Goal: Task Accomplishment & Management: Use online tool/utility

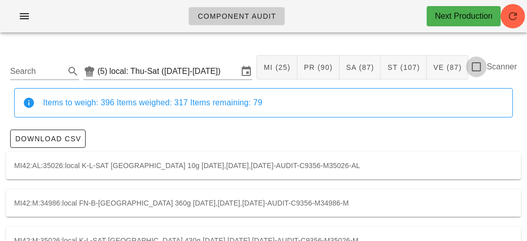
click at [484, 69] on div at bounding box center [476, 66] width 17 height 17
checkbox input "true"
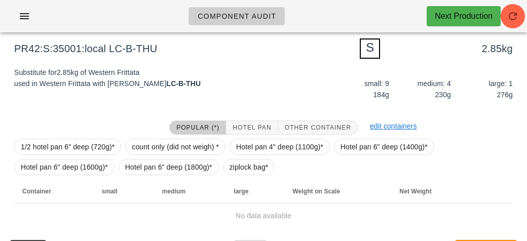
scroll to position [122, 0]
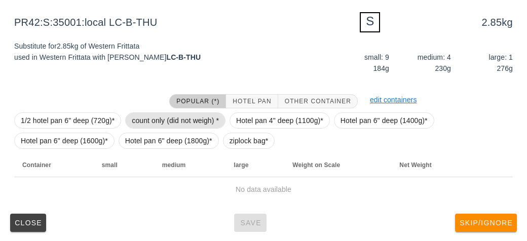
click at [169, 118] on span "count only (did not weigh) *" at bounding box center [175, 120] width 87 height 15
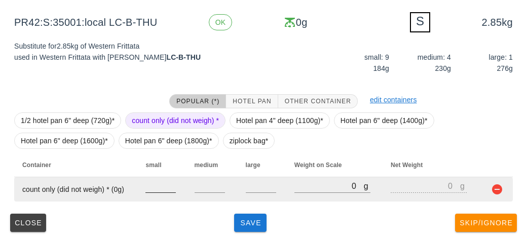
click at [158, 189] on input "number" at bounding box center [161, 186] width 30 height 13
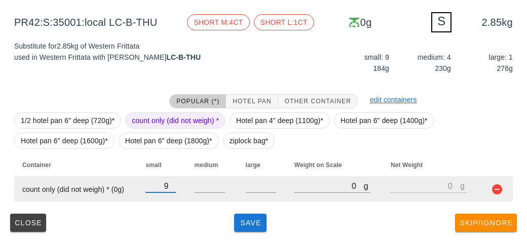
type input "9"
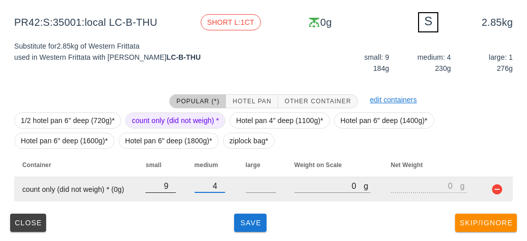
type input "4"
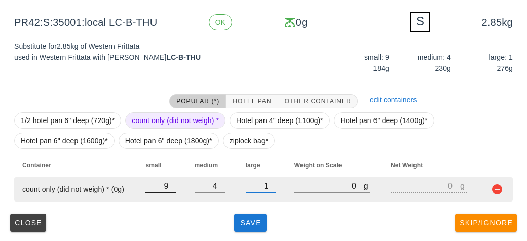
type input "1"
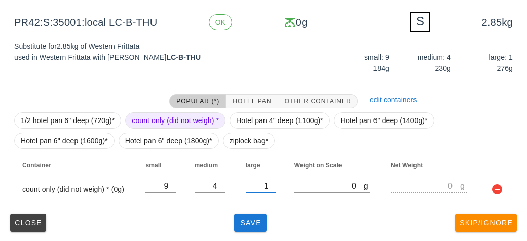
click at [265, 236] on div "(5) local: Thu-Sat ([DATE]-[DATE]) MI (25) PR (90) SA (87) ST (107) VE (87) Sca…" at bounding box center [263, 81] width 527 height 324
click at [248, 228] on button "Save" at bounding box center [250, 223] width 32 height 18
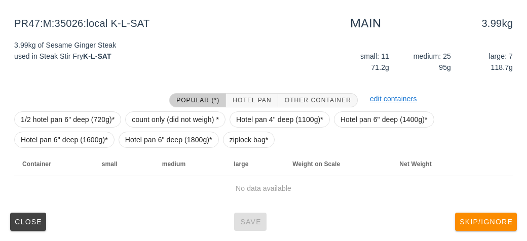
scroll to position [118, 0]
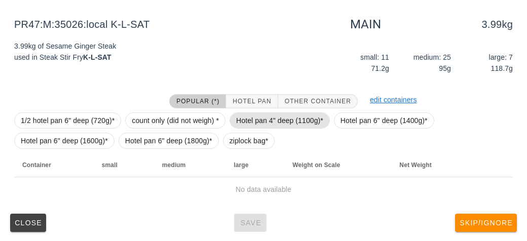
click at [261, 122] on span "Hotel pan 4" deep (1100g)*" at bounding box center [279, 120] width 87 height 15
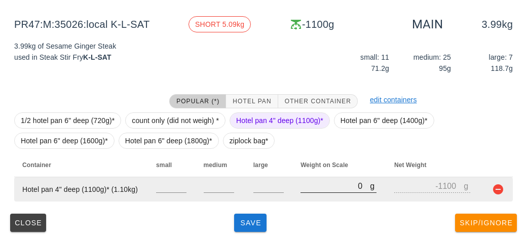
click at [328, 184] on input "0" at bounding box center [335, 186] width 69 height 13
type input "50"
type input "-1050"
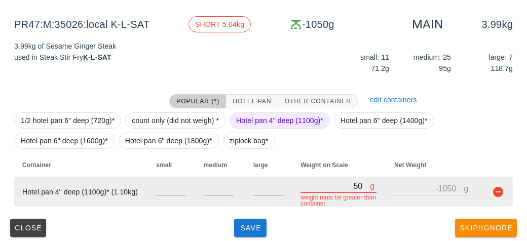
type input "530"
type input "-570"
type input "5300"
type input "4200"
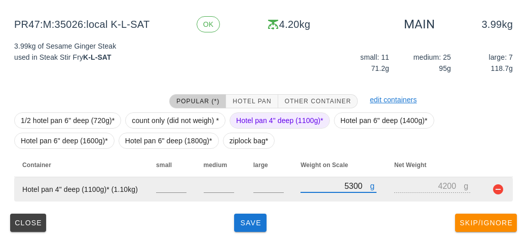
type input "5300"
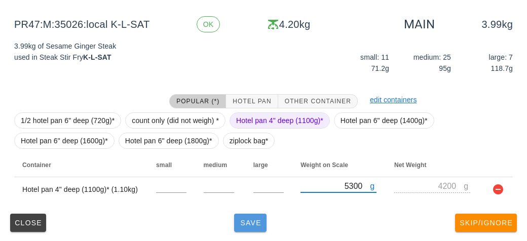
click at [258, 230] on button "Save" at bounding box center [250, 223] width 32 height 18
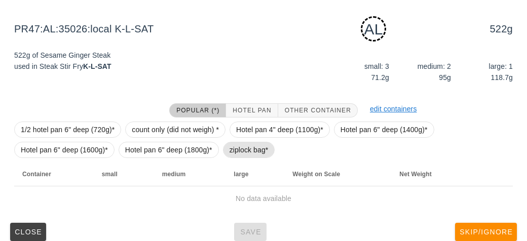
click at [234, 157] on span "ziplock bag*" at bounding box center [249, 150] width 39 height 15
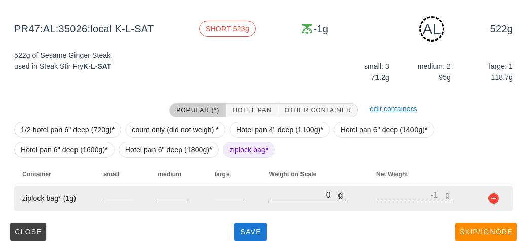
click at [277, 197] on input "0" at bounding box center [303, 195] width 69 height 13
type input "60"
type input "59"
type input "620"
type input "619"
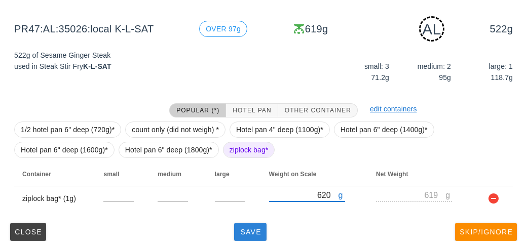
type input "620"
click at [243, 229] on span "Save" at bounding box center [250, 232] width 24 height 8
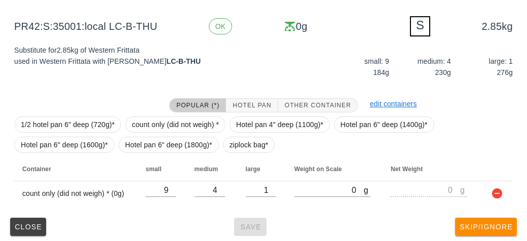
scroll to position [122, 0]
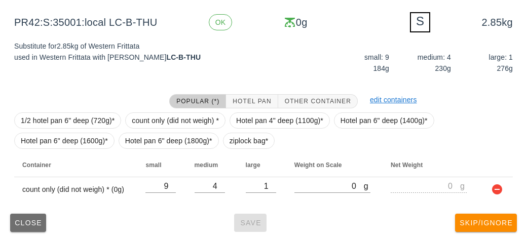
click at [37, 215] on button "Close" at bounding box center [28, 223] width 36 height 18
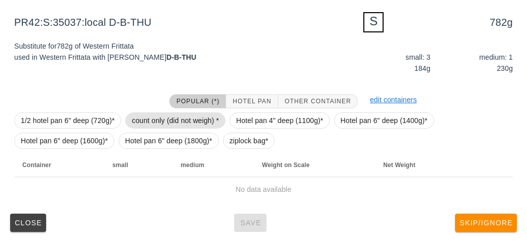
click at [148, 115] on span "count only (did not weigh) *" at bounding box center [175, 120] width 87 height 15
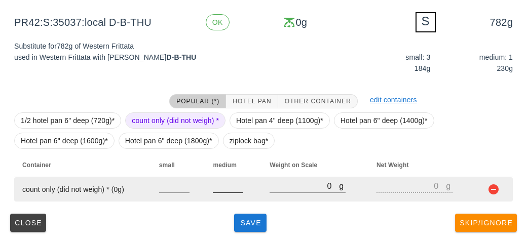
click at [218, 183] on input "number" at bounding box center [228, 186] width 30 height 13
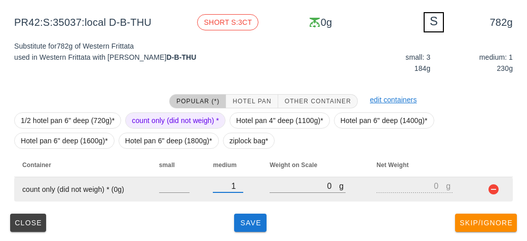
type input "1"
click at [169, 186] on input "number" at bounding box center [174, 186] width 30 height 13
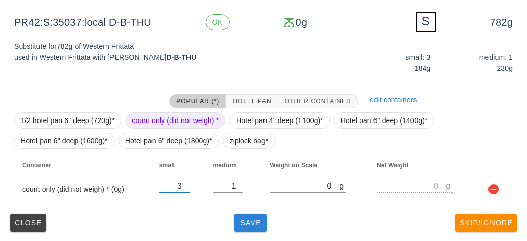
type input "3"
click at [245, 226] on span "Save" at bounding box center [250, 223] width 24 height 8
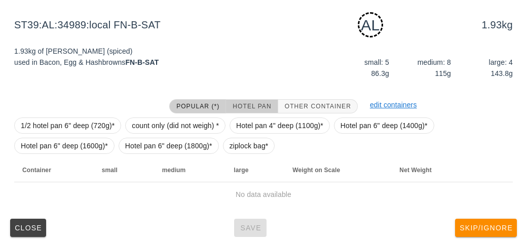
click at [255, 107] on span "Hotel Pan" at bounding box center [251, 106] width 39 height 7
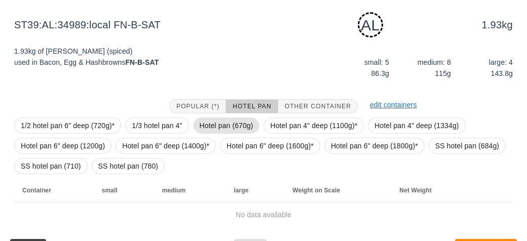
click at [214, 121] on span "Hotel pan (670g)" at bounding box center [227, 125] width 54 height 15
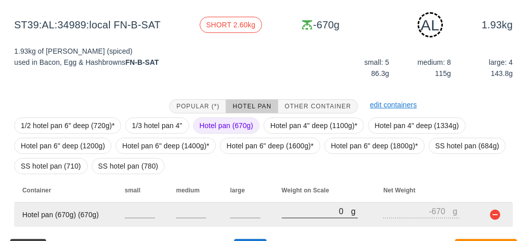
click at [299, 212] on input "0" at bounding box center [316, 211] width 69 height 13
type input "20"
type input "-650"
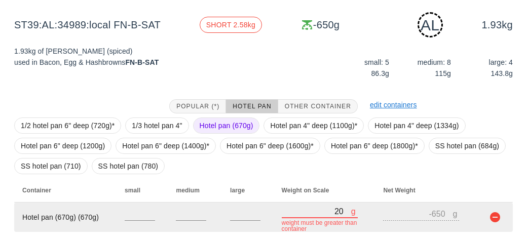
type input "290"
type input "-380"
type input "2910"
type input "2240"
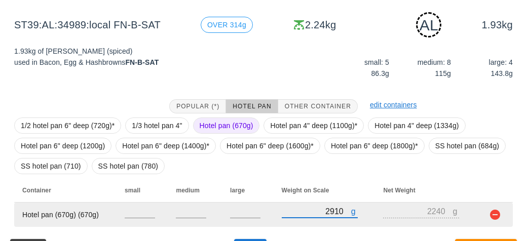
scroll to position [147, 0]
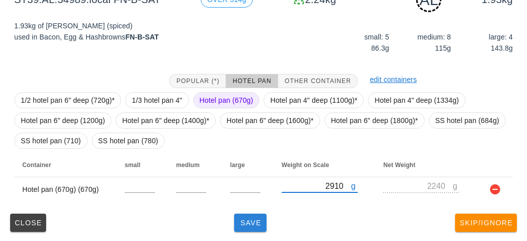
type input "2910"
click at [251, 227] on button "Save" at bounding box center [250, 223] width 32 height 18
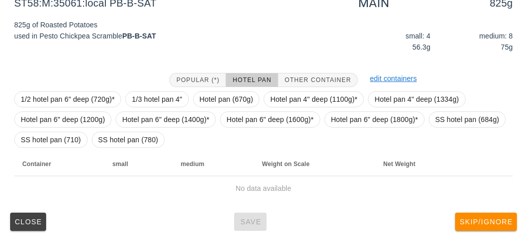
scroll to position [138, 0]
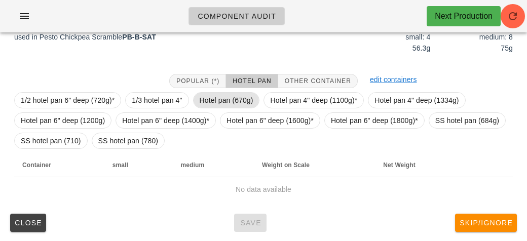
click at [219, 93] on span "Hotel pan (670g)" at bounding box center [227, 100] width 54 height 15
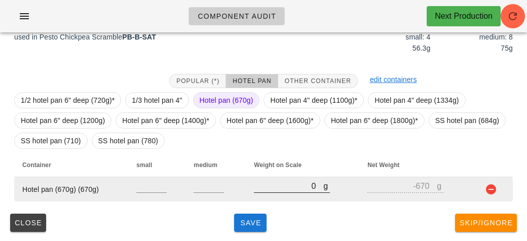
click at [276, 189] on input "0" at bounding box center [288, 186] width 69 height 13
type input "10"
type input "-660"
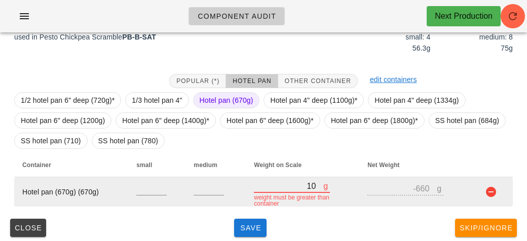
type input "180"
type input "-490"
type input "1880"
type input "1210"
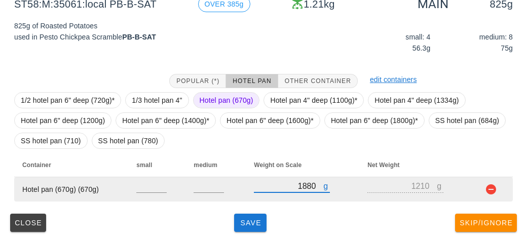
type input "1880"
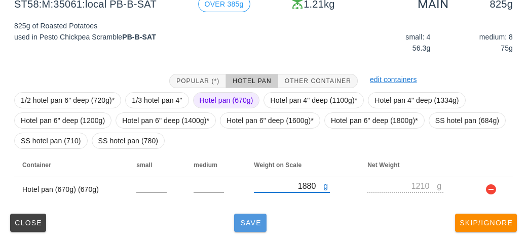
click at [238, 228] on button "Save" at bounding box center [250, 223] width 32 height 18
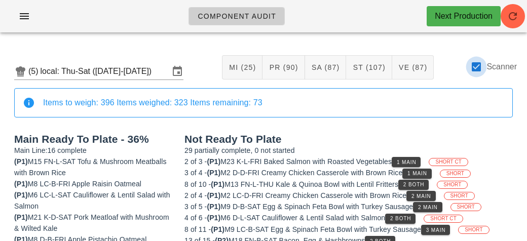
click at [480, 69] on div at bounding box center [476, 66] width 17 height 17
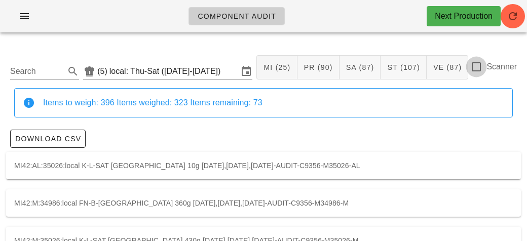
checkbox input "false"
click at [50, 74] on input "Search" at bounding box center [36, 71] width 53 height 16
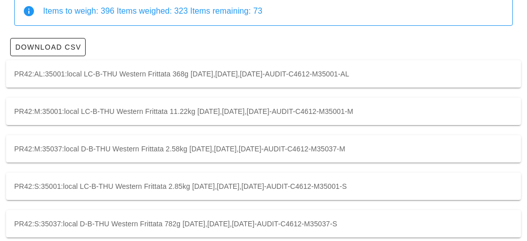
scroll to position [103, 0]
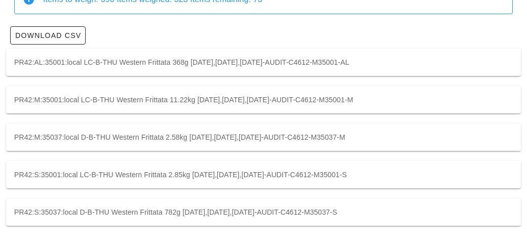
click at [98, 169] on div "PR42:S:35001:local LC-B-THU Western Frittata 2.85kg [DATE],[DATE],[DATE]-AUDIT-…" at bounding box center [263, 174] width 515 height 27
type input "PR42:S:35001:local"
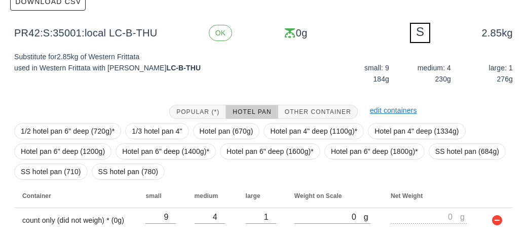
scroll to position [168, 0]
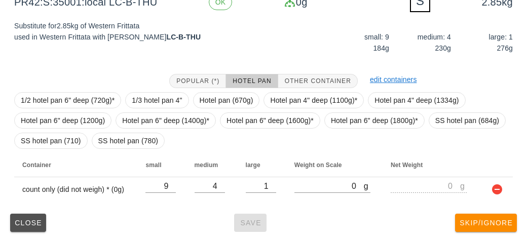
click at [33, 230] on button "Close" at bounding box center [28, 223] width 36 height 18
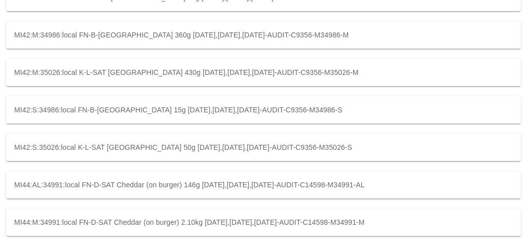
click at [34, 229] on div "MI44:M:34991:local FN-D-SAT Cheddar (on burger) 2.10kg [DATE],[DATE],[DATE]-AUD…" at bounding box center [263, 222] width 515 height 27
type input "MI44:M:34991:local"
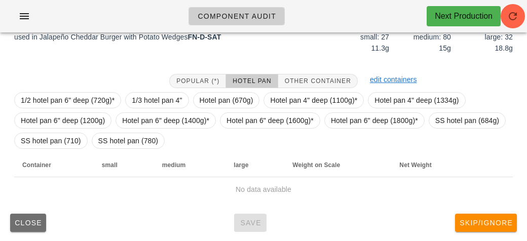
click at [28, 226] on span "Close" at bounding box center [28, 223] width 28 height 8
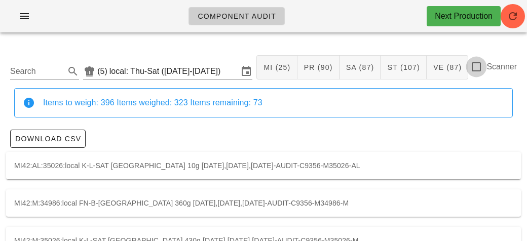
click at [480, 75] on div at bounding box center [476, 66] width 17 height 17
checkbox input "true"
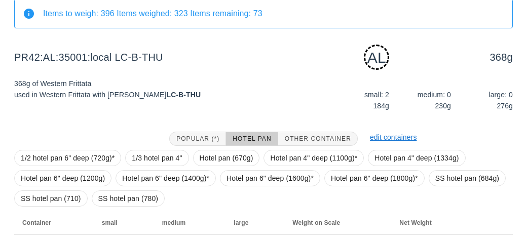
scroll to position [147, 0]
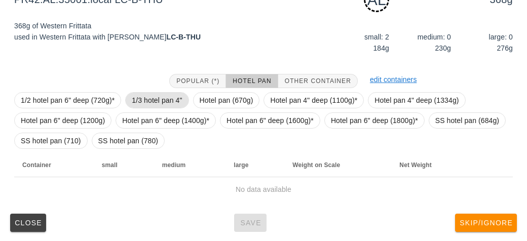
click at [155, 95] on span "1/3 hotel pan 4"" at bounding box center [157, 100] width 50 height 15
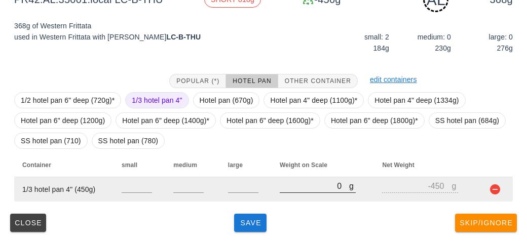
click at [309, 191] on input "0" at bounding box center [314, 186] width 69 height 13
click at [499, 185] on button "button" at bounding box center [495, 190] width 12 height 12
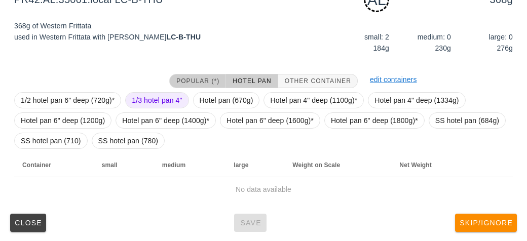
click at [199, 78] on span "Popular (*)" at bounding box center [198, 81] width 44 height 7
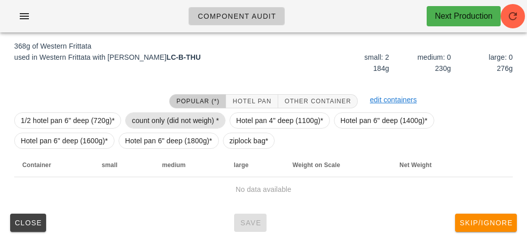
click at [182, 120] on span "count only (did not weigh) *" at bounding box center [175, 120] width 87 height 15
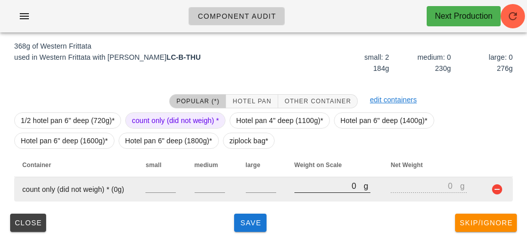
click at [307, 187] on input "0" at bounding box center [329, 186] width 69 height 13
click at [208, 190] on input "number" at bounding box center [210, 186] width 30 height 13
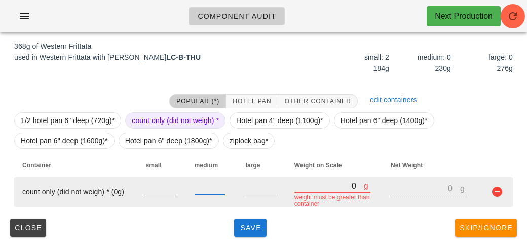
click at [157, 190] on input "number" at bounding box center [161, 188] width 30 height 13
type input "2"
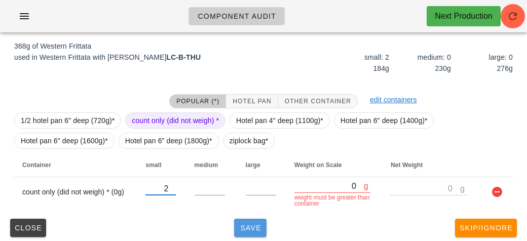
click at [243, 222] on button "Save" at bounding box center [250, 228] width 32 height 18
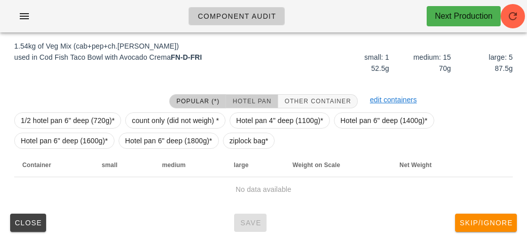
click at [240, 99] on span "Hotel Pan" at bounding box center [251, 101] width 39 height 7
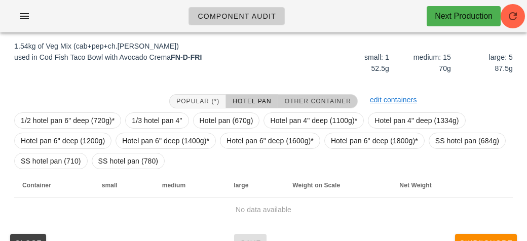
click at [304, 101] on span "Other Container" at bounding box center [318, 101] width 67 height 7
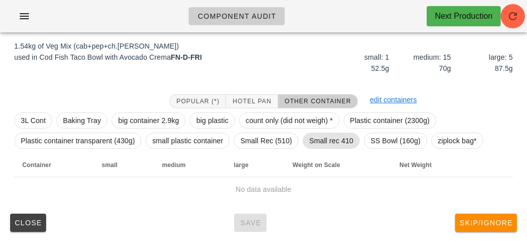
click at [331, 136] on span "Small rec 410" at bounding box center [331, 140] width 44 height 15
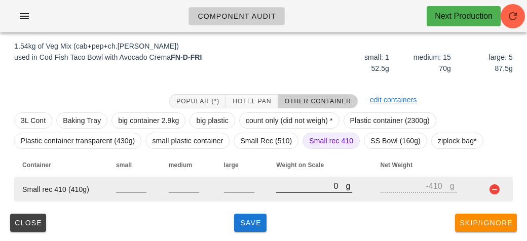
click at [309, 183] on input "0" at bounding box center [310, 186] width 69 height 13
type input "20"
type input "-390"
type input "220"
type input "-190"
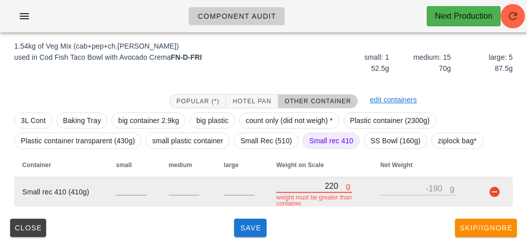
type input "2210"
type input "1800"
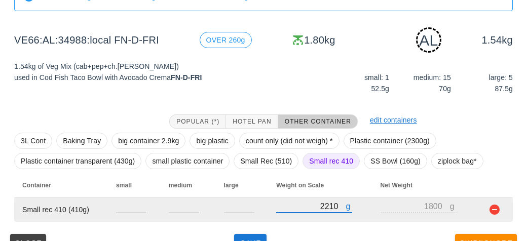
scroll to position [127, 0]
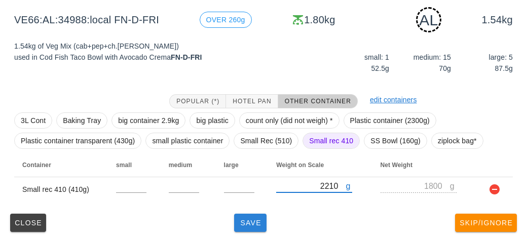
type input "2210"
click at [250, 223] on span "Save" at bounding box center [250, 223] width 24 height 8
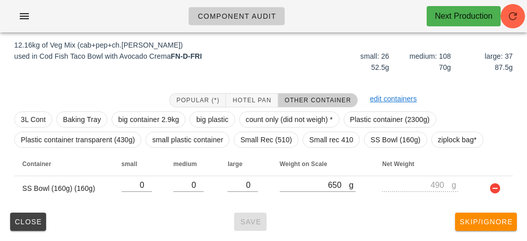
scroll to position [118, 0]
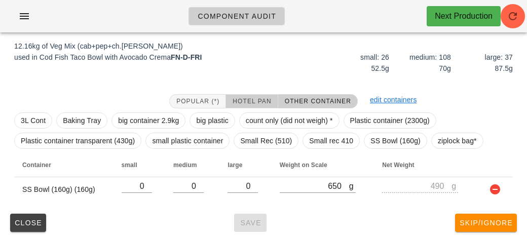
click at [256, 98] on span "Hotel Pan" at bounding box center [251, 101] width 39 height 7
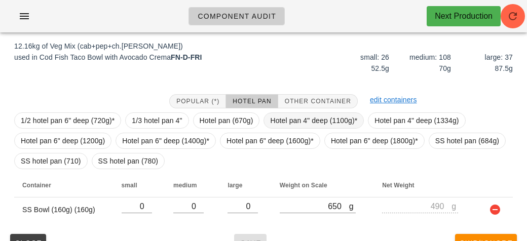
click at [287, 120] on span "Hotel pan 4" deep (1100g)*" at bounding box center [313, 120] width 87 height 15
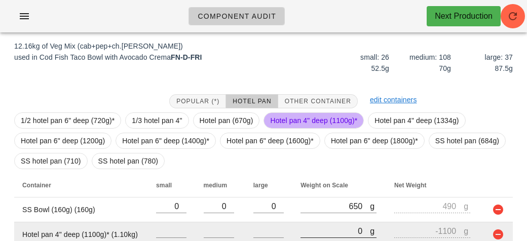
click at [326, 226] on input "0" at bounding box center [335, 231] width 69 height 13
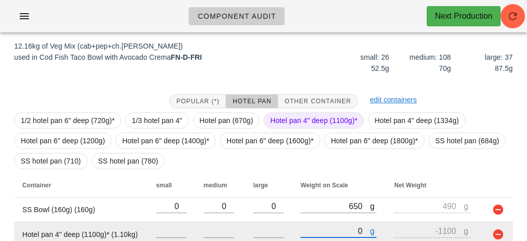
type input "10"
type input "-1090"
type input "130"
type input "-970"
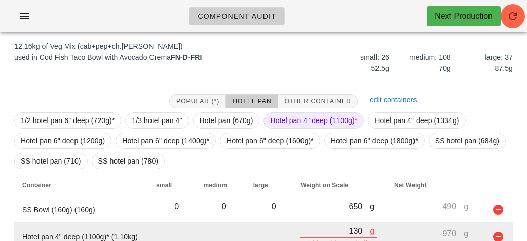
type input "1330"
type input "230"
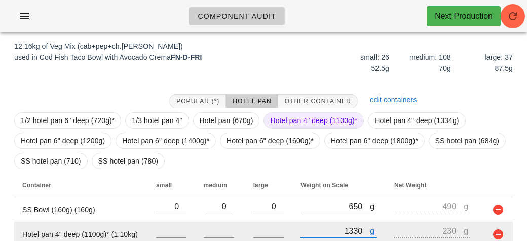
type input "13300"
type input "12200"
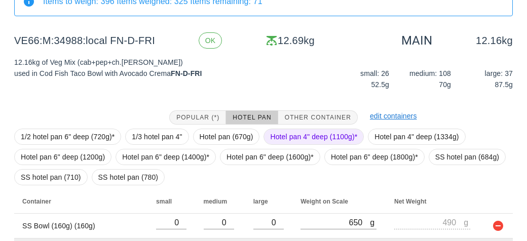
scroll to position [150, 0]
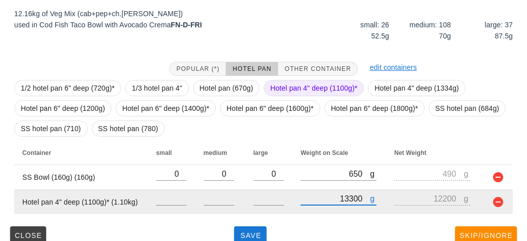
type input "13300"
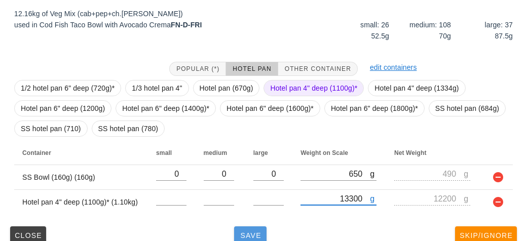
click at [256, 235] on span "Save" at bounding box center [250, 236] width 24 height 8
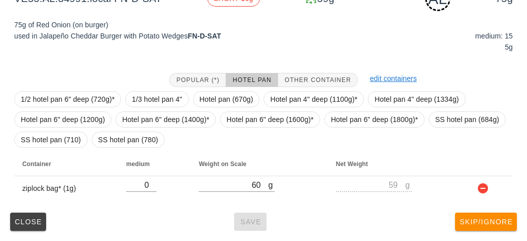
scroll to position [147, 0]
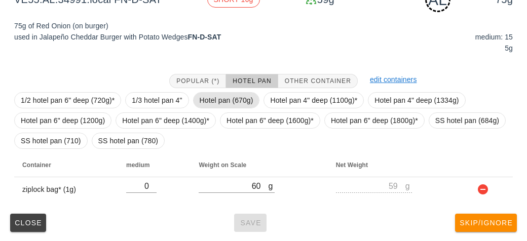
click at [224, 101] on span "Hotel pan (670g)" at bounding box center [227, 100] width 54 height 15
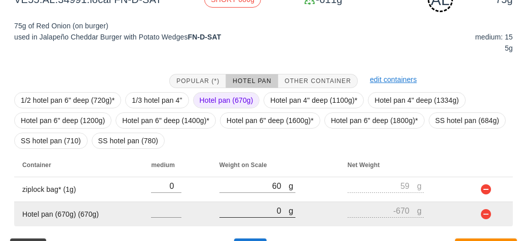
click at [261, 214] on input "0" at bounding box center [254, 210] width 69 height 13
type input "10"
type input "-660"
type input "110"
type input "-560"
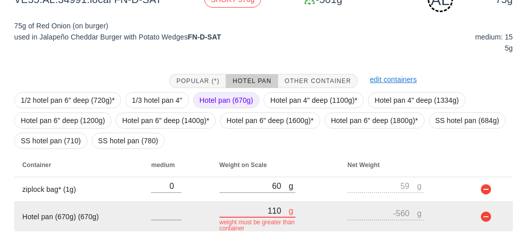
type input "1180"
type input "510"
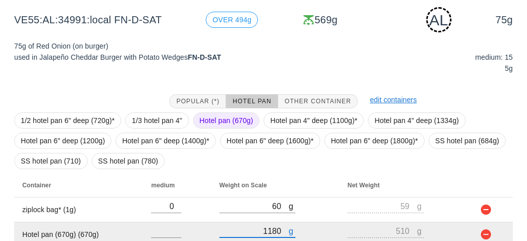
scroll to position [172, 0]
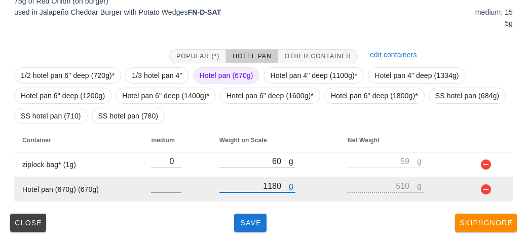
type input "1180"
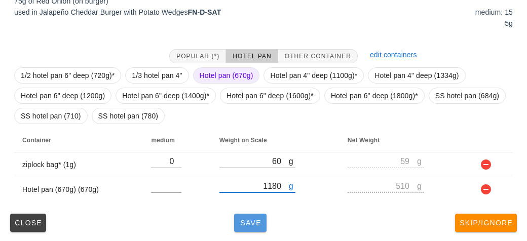
click at [254, 222] on span "Save" at bounding box center [250, 223] width 24 height 8
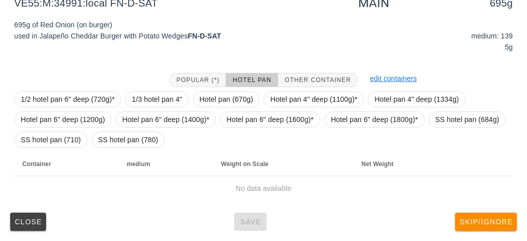
scroll to position [138, 0]
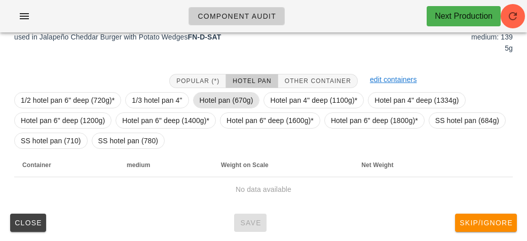
click at [214, 93] on span "Hotel pan (670g)" at bounding box center [227, 100] width 54 height 15
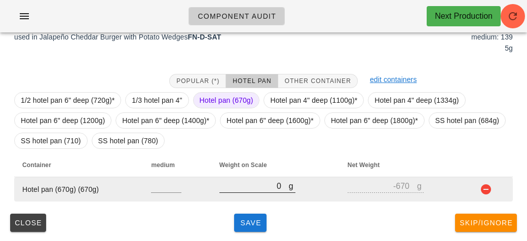
click at [260, 187] on input "0" at bounding box center [254, 186] width 69 height 13
type input "10"
type input "-660"
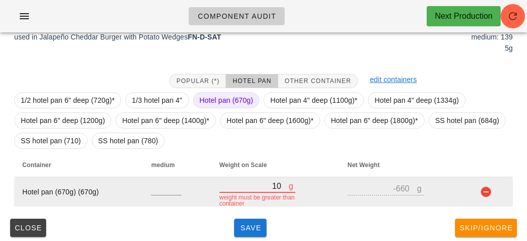
type input "140"
type input "-530"
type input "1420"
type input "750"
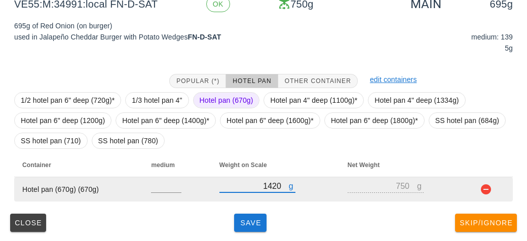
type input "1420"
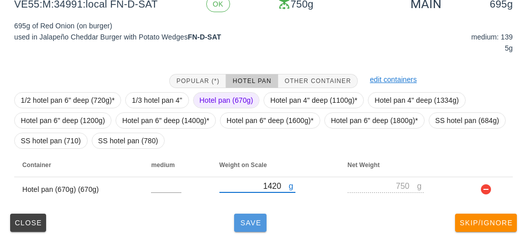
click at [256, 226] on span "Save" at bounding box center [250, 223] width 24 height 8
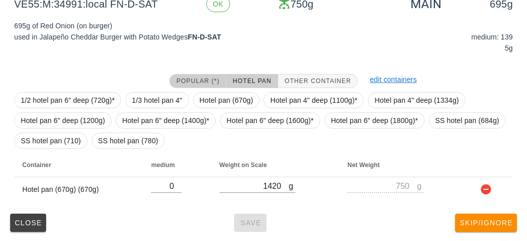
click at [194, 78] on span "Popular (*)" at bounding box center [198, 81] width 44 height 7
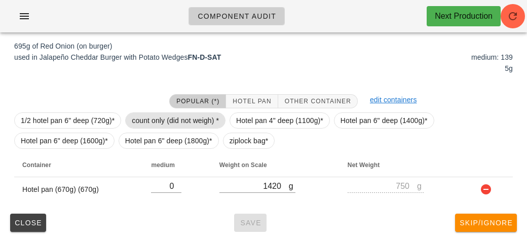
click at [186, 123] on span "count only (did not weigh) *" at bounding box center [175, 120] width 87 height 15
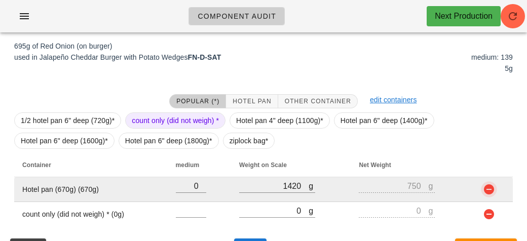
click at [483, 189] on button "button" at bounding box center [489, 190] width 12 height 12
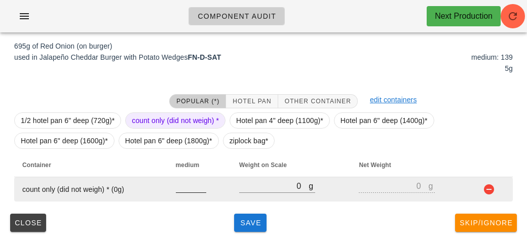
click at [177, 183] on input "number" at bounding box center [191, 186] width 30 height 13
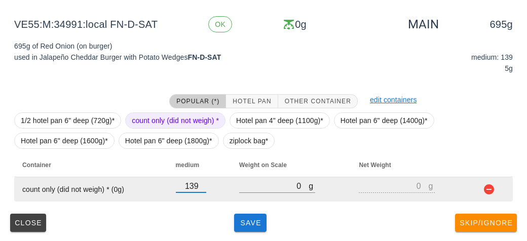
type input "139"
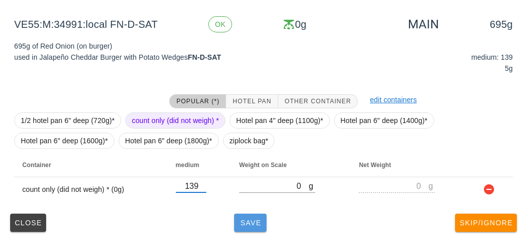
click at [249, 228] on button "Save" at bounding box center [250, 223] width 32 height 18
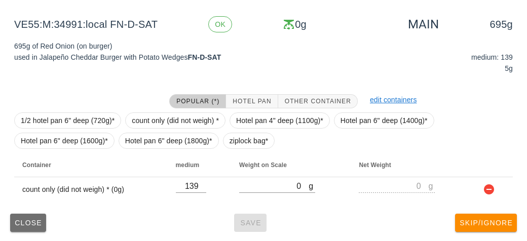
click at [33, 231] on button "Close" at bounding box center [28, 223] width 36 height 18
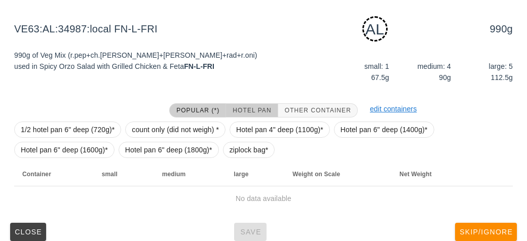
click at [255, 103] on button "Hotel Pan" at bounding box center [252, 110] width 52 height 14
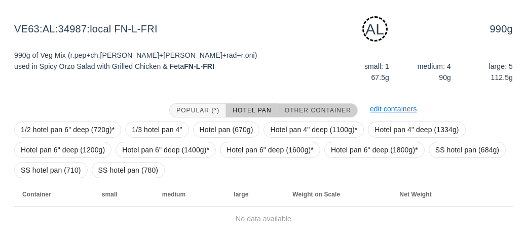
click at [306, 110] on span "Other Container" at bounding box center [318, 110] width 67 height 7
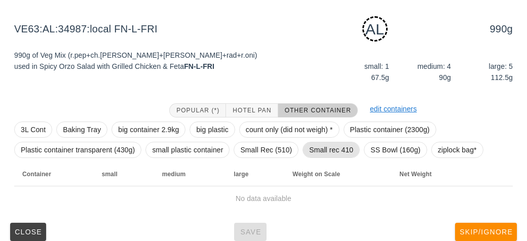
click at [340, 157] on span "Small rec 410" at bounding box center [331, 150] width 44 height 15
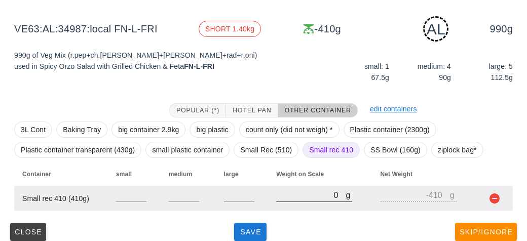
click at [306, 198] on input "0" at bounding box center [310, 195] width 69 height 13
type input "10"
type input "-400"
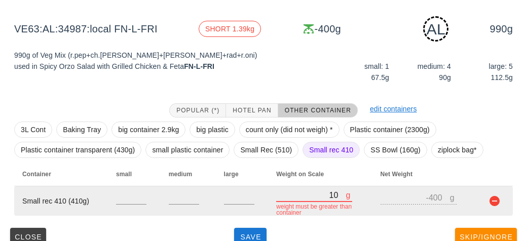
type input "180"
type input "-230"
type input "1850"
type input "1440"
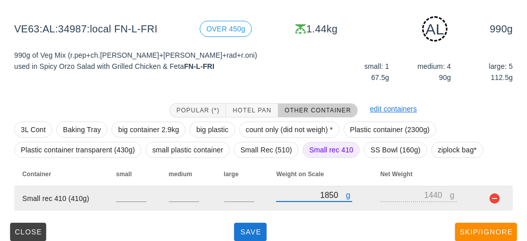
scroll to position [127, 0]
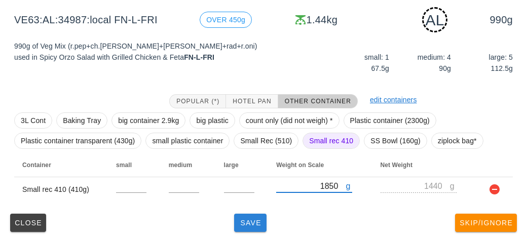
type input "1850"
click at [237, 221] on button "Save" at bounding box center [250, 223] width 32 height 18
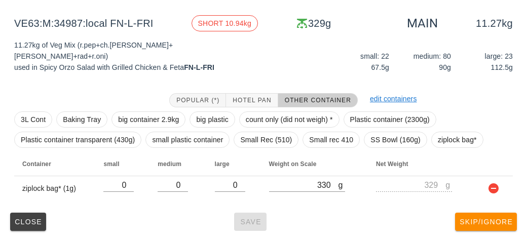
scroll to position [118, 0]
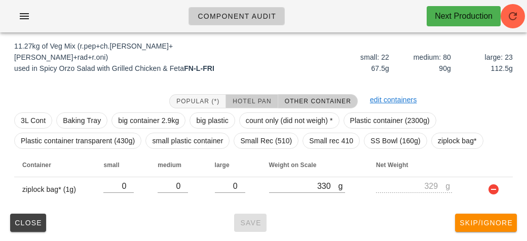
click at [245, 99] on span "Hotel Pan" at bounding box center [251, 101] width 39 height 7
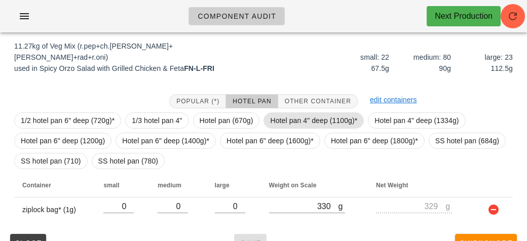
click at [276, 116] on span "Hotel pan 4" deep (1100g)*" at bounding box center [313, 120] width 87 height 15
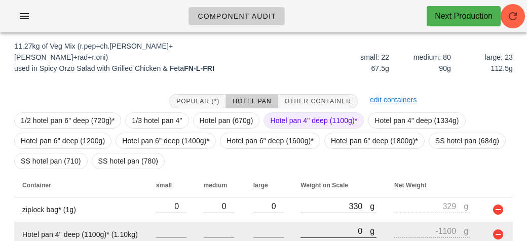
click at [307, 230] on input "0" at bounding box center [335, 231] width 69 height 13
type input "10"
type input "-1090"
type input "120"
type input "-980"
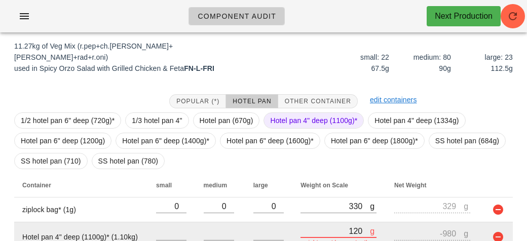
type input "1260"
type input "160"
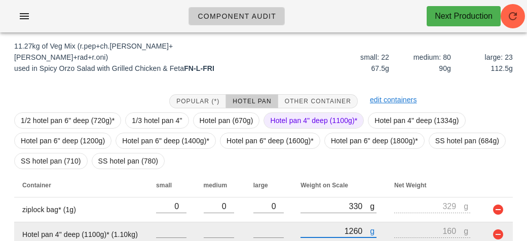
type input "12630"
type input "11530"
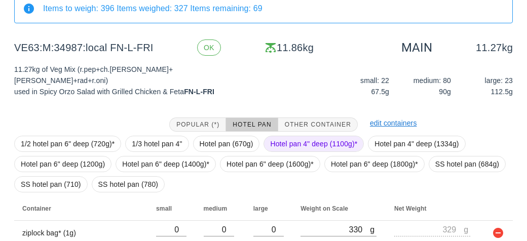
scroll to position [163, 0]
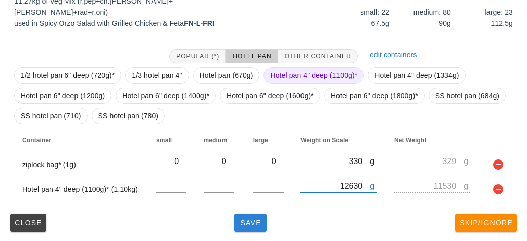
type input "12630"
click at [253, 223] on span "Save" at bounding box center [250, 223] width 24 height 8
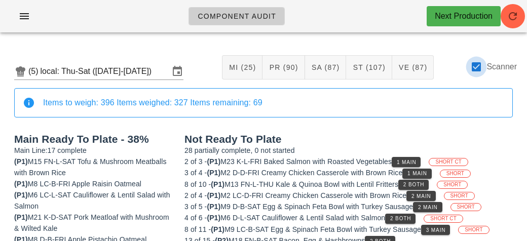
click at [476, 66] on div at bounding box center [476, 66] width 17 height 17
checkbox input "false"
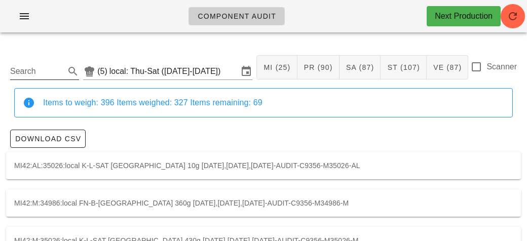
click at [36, 71] on input "Search" at bounding box center [36, 71] width 53 height 16
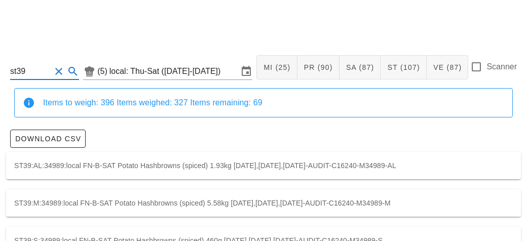
scroll to position [28, 0]
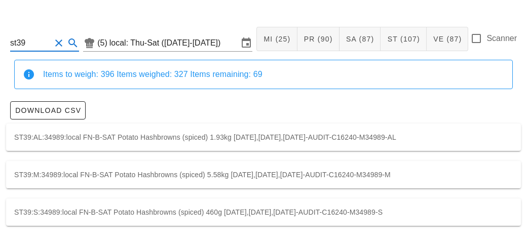
click at [271, 167] on div "ST39:M:34989:local FN-B-SAT Potato Hashbrowns (spiced) 5.58kg [DATE],[DATE],[DA…" at bounding box center [263, 174] width 515 height 27
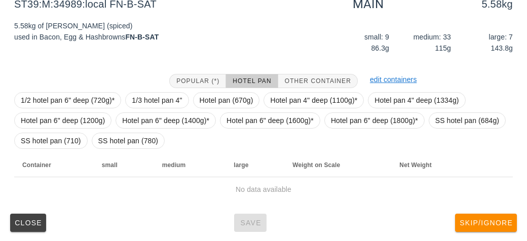
type input "st39"
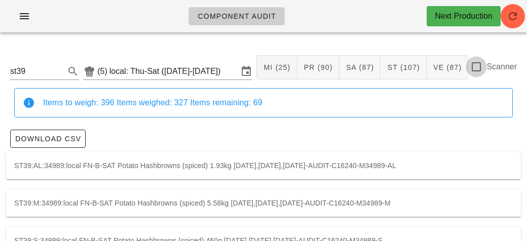
click at [479, 67] on div at bounding box center [476, 66] width 17 height 17
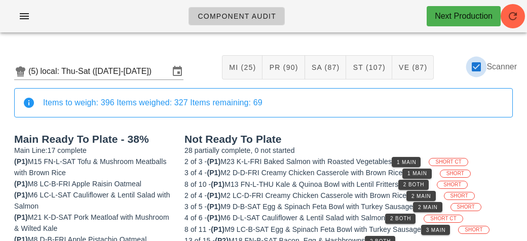
click at [468, 65] on div at bounding box center [476, 66] width 17 height 17
checkbox input "false"
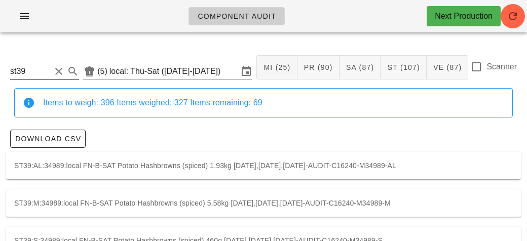
click at [45, 71] on input "st39" at bounding box center [30, 71] width 41 height 16
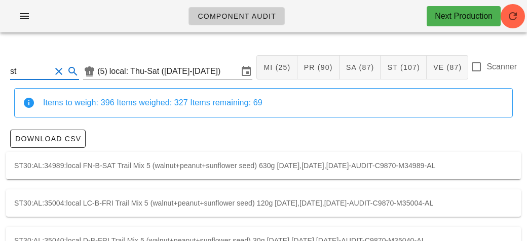
type input "s"
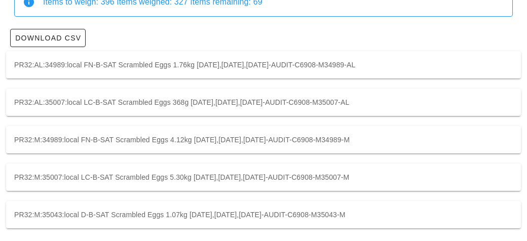
click at [154, 139] on div "PR32:M:34989:local FN-B-SAT Scrambled Eggs 4.12kg [DATE],[DATE],[DATE]-AUDIT-C6…" at bounding box center [263, 139] width 515 height 27
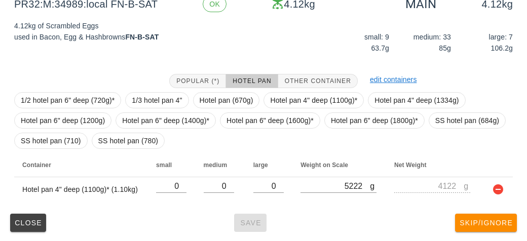
scroll to position [101, 0]
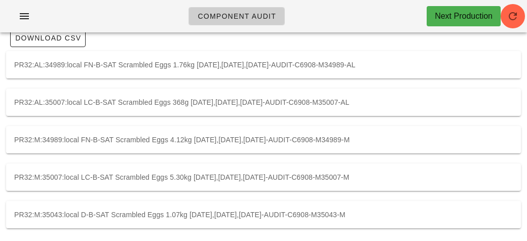
click at [213, 176] on div "PR32:M:35007:local LC-B-SAT Scrambled Eggs 5.30kg [DATE],[DATE],[DATE]-AUDIT-C6…" at bounding box center [263, 177] width 515 height 27
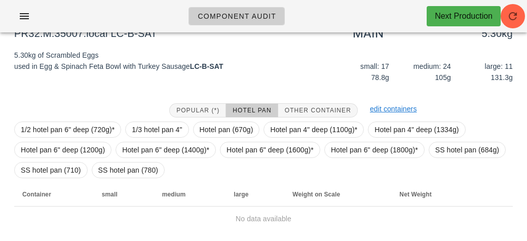
scroll to position [164, 0]
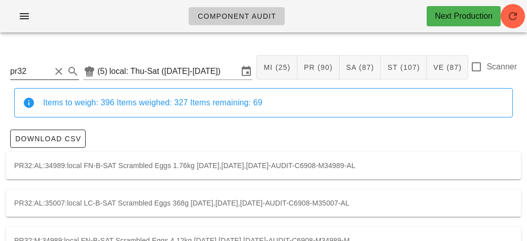
click at [36, 67] on input "pr32" at bounding box center [30, 71] width 41 height 16
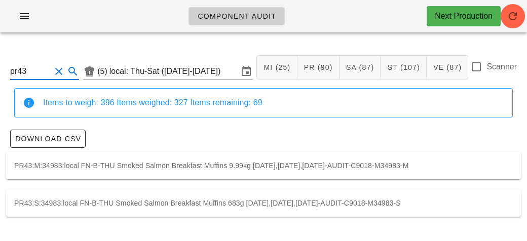
click at [244, 163] on div "PR43:M:34983:local FN-B-THU Smoked Salmon Breakfast Muffins 9.99kg [DATE],[DATE…" at bounding box center [263, 165] width 515 height 27
type input "PR43:M:34983:local"
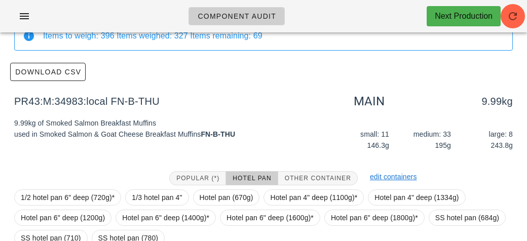
scroll to position [164, 0]
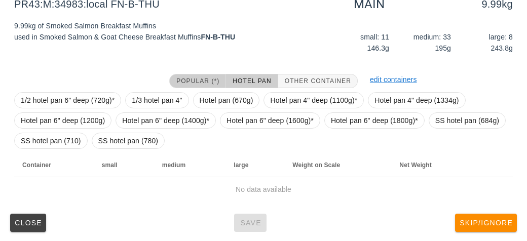
click at [203, 83] on span "Popular (*)" at bounding box center [198, 81] width 44 height 7
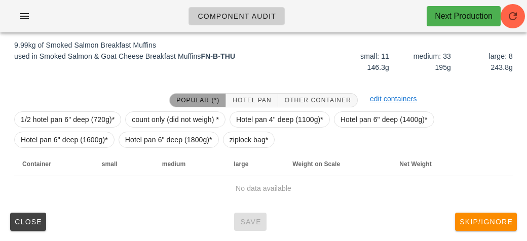
scroll to position [144, 0]
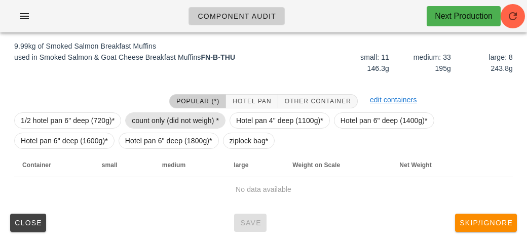
click at [173, 119] on span "count only (did not weigh) *" at bounding box center [175, 120] width 87 height 15
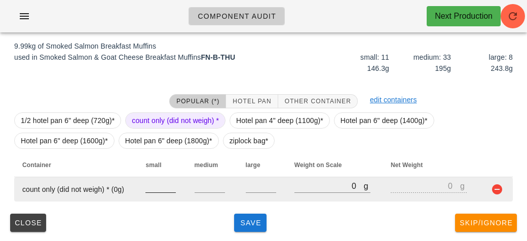
click at [158, 186] on input "number" at bounding box center [161, 186] width 30 height 13
type input "11"
type input "33"
type input "8"
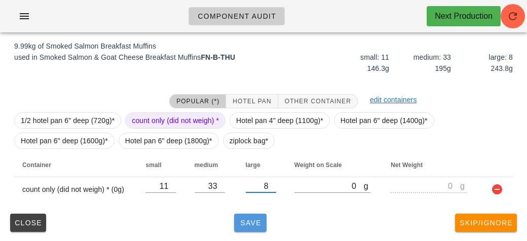
click at [256, 222] on span "Save" at bounding box center [250, 223] width 24 height 8
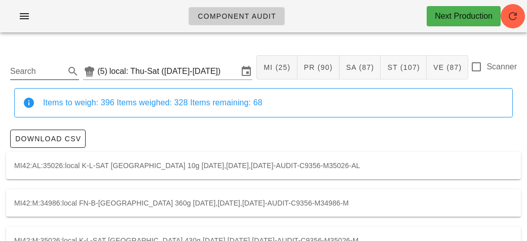
click at [48, 76] on input "Search" at bounding box center [36, 71] width 53 height 16
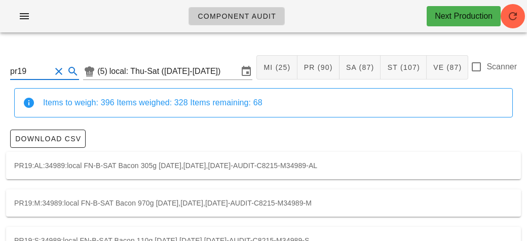
scroll to position [28, 0]
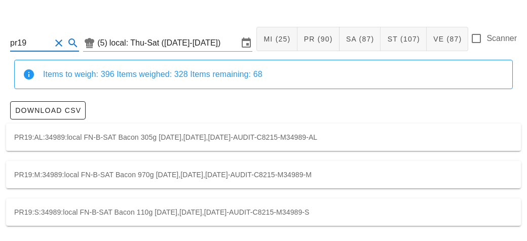
click at [279, 171] on div "PR19:M:34989:local FN-B-SAT Bacon 970g [DATE],[DATE],[DATE]-AUDIT-C8215-M34989-M" at bounding box center [263, 174] width 515 height 27
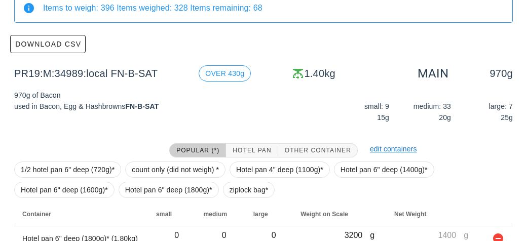
scroll to position [144, 0]
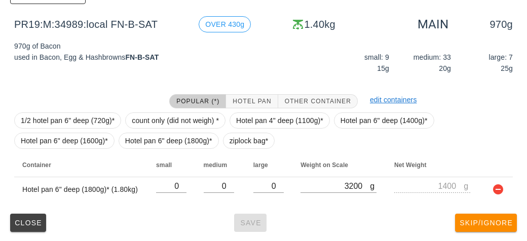
click at [256, 223] on div "Close Save Skip/Ignore" at bounding box center [263, 223] width 515 height 26
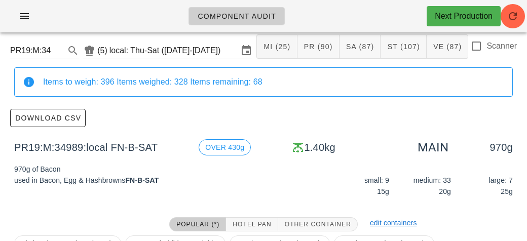
scroll to position [0, 0]
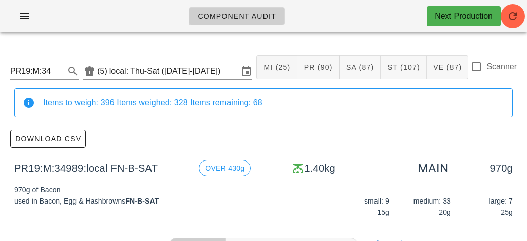
scroll to position [28, 0]
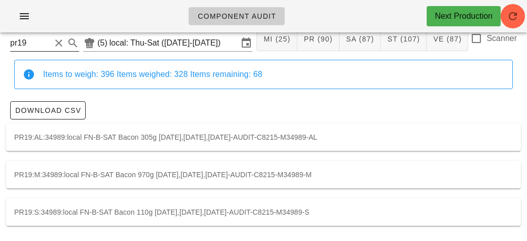
click at [47, 47] on input "pr19" at bounding box center [30, 43] width 41 height 16
type input "p"
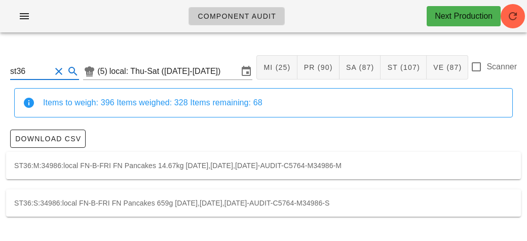
click at [291, 164] on div "ST36:M:34986:local FN-B-FRI FN Pancakes 14.67kg [DATE],[DATE],[DATE]-AUDIT-C576…" at bounding box center [263, 165] width 515 height 27
type input "ST36:M:34986:local"
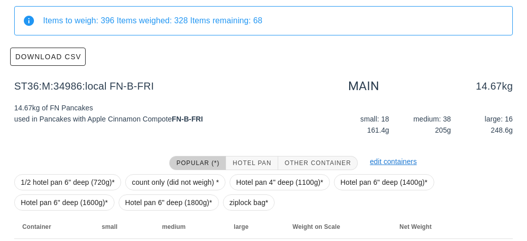
scroll to position [144, 0]
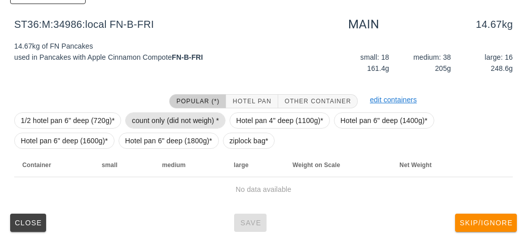
click at [174, 122] on span "count only (did not weigh) *" at bounding box center [175, 120] width 87 height 15
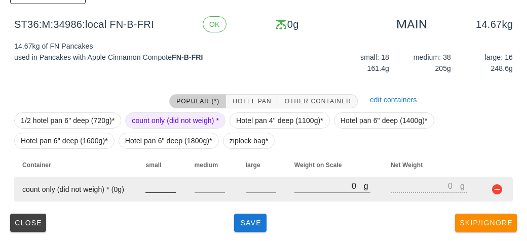
click at [160, 188] on input "number" at bounding box center [161, 186] width 30 height 13
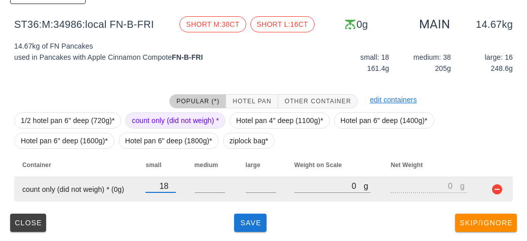
type input "18"
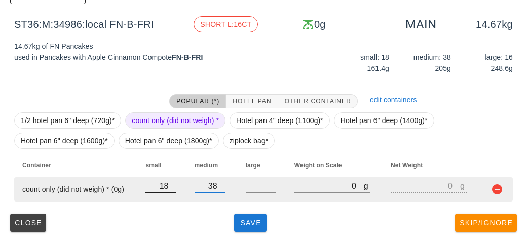
type input "38"
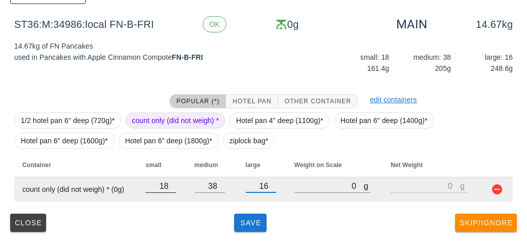
type input "16"
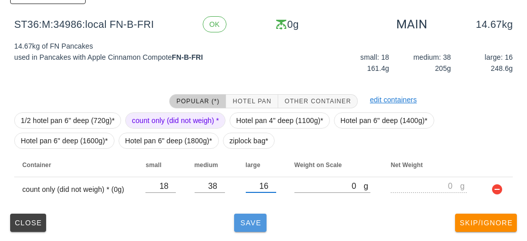
click at [249, 224] on span "Save" at bounding box center [250, 223] width 24 height 8
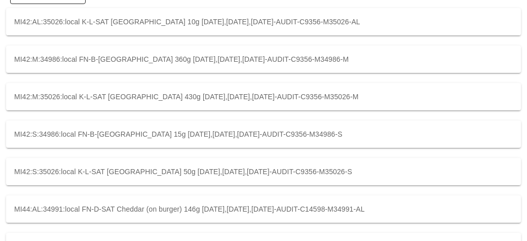
click at [250, 222] on div "MI44:AL:34991:local FN-D-SAT Cheddar (on burger) 146g [DATE],[DATE],[DATE]-AUDI…" at bounding box center [263, 209] width 515 height 27
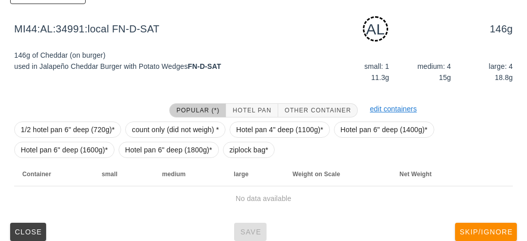
type input "MI44:AL:34991:local"
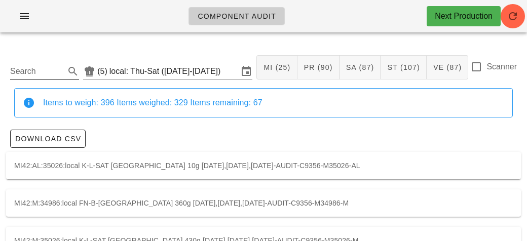
click at [26, 66] on input "Search" at bounding box center [36, 71] width 53 height 16
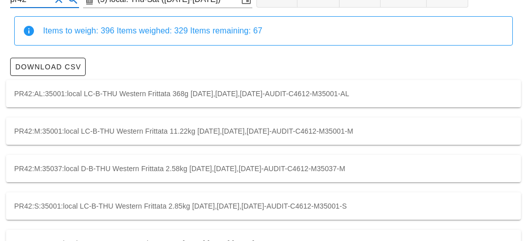
scroll to position [103, 0]
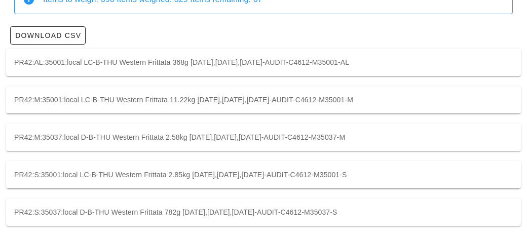
click at [389, 100] on div "PR42:M:35001:local LC-B-THU Western Frittata 11.22kg [DATE],[DATE],[DATE]-AUDIT…" at bounding box center [263, 99] width 515 height 27
type input "PR42:M:35001:local"
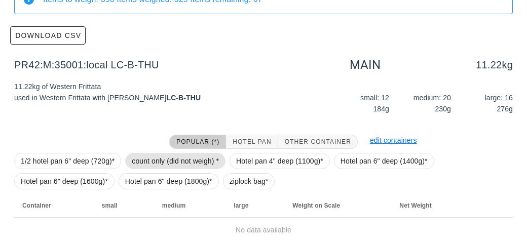
click at [184, 157] on span "count only (did not weigh) *" at bounding box center [175, 161] width 87 height 15
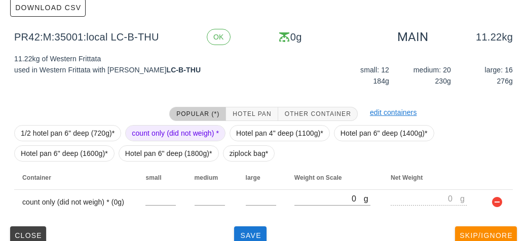
scroll to position [144, 0]
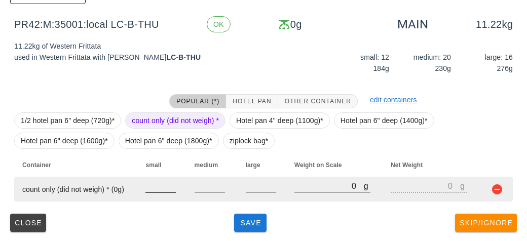
click at [165, 188] on input "number" at bounding box center [161, 186] width 30 height 13
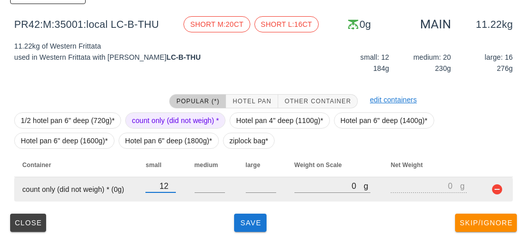
type input "12"
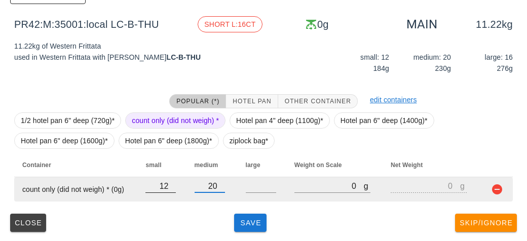
type input "20"
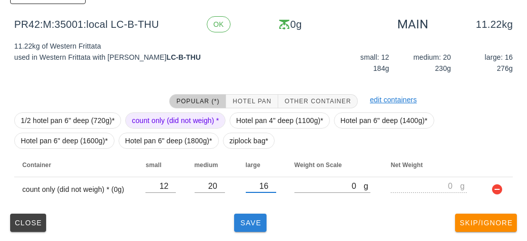
type input "16"
click at [259, 223] on span "Save" at bounding box center [250, 223] width 24 height 8
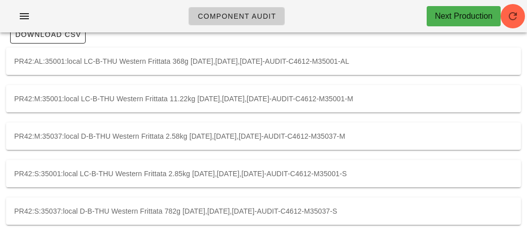
scroll to position [103, 0]
click at [329, 134] on div "PR42:M:35037:local D-B-THU Western Frittata 2.58kg [DATE],[DATE],[DATE]-AUDIT-C…" at bounding box center [263, 137] width 515 height 27
type input "PR42:M:35037:local"
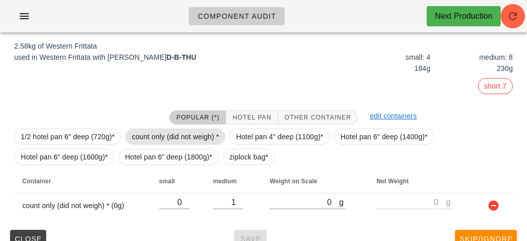
click at [170, 137] on span "count only (did not weigh) *" at bounding box center [175, 136] width 87 height 15
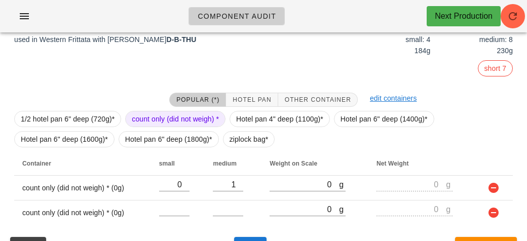
scroll to position [185, 0]
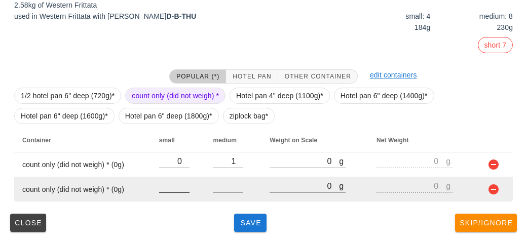
click at [175, 189] on input "number" at bounding box center [174, 186] width 30 height 13
type input "4"
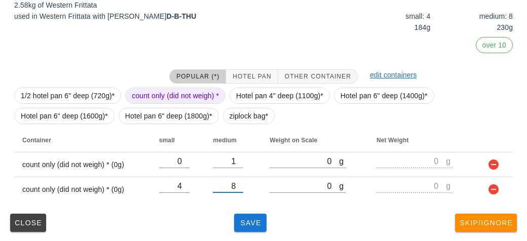
type input "8"
click at [263, 236] on div "PR42:M:35037:local (5) local: Thu-Sat ([DATE]-[DATE]) MI (25) PR (90) SA (87) S…" at bounding box center [263, 48] width 527 height 387
click at [260, 224] on span "Save" at bounding box center [250, 223] width 24 height 8
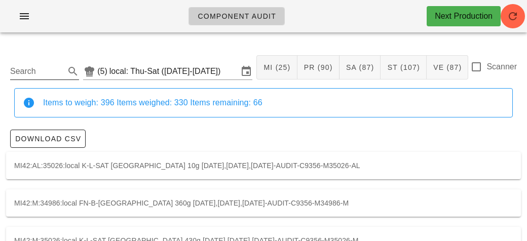
click at [49, 70] on input "Search" at bounding box center [36, 71] width 53 height 16
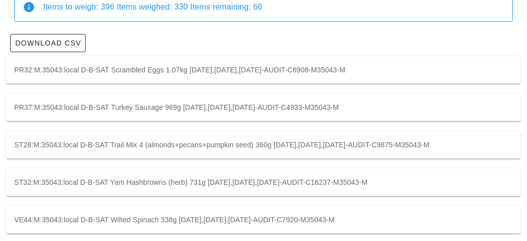
scroll to position [103, 0]
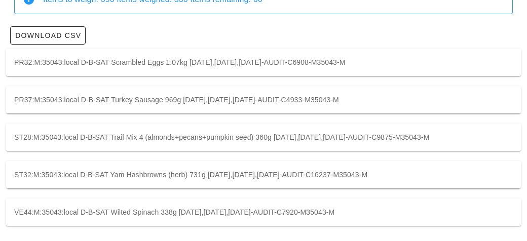
click at [232, 64] on div "PR32:M:35043:local D-B-SAT Scrambled Eggs 1.07kg [DATE],[DATE],[DATE]-AUDIT-C69…" at bounding box center [263, 62] width 515 height 27
type input "PR32:M:35043:local"
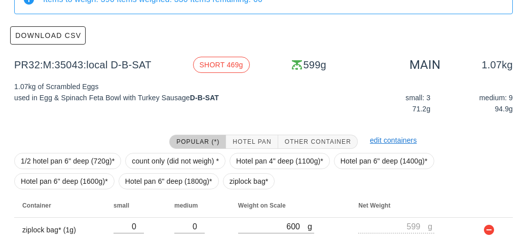
scroll to position [144, 0]
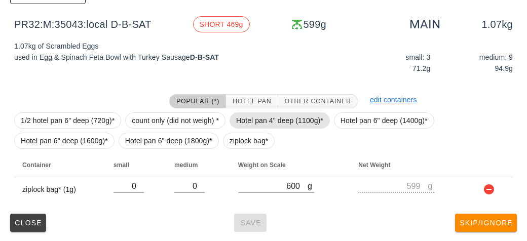
click at [269, 117] on span "Hotel pan 4" deep (1100g)*" at bounding box center [279, 120] width 87 height 15
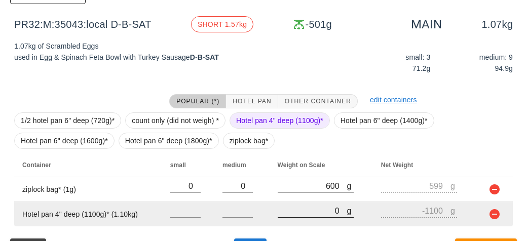
click at [296, 208] on input "0" at bounding box center [312, 210] width 69 height 13
type input "10"
type input "-1090"
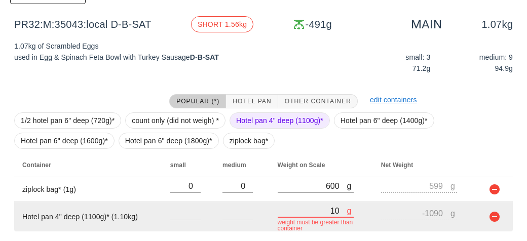
type input "150"
type input "-950"
type input "1570"
type input "470"
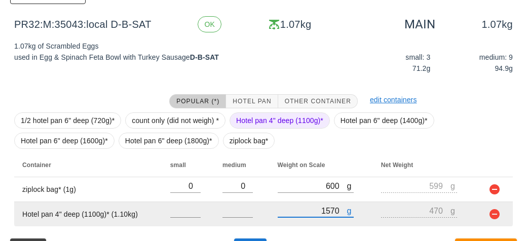
scroll to position [169, 0]
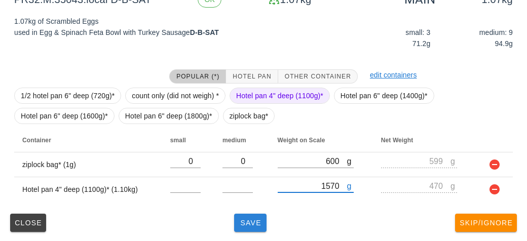
type input "1570"
click at [265, 223] on button "Save" at bounding box center [250, 223] width 32 height 18
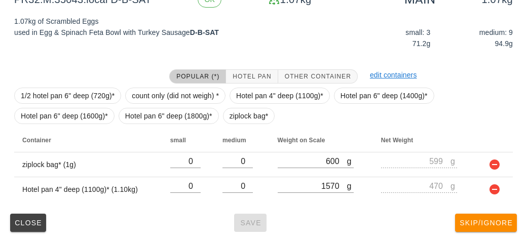
type input "d-b-sat"
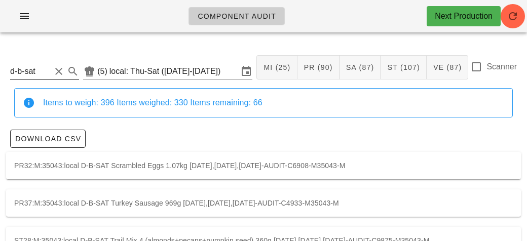
click at [55, 76] on button "Clear Search" at bounding box center [59, 71] width 12 height 12
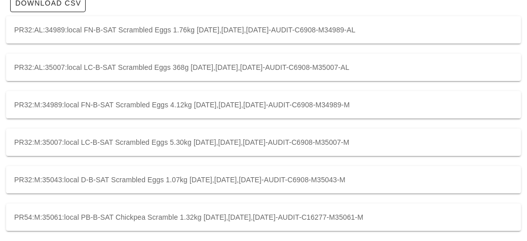
scroll to position [141, 0]
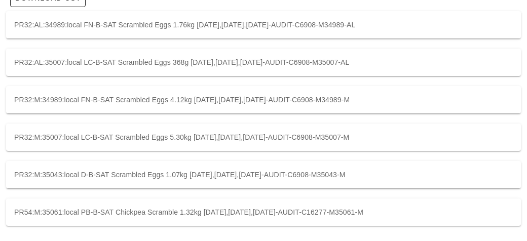
click at [413, 135] on div "PR32:M:35007:local LC-B-SAT Scrambled Eggs 5.30kg [DATE],[DATE],[DATE]-AUDIT-C6…" at bounding box center [263, 137] width 515 height 27
type input "PR32:M:35007:local"
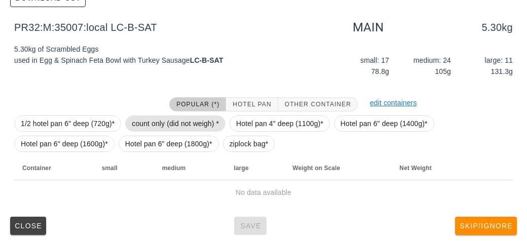
click at [188, 123] on span "count only (did not weigh) *" at bounding box center [175, 123] width 87 height 15
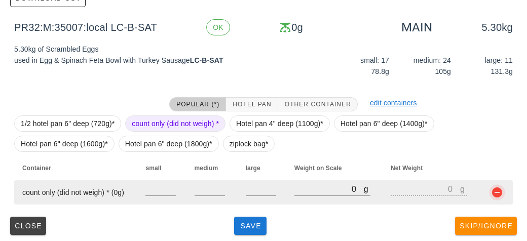
click at [501, 192] on button "button" at bounding box center [497, 193] width 12 height 12
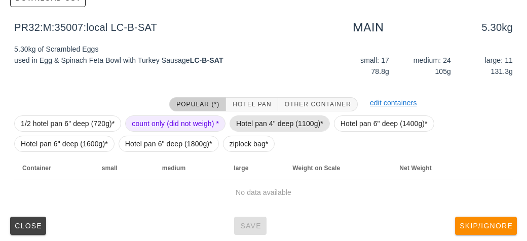
click at [293, 125] on span "Hotel pan 4" deep (1100g)*" at bounding box center [279, 123] width 87 height 15
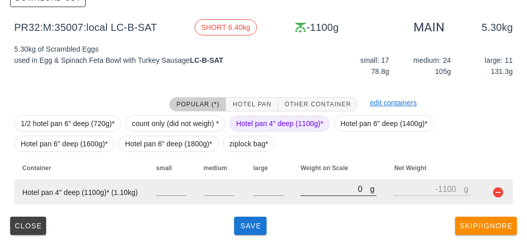
click at [331, 188] on input "0" at bounding box center [335, 189] width 69 height 13
type input "60"
type input "-1040"
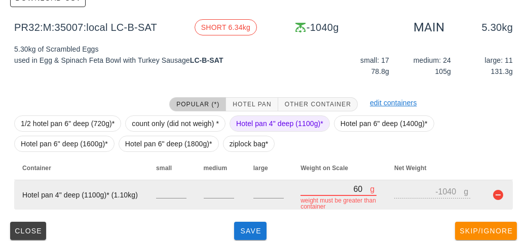
type input "640"
type input "-460"
type input "6400"
type input "5300"
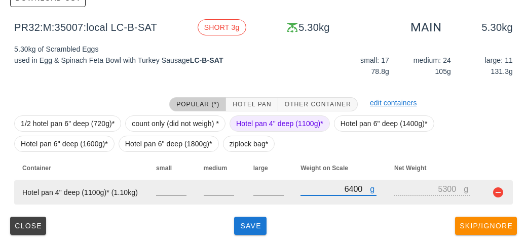
type input "640"
type input "-460"
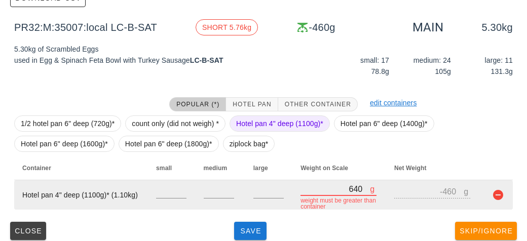
type input "6403"
type input "5303"
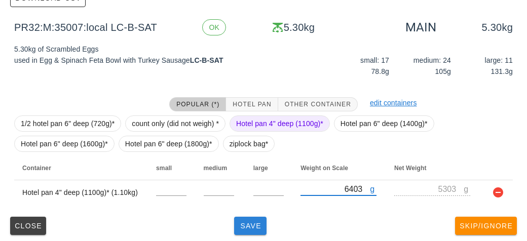
type input "6403"
click at [250, 230] on button "Save" at bounding box center [250, 226] width 32 height 18
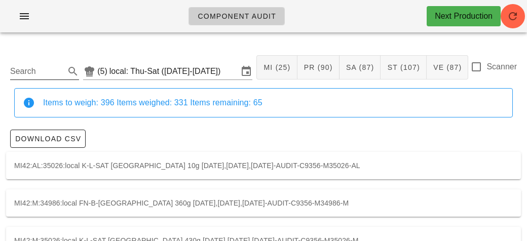
click at [46, 69] on input "Search" at bounding box center [36, 71] width 53 height 16
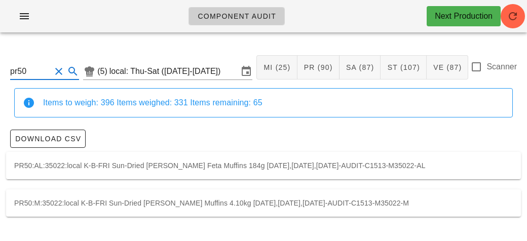
click at [328, 205] on div "PR50:M:35022:local K-B-FRI Sun-Dried [PERSON_NAME] Muffins 4.10kg [DATE],[DATE]…" at bounding box center [263, 203] width 515 height 27
type input "PR50:M:35022:local"
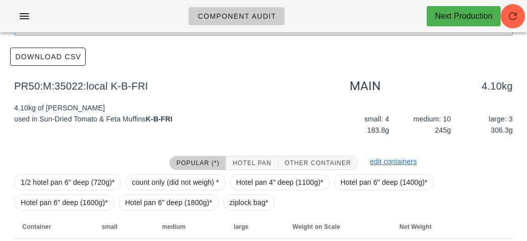
scroll to position [144, 0]
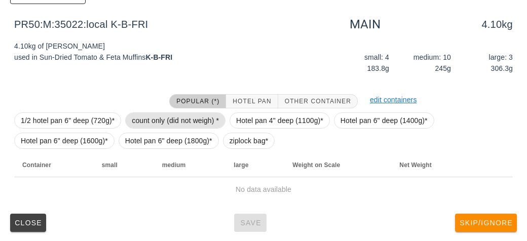
click at [177, 121] on span "count only (did not weigh) *" at bounding box center [175, 120] width 87 height 15
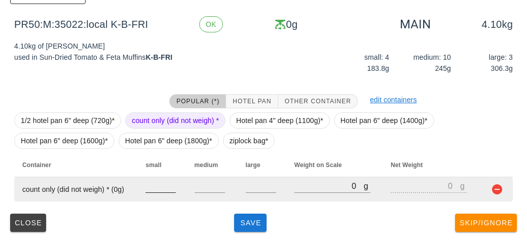
click at [169, 188] on input "number" at bounding box center [161, 186] width 30 height 13
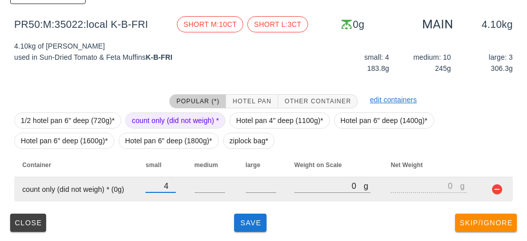
type input "4"
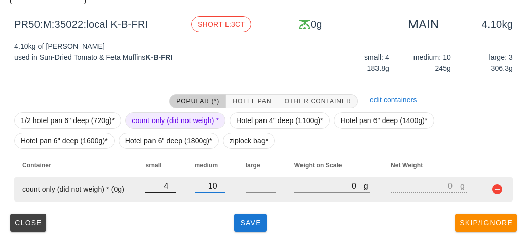
type input "10"
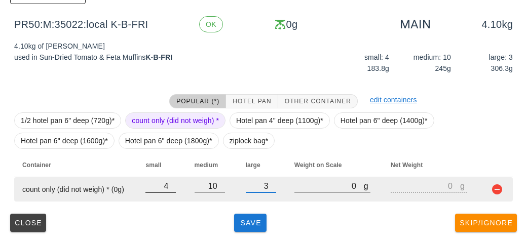
type input "3"
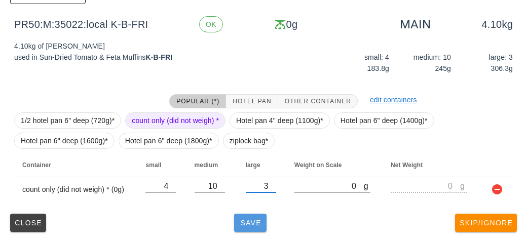
click at [251, 227] on button "Save" at bounding box center [250, 223] width 32 height 18
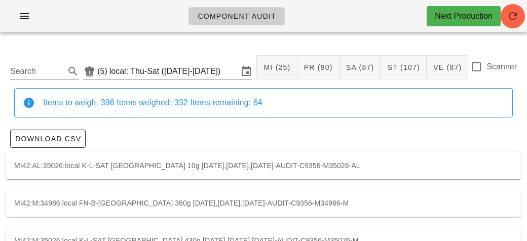
click at [488, 53] on div "Search (5) local: Thu-Sat ([DATE]-[DATE]) MI (25) PR (90) SA (87) ST (107) VE (…" at bounding box center [263, 68] width 515 height 42
click at [488, 67] on label "Scanner" at bounding box center [502, 67] width 30 height 10
checkbox input "true"
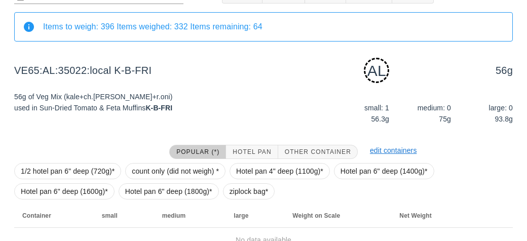
scroll to position [127, 0]
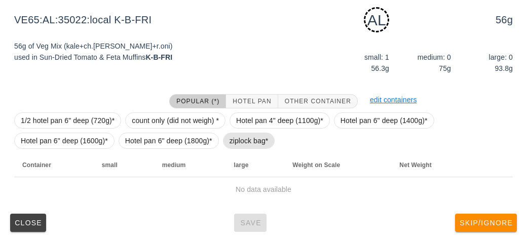
click at [260, 143] on span "ziplock bag*" at bounding box center [249, 140] width 39 height 15
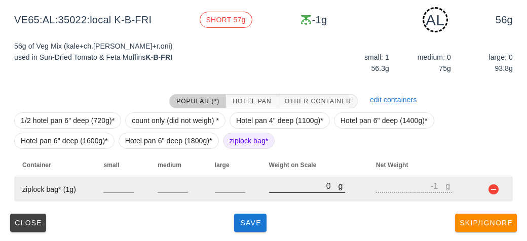
click at [285, 186] on input "0" at bounding box center [303, 186] width 69 height 13
type input "10"
type input "9"
type input "120"
type input "119"
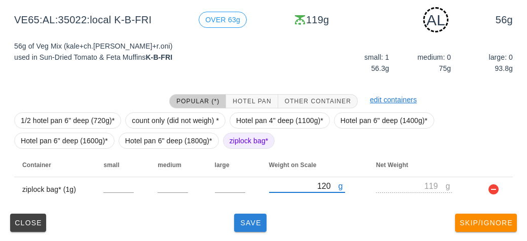
type input "120"
click at [253, 228] on button "Save" at bounding box center [250, 223] width 32 height 18
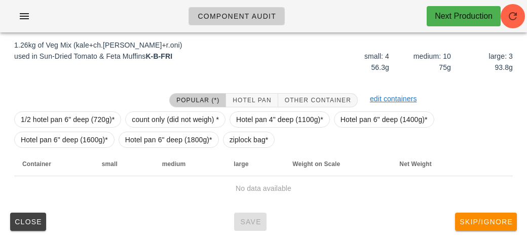
scroll to position [118, 0]
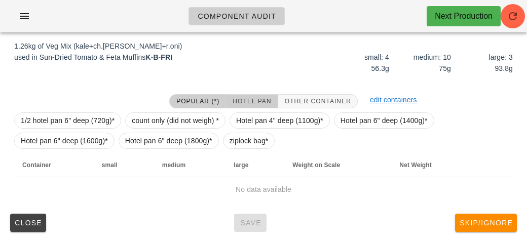
click at [251, 95] on button "Hotel Pan" at bounding box center [252, 101] width 52 height 14
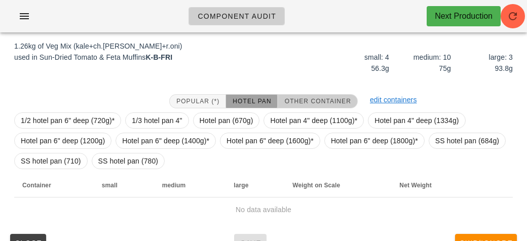
click at [308, 98] on span "Other Container" at bounding box center [318, 101] width 67 height 7
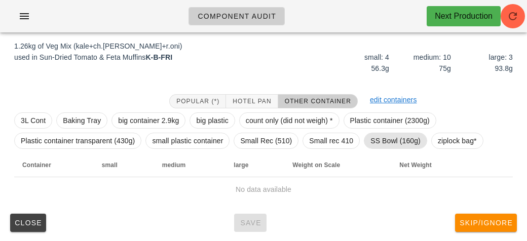
click at [379, 138] on span "SS Bowl (160g)" at bounding box center [396, 140] width 50 height 15
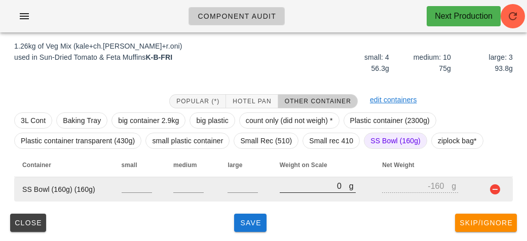
click at [309, 183] on input "0" at bounding box center [314, 186] width 69 height 13
type input "10"
type input "-150"
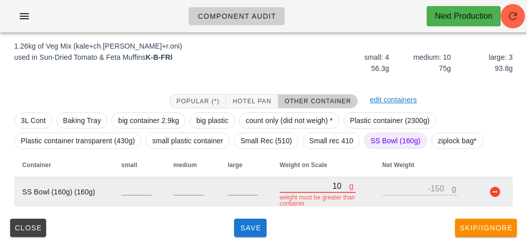
type input "160"
type input "0"
type input "1640"
type input "1480"
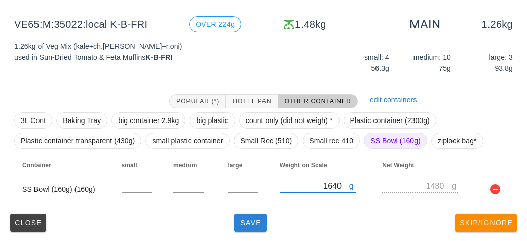
type input "1640"
click at [253, 225] on span "Save" at bounding box center [250, 223] width 24 height 8
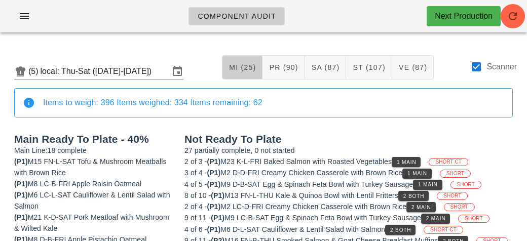
click at [245, 69] on span "MI (25)" at bounding box center [242, 67] width 27 height 8
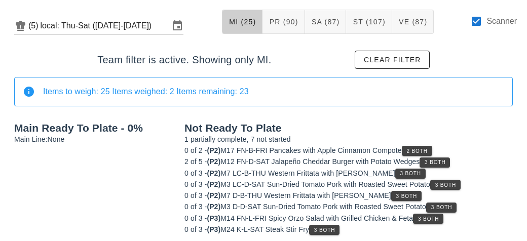
scroll to position [52, 0]
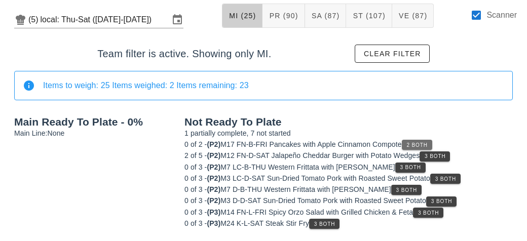
click at [428, 143] on span "2 Both" at bounding box center [417, 146] width 21 height 6
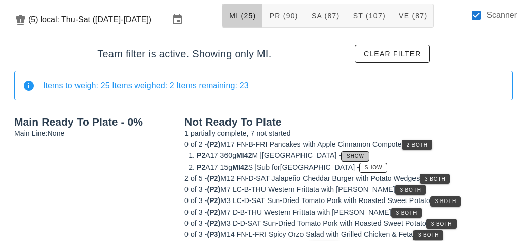
click at [346, 154] on span "Show" at bounding box center [355, 157] width 18 height 6
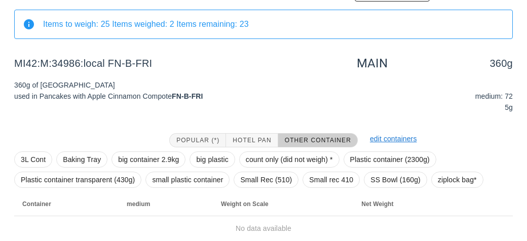
scroll to position [152, 0]
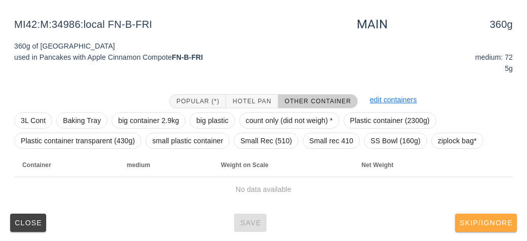
click at [473, 221] on span "Skip/Ignore" at bounding box center [487, 223] width 54 height 8
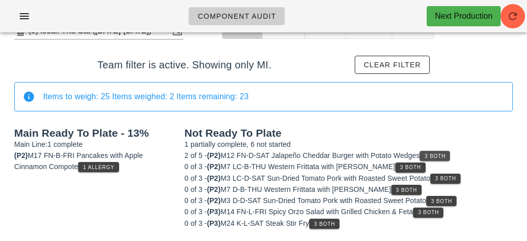
click at [450, 152] on button "3 Both" at bounding box center [435, 156] width 30 height 10
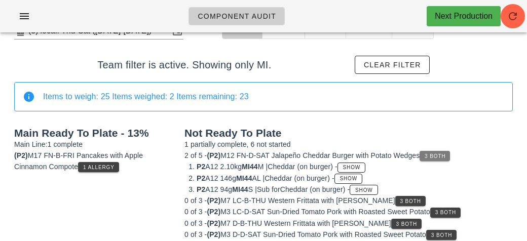
scroll to position [74, 0]
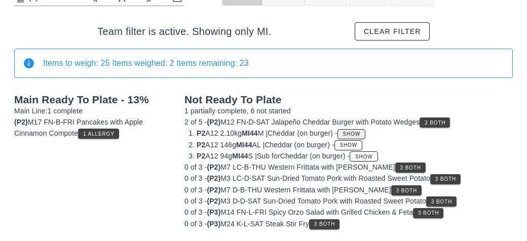
click at [361, 134] on span "Show" at bounding box center [352, 134] width 18 height 6
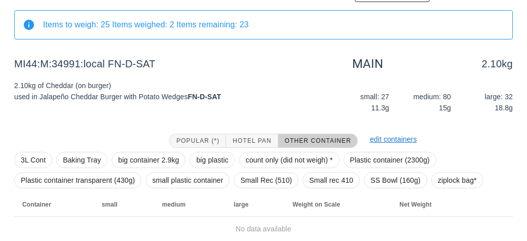
scroll to position [152, 0]
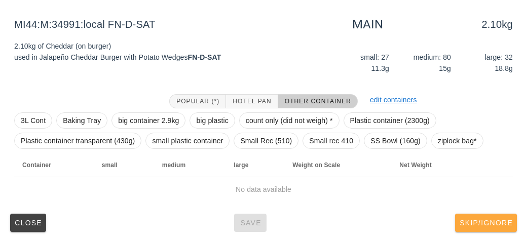
click at [482, 219] on span "Skip/Ignore" at bounding box center [487, 223] width 54 height 8
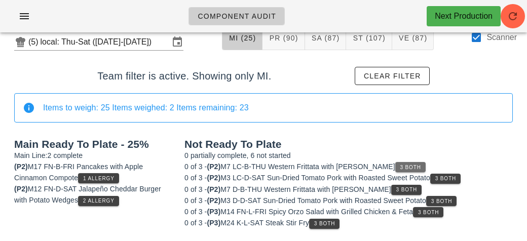
click at [419, 168] on span "3 Both" at bounding box center [410, 168] width 21 height 6
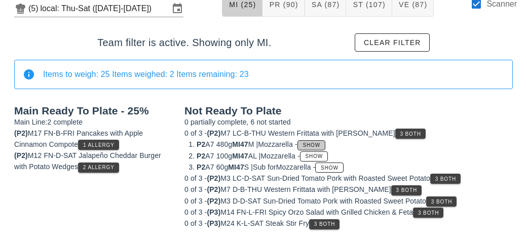
click at [326, 140] on button "Show" at bounding box center [312, 145] width 28 height 10
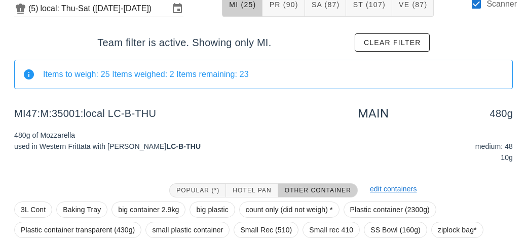
scroll to position [152, 0]
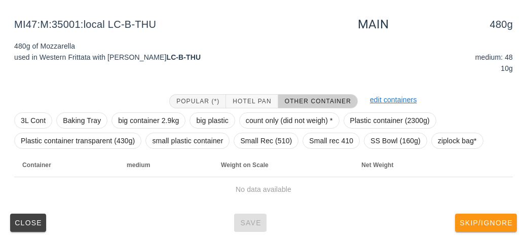
click at [490, 220] on span "Skip/Ignore" at bounding box center [487, 223] width 54 height 8
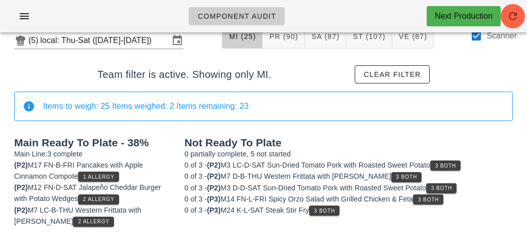
scroll to position [29, 0]
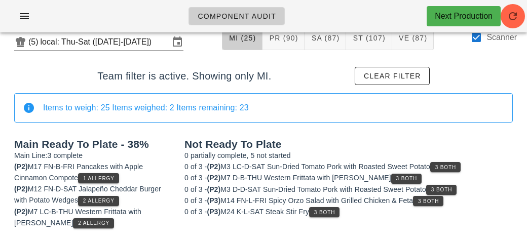
click at [467, 215] on div "0 of 3 - (P3) M24 K-L-SAT Steak Stir Fry 3 Both" at bounding box center [349, 211] width 329 height 11
click at [454, 154] on div "Not Ready To Plate 0 partially complete, 5 not started 0 of 3 - (P2) M3 LC-D-SA…" at bounding box center [349, 184] width 341 height 102
click at [449, 168] on span "3 Both" at bounding box center [445, 168] width 21 height 6
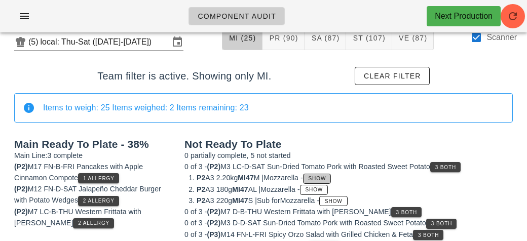
click at [328, 174] on button "Show" at bounding box center [317, 179] width 28 height 10
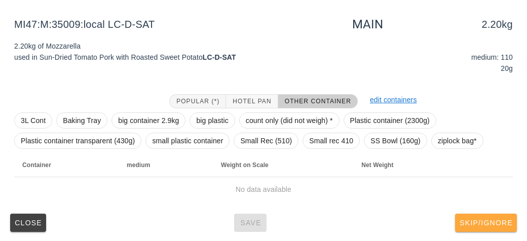
click at [487, 222] on span "Skip/Ignore" at bounding box center [487, 223] width 54 height 8
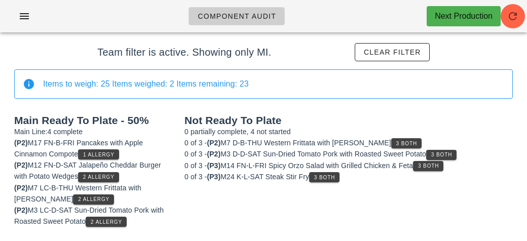
scroll to position [52, 0]
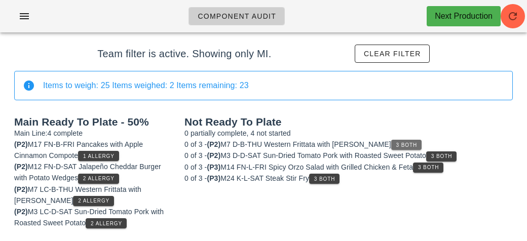
click at [407, 140] on button "3 Both" at bounding box center [407, 145] width 30 height 10
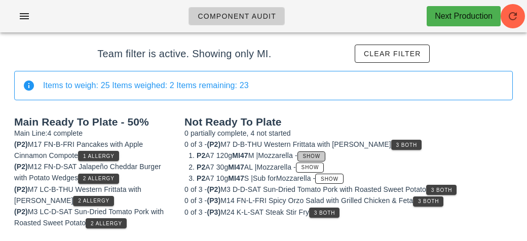
click at [326, 156] on button "Show" at bounding box center [312, 157] width 28 height 10
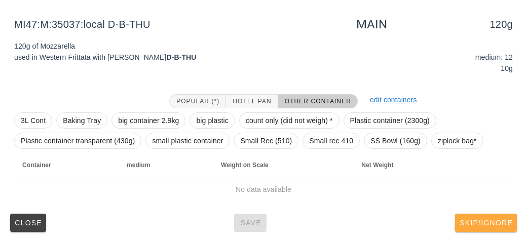
click at [484, 223] on span "Skip/Ignore" at bounding box center [487, 223] width 54 height 8
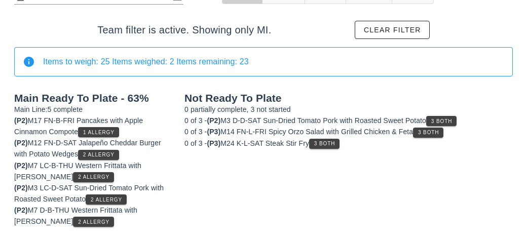
scroll to position [74, 0]
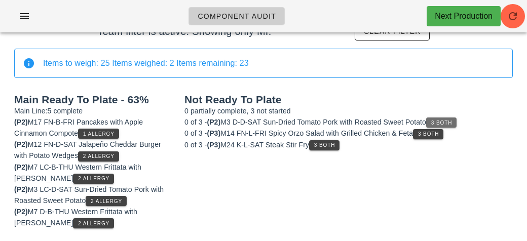
click at [441, 120] on span "3 Both" at bounding box center [441, 123] width 21 height 6
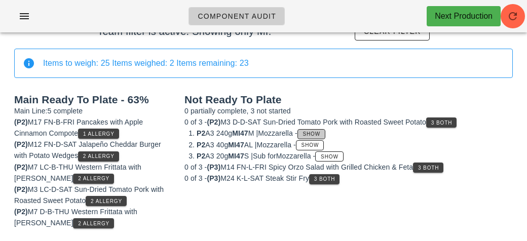
click at [321, 133] on span "Show" at bounding box center [312, 134] width 18 height 6
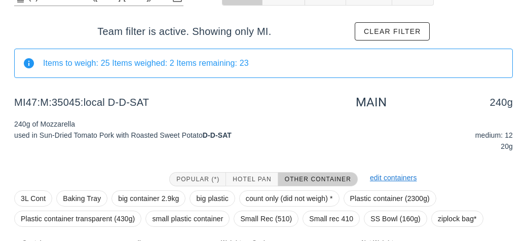
scroll to position [152, 0]
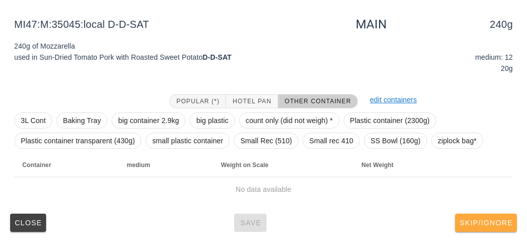
click at [483, 220] on span "Skip/Ignore" at bounding box center [487, 223] width 54 height 8
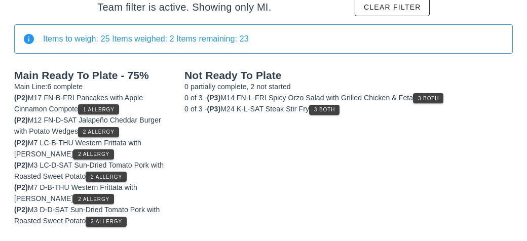
scroll to position [96, 0]
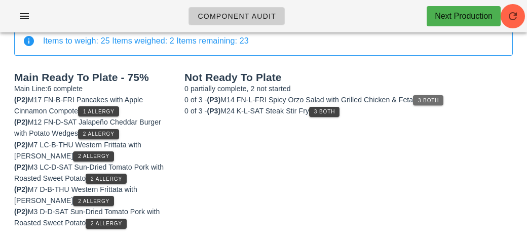
click at [433, 98] on span "3 Both" at bounding box center [428, 101] width 21 height 6
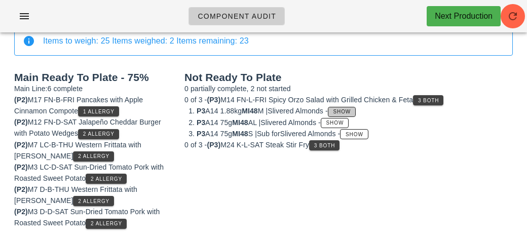
click at [356, 107] on button "Show" at bounding box center [342, 112] width 28 height 10
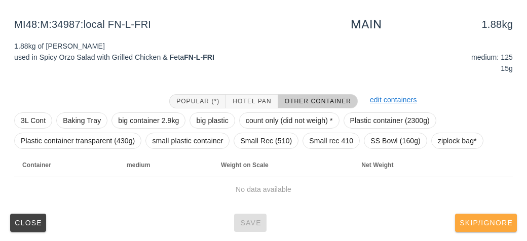
click at [480, 227] on button "Skip/Ignore" at bounding box center [486, 223] width 62 height 18
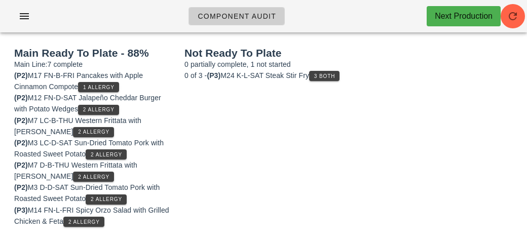
scroll to position [119, 0]
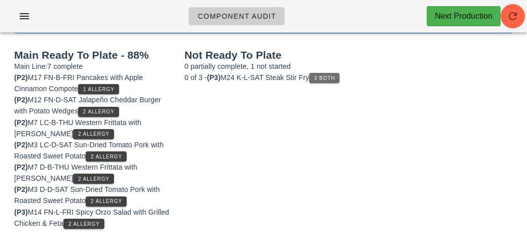
click at [340, 82] on button "3 Both" at bounding box center [324, 78] width 30 height 10
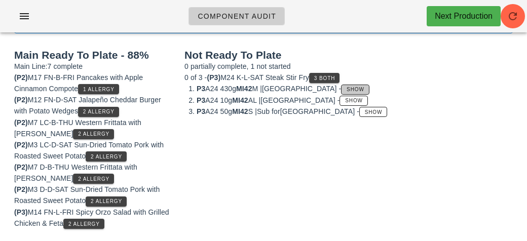
click at [346, 89] on button "Show" at bounding box center [355, 90] width 28 height 10
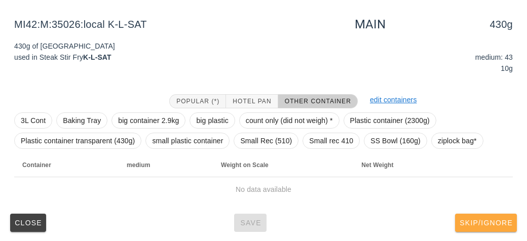
click at [480, 226] on span "Skip/Ignore" at bounding box center [487, 223] width 54 height 8
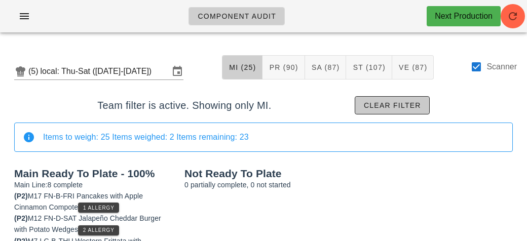
click at [374, 101] on span "Clear filter" at bounding box center [393, 105] width 58 height 8
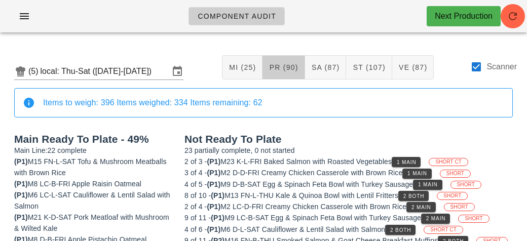
click at [282, 67] on span "PR (90)" at bounding box center [283, 67] width 29 height 8
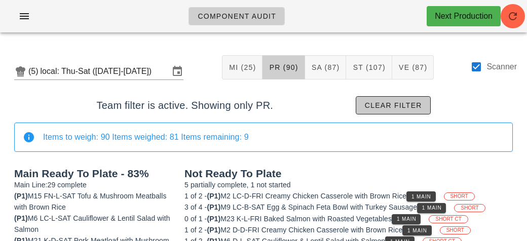
click at [387, 101] on span "Clear filter" at bounding box center [394, 105] width 58 height 8
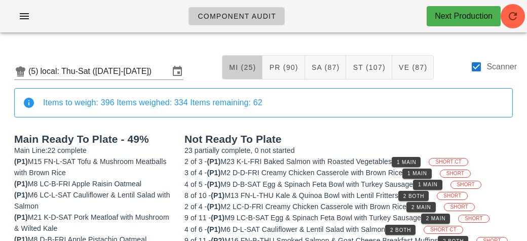
click at [247, 60] on button "MI (25)" at bounding box center [242, 67] width 41 height 24
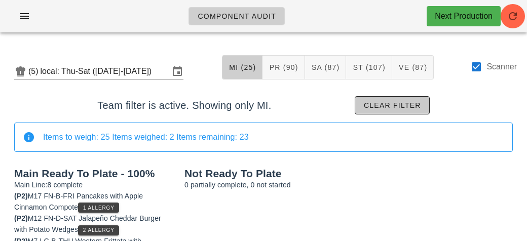
click at [400, 105] on span "Clear filter" at bounding box center [393, 105] width 58 height 8
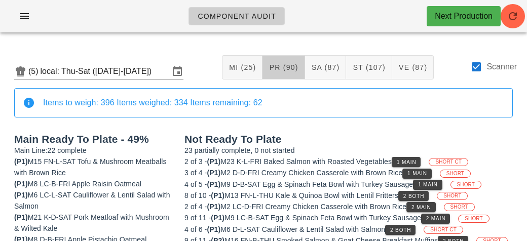
click at [291, 65] on span "PR (90)" at bounding box center [283, 67] width 29 height 8
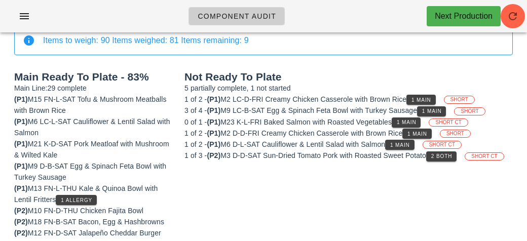
scroll to position [40, 0]
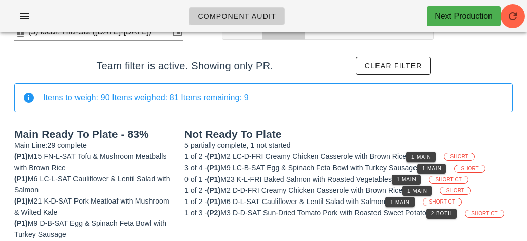
click at [386, 160] on div "1 of 2 - (P1) M2 LC-D-FRI Creamy Chicken Casserole with Brown Rice 1 Main SHORT" at bounding box center [349, 156] width 329 height 11
click at [422, 155] on span "1 Main" at bounding box center [421, 158] width 20 height 6
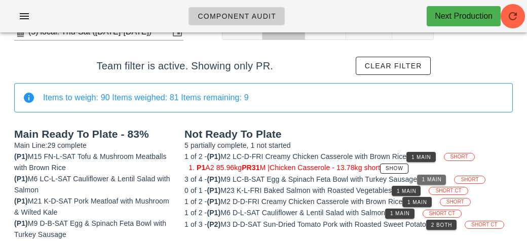
click at [430, 180] on span "1 Main" at bounding box center [432, 180] width 20 height 6
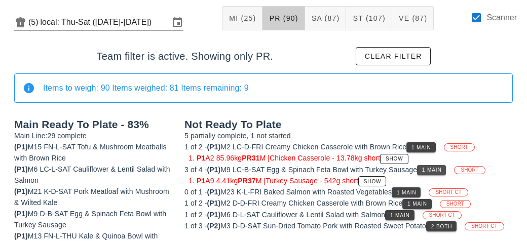
scroll to position [76, 0]
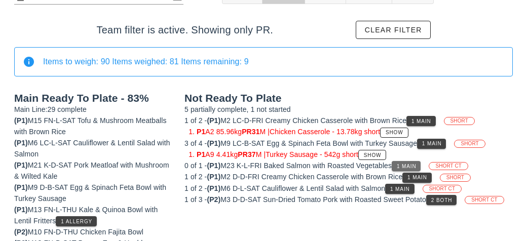
click at [414, 165] on span "1 Main" at bounding box center [407, 167] width 20 height 6
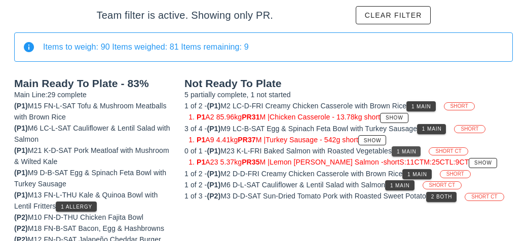
scroll to position [89, 0]
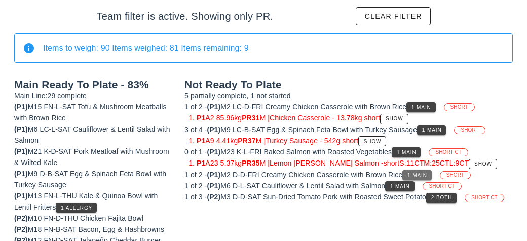
click at [419, 173] on span "1 Main" at bounding box center [417, 176] width 20 height 6
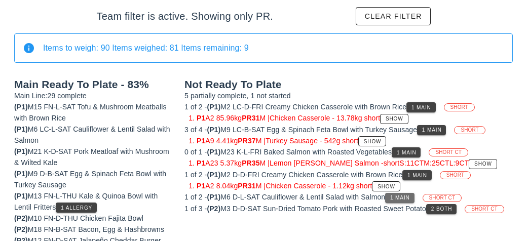
click at [408, 200] on button "1 Main" at bounding box center [399, 198] width 29 height 10
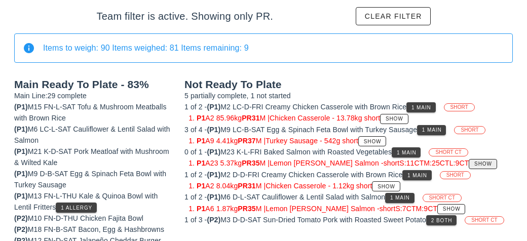
click at [474, 161] on span "Show" at bounding box center [483, 164] width 18 height 6
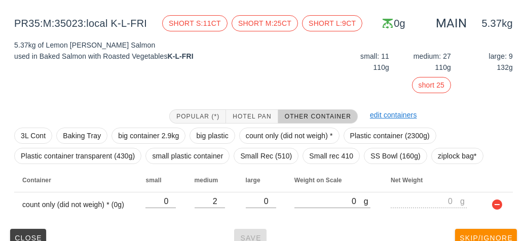
scroll to position [168, 0]
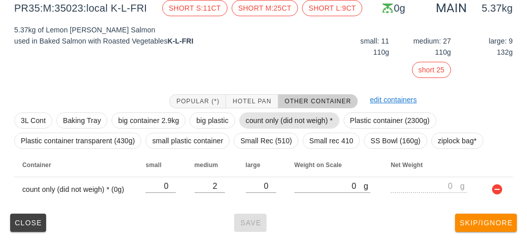
click at [264, 121] on span "count only (did not weigh) *" at bounding box center [289, 120] width 87 height 15
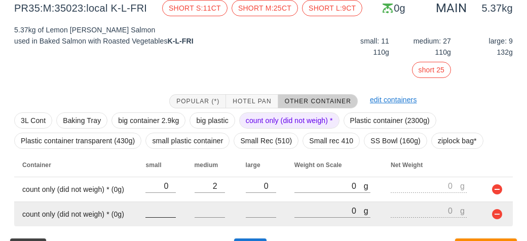
click at [154, 209] on input "number" at bounding box center [161, 210] width 30 height 13
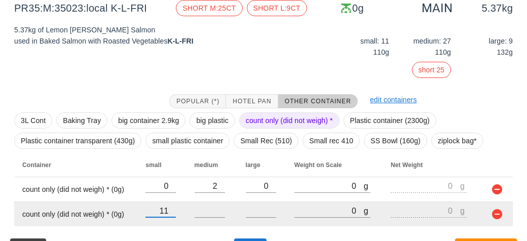
type input "11"
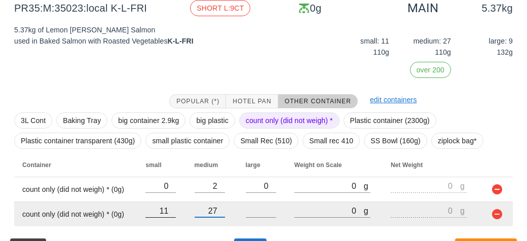
type input "27"
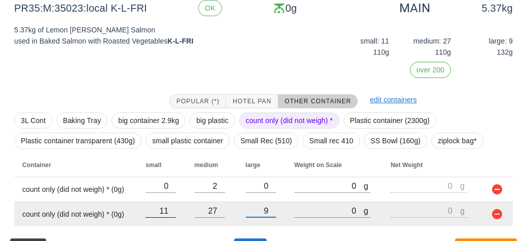
scroll to position [193, 0]
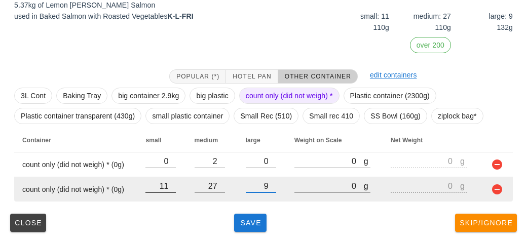
type input "9"
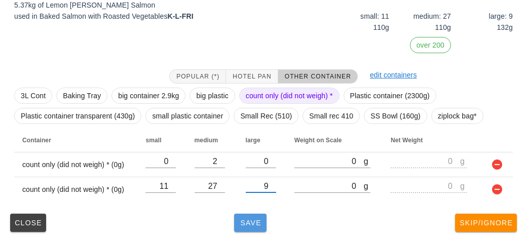
click at [254, 228] on button "Save" at bounding box center [250, 223] width 32 height 18
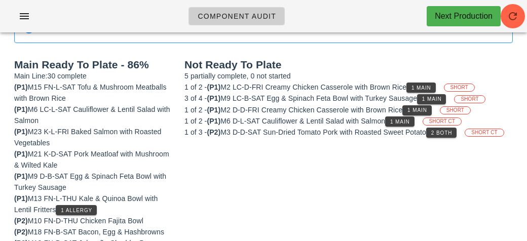
scroll to position [108, 0]
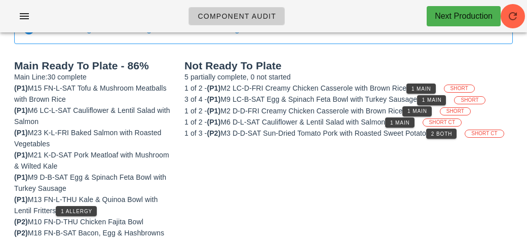
click at [426, 87] on span "1 Main" at bounding box center [421, 89] width 20 height 6
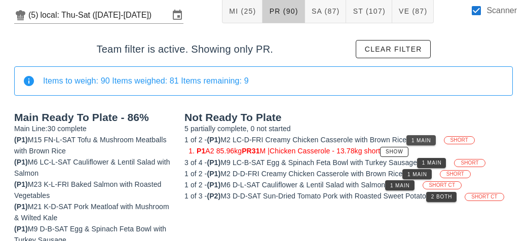
scroll to position [56, 0]
click at [405, 51] on span "Clear filter" at bounding box center [394, 49] width 58 height 8
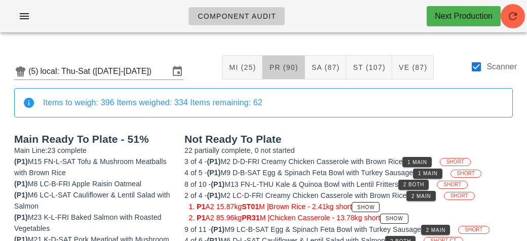
click at [288, 74] on button "PR (90)" at bounding box center [284, 67] width 42 height 24
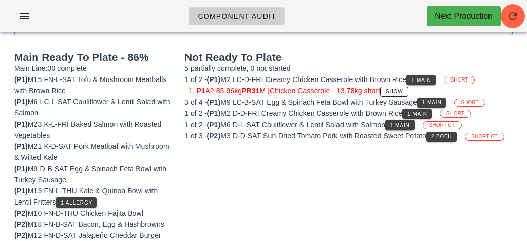
scroll to position [116, 0]
click at [438, 98] on button "1 Main" at bounding box center [431, 103] width 29 height 10
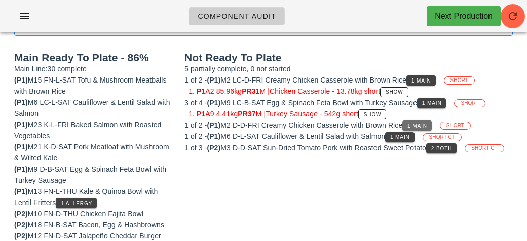
click at [431, 121] on button "1 Main" at bounding box center [417, 126] width 29 height 10
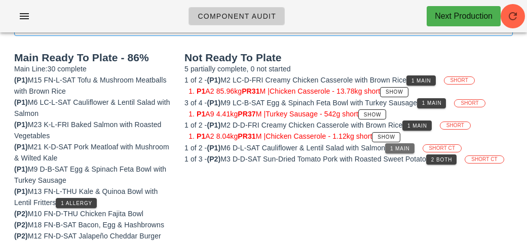
click at [410, 146] on span "1 Main" at bounding box center [400, 149] width 20 height 6
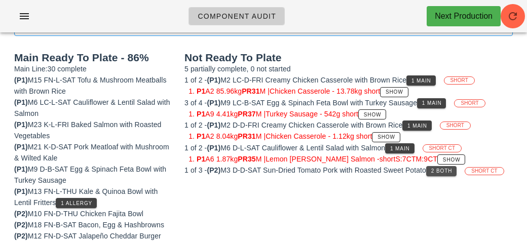
click at [451, 168] on span "2 Both" at bounding box center [441, 171] width 21 height 6
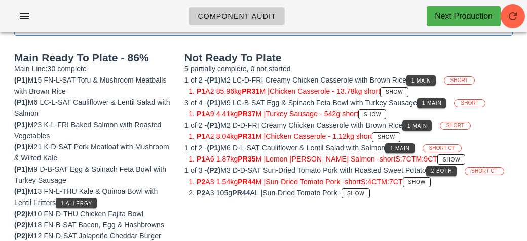
click at [427, 183] on span "Show" at bounding box center [417, 183] width 18 height 6
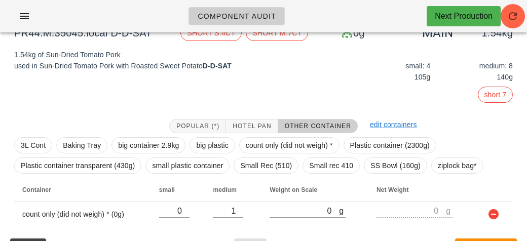
scroll to position [168, 0]
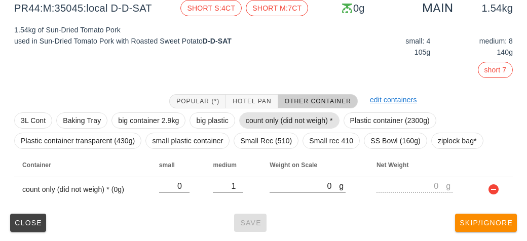
click at [278, 120] on span "count only (did not weigh) *" at bounding box center [289, 120] width 87 height 15
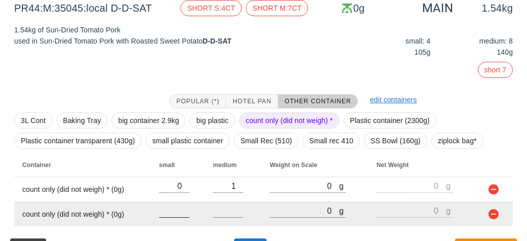
click at [176, 214] on input "number" at bounding box center [174, 210] width 30 height 13
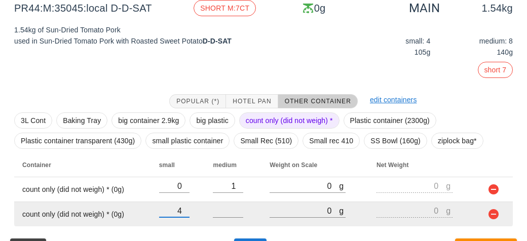
type input "4"
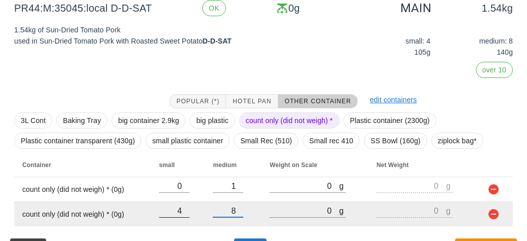
scroll to position [193, 0]
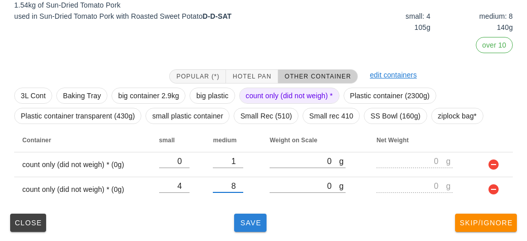
type input "8"
click at [252, 226] on span "Save" at bounding box center [250, 223] width 24 height 8
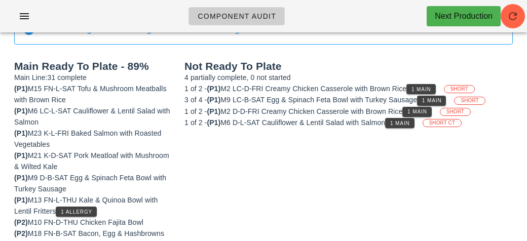
scroll to position [110, 0]
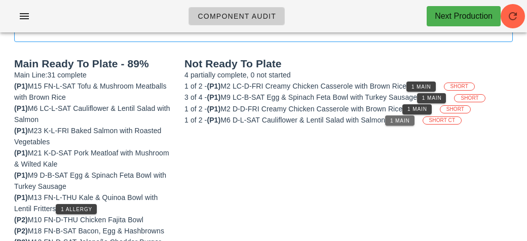
click at [399, 123] on button "1 Main" at bounding box center [399, 121] width 29 height 10
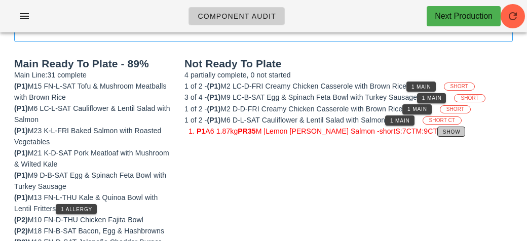
click at [443, 130] on span "Show" at bounding box center [452, 132] width 18 height 6
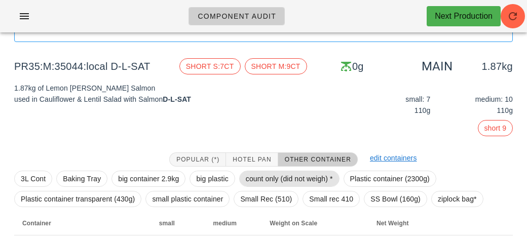
click at [275, 178] on span "count only (did not weigh) *" at bounding box center [289, 178] width 87 height 15
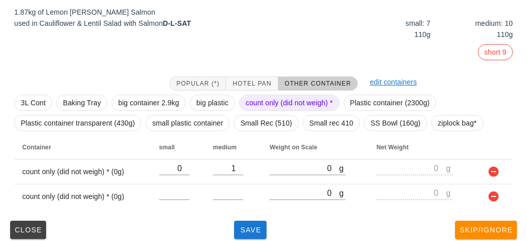
scroll to position [193, 0]
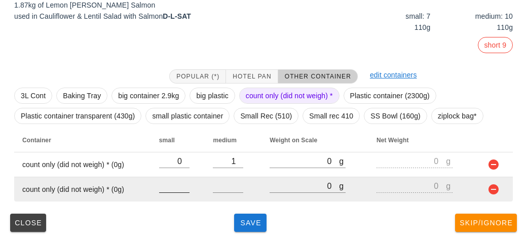
click at [174, 185] on input "number" at bounding box center [174, 186] width 30 height 13
type input "7"
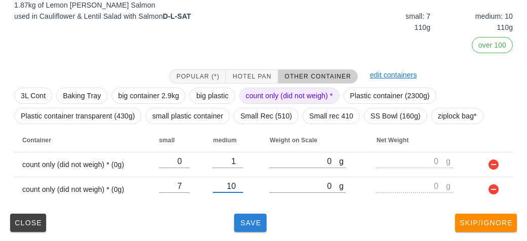
type input "10"
click at [256, 231] on button "Save" at bounding box center [250, 223] width 32 height 18
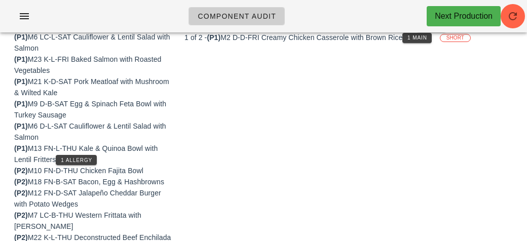
scroll to position [142, 0]
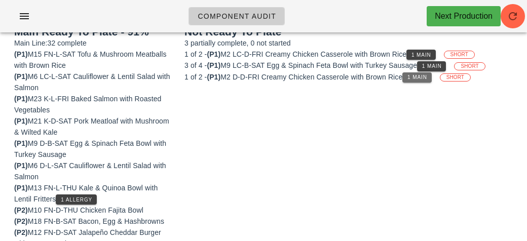
click at [422, 81] on button "1 Main" at bounding box center [417, 78] width 29 height 10
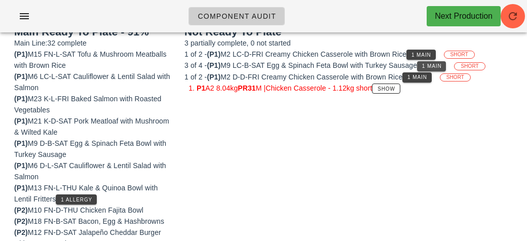
click at [440, 63] on span "1 Main" at bounding box center [432, 66] width 20 height 6
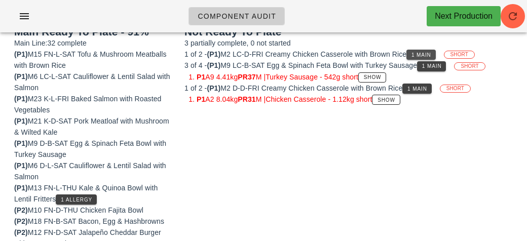
click at [429, 52] on span "1 Main" at bounding box center [421, 55] width 20 height 6
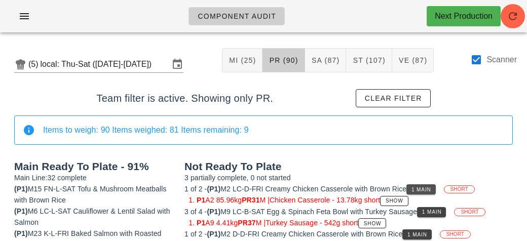
scroll to position [0, 0]
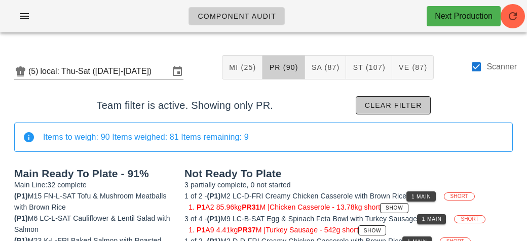
click at [389, 103] on span "Clear filter" at bounding box center [394, 105] width 58 height 8
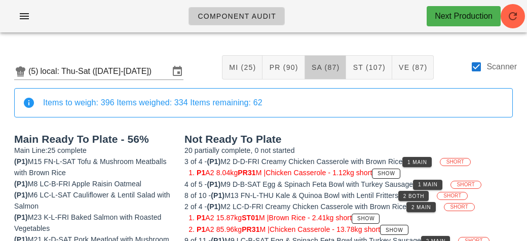
click at [335, 72] on button "SA (87)" at bounding box center [326, 67] width 42 height 24
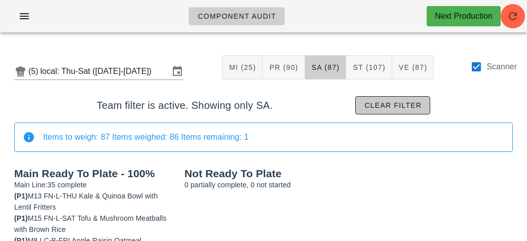
click at [378, 100] on button "Clear filter" at bounding box center [393, 105] width 75 height 18
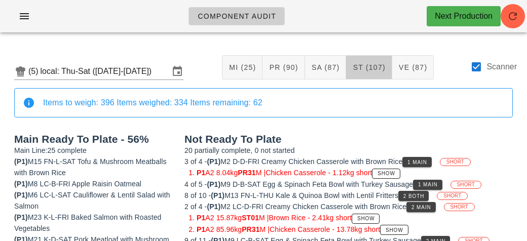
click at [372, 64] on span "ST (107)" at bounding box center [369, 67] width 33 height 8
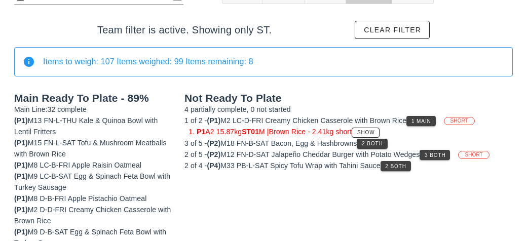
scroll to position [74, 0]
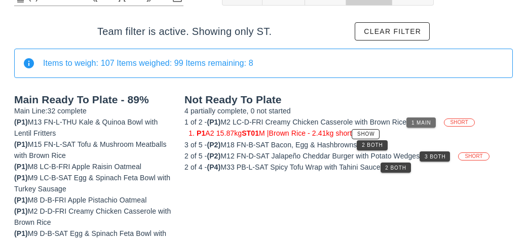
click at [429, 126] on button "1 Main" at bounding box center [421, 123] width 29 height 10
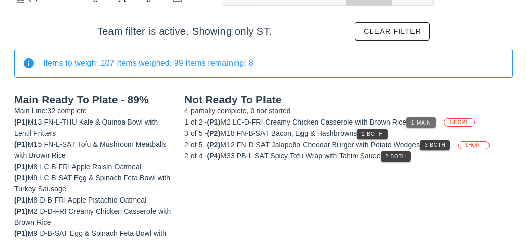
click at [427, 124] on span "1 Main" at bounding box center [421, 123] width 20 height 6
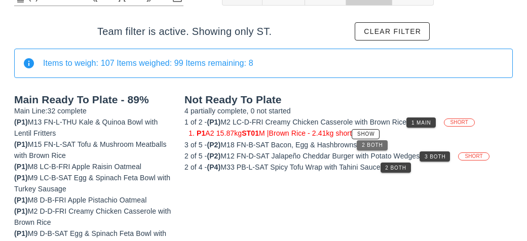
click at [375, 143] on span "2 Both" at bounding box center [372, 146] width 21 height 6
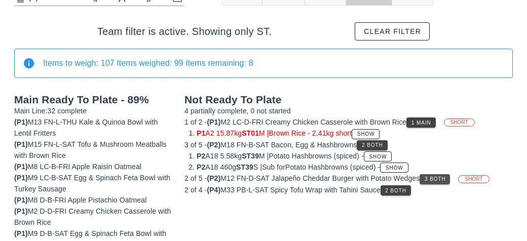
click at [432, 177] on span "3 Both" at bounding box center [435, 180] width 21 height 6
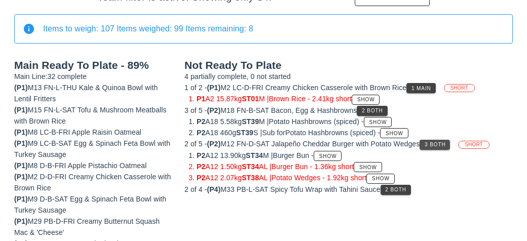
scroll to position [108, 0]
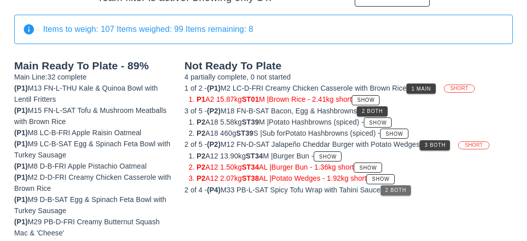
click at [406, 188] on span "2 Both" at bounding box center [395, 191] width 21 height 6
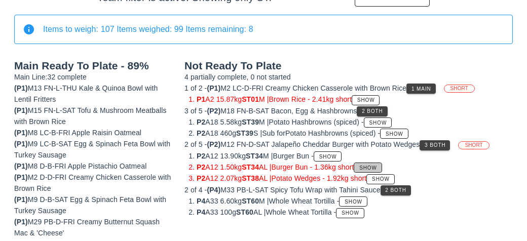
click at [375, 165] on span "Show" at bounding box center [368, 168] width 18 height 6
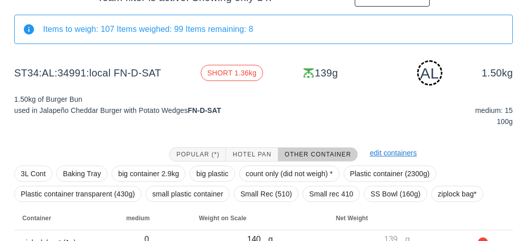
scroll to position [161, 0]
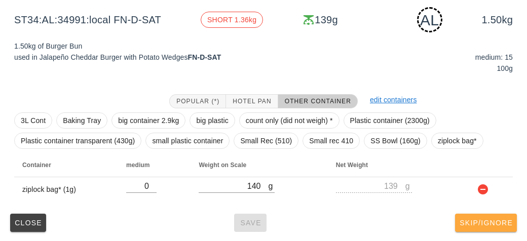
click at [475, 217] on button "Skip/Ignore" at bounding box center [486, 223] width 62 height 18
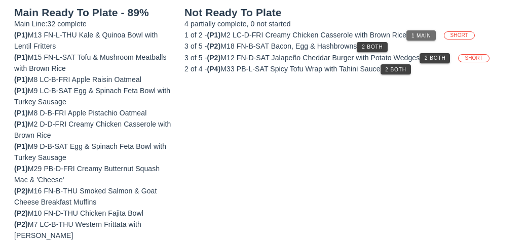
click at [426, 33] on span "1 Main" at bounding box center [421, 36] width 20 height 6
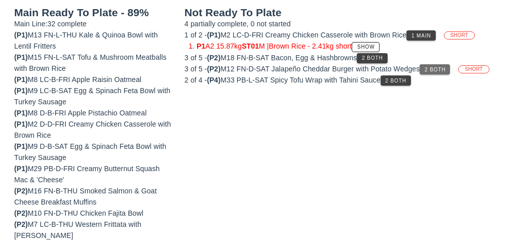
click at [442, 67] on span "2 Both" at bounding box center [435, 70] width 21 height 6
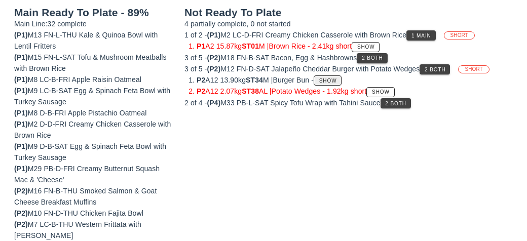
click at [342, 76] on button "Show" at bounding box center [328, 81] width 28 height 10
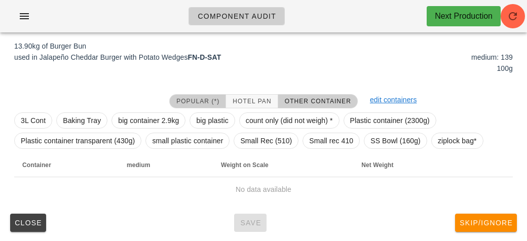
click at [203, 102] on span "Popular (*)" at bounding box center [198, 101] width 44 height 7
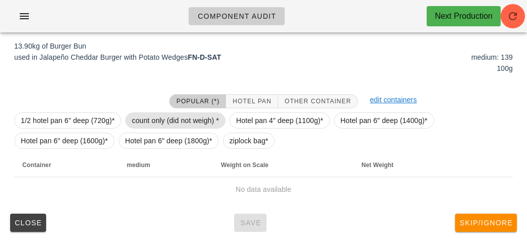
click at [187, 119] on span "count only (did not weigh) *" at bounding box center [175, 120] width 87 height 15
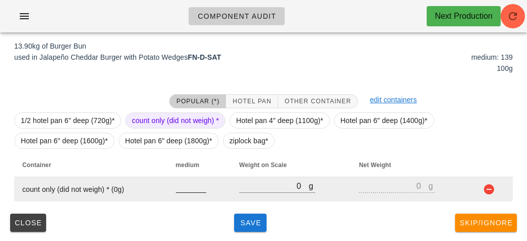
click at [183, 189] on input "number" at bounding box center [191, 186] width 30 height 13
type input "139"
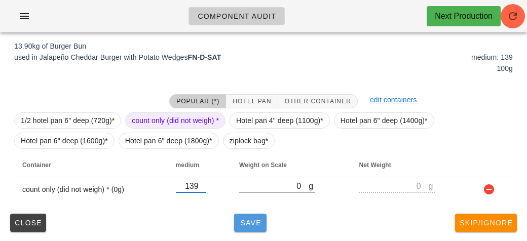
click at [254, 225] on span "Save" at bounding box center [250, 223] width 24 height 8
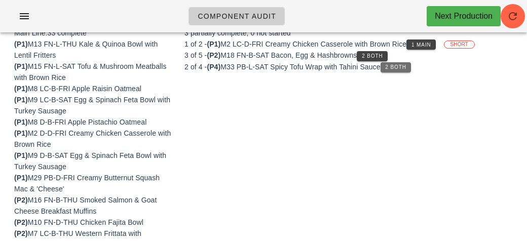
click at [401, 68] on span "2 Both" at bounding box center [395, 67] width 21 height 6
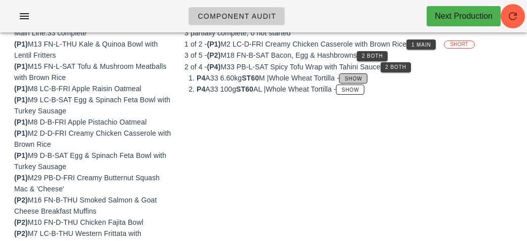
click at [367, 74] on button "Show" at bounding box center [353, 79] width 28 height 10
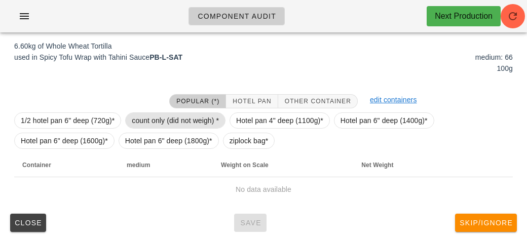
click at [188, 121] on span "count only (did not weigh) *" at bounding box center [175, 120] width 87 height 15
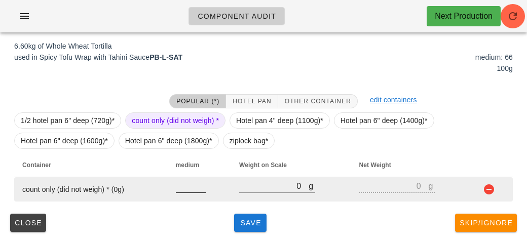
click at [181, 188] on input "number" at bounding box center [191, 186] width 30 height 13
type input "66"
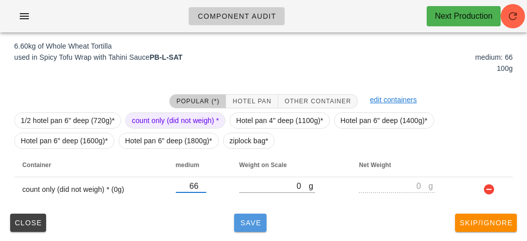
click at [262, 215] on button "Save" at bounding box center [250, 223] width 32 height 18
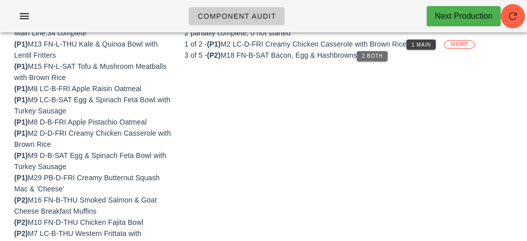
click at [383, 55] on span "2 Both" at bounding box center [372, 56] width 21 height 6
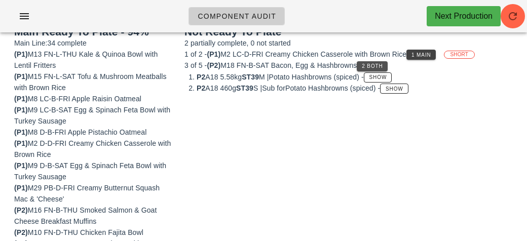
scroll to position [139, 0]
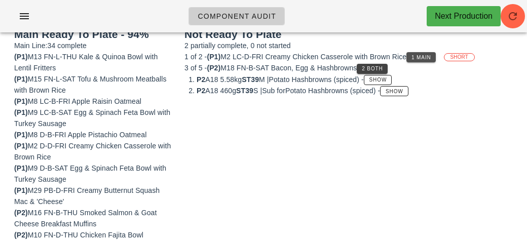
click at [422, 58] on span "1 Main" at bounding box center [421, 58] width 20 height 6
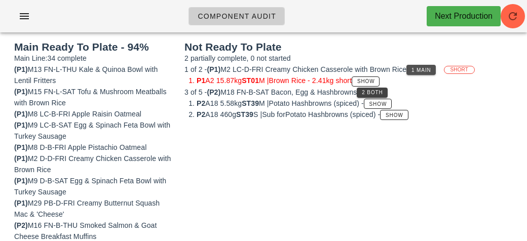
scroll to position [128, 0]
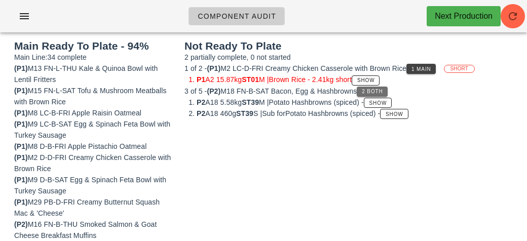
click at [384, 94] on button "2 Both" at bounding box center [372, 92] width 30 height 10
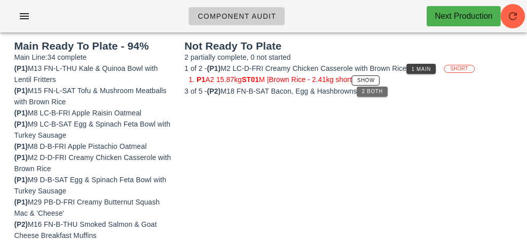
click at [379, 89] on span "2 Both" at bounding box center [372, 92] width 21 height 6
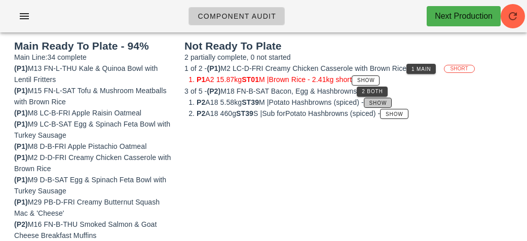
click at [386, 101] on span "Show" at bounding box center [378, 103] width 18 height 6
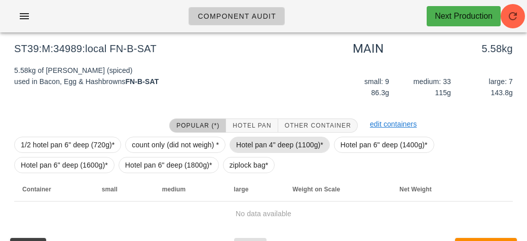
click at [264, 142] on span "Hotel pan 4" deep (1100g)*" at bounding box center [279, 144] width 87 height 15
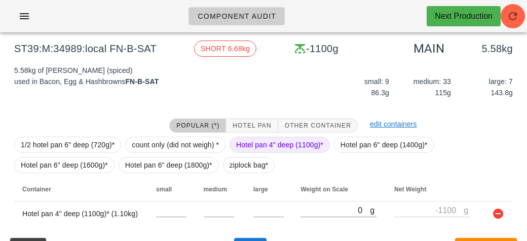
scroll to position [152, 0]
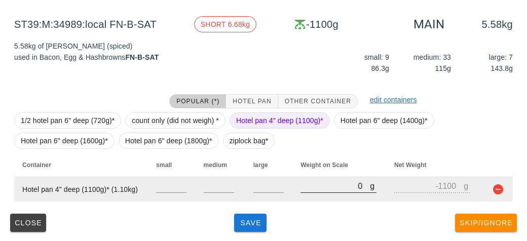
click at [319, 185] on input "0" at bounding box center [335, 186] width 69 height 13
type input "60"
type input "-1040"
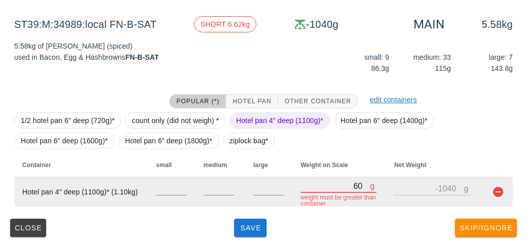
type input "660"
type input "-440"
type input "6680"
type input "5580"
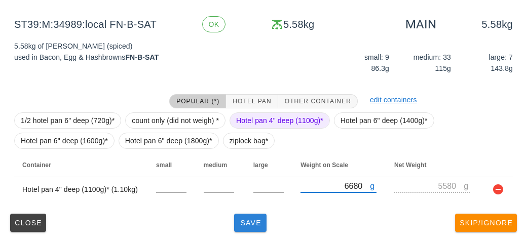
type input "6680"
click at [256, 222] on span "Save" at bounding box center [250, 223] width 24 height 8
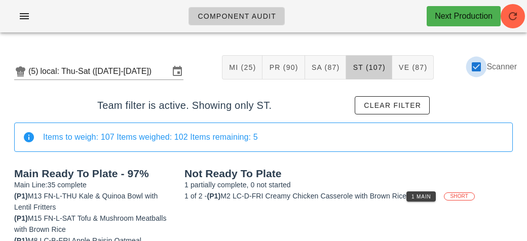
click at [479, 72] on div at bounding box center [476, 66] width 17 height 17
checkbox input "false"
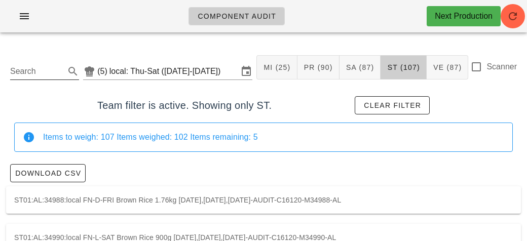
click at [57, 69] on input "Search" at bounding box center [36, 71] width 53 height 16
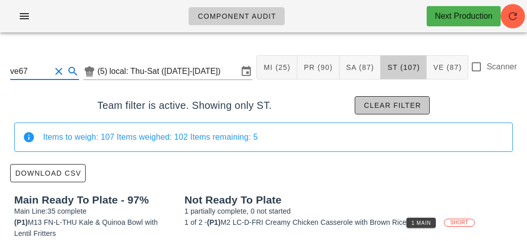
click at [411, 103] on span "Clear filter" at bounding box center [393, 105] width 58 height 8
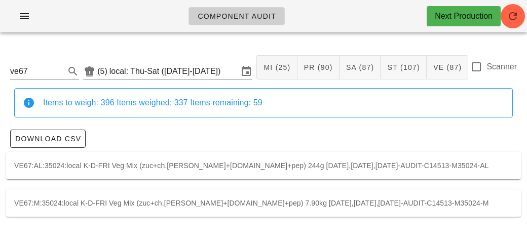
click at [460, 210] on div "VE67:M:35024:local K-D-FRI Veg Mix (zuc+ch.[PERSON_NAME]+[DOMAIN_NAME]+pep) 7.9…" at bounding box center [263, 203] width 515 height 27
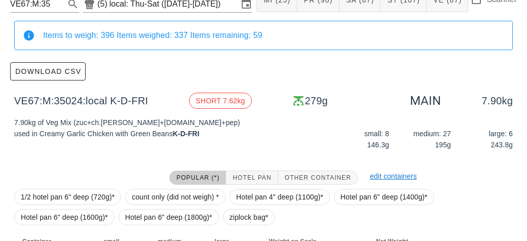
scroll to position [144, 0]
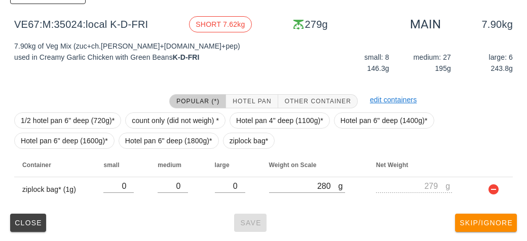
type input "ve67"
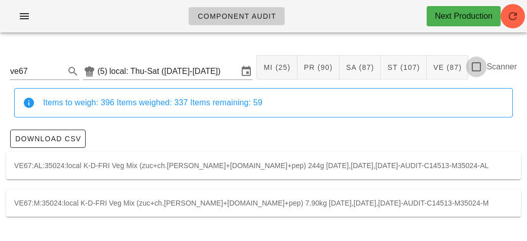
click at [483, 70] on div at bounding box center [476, 66] width 17 height 17
checkbox input "true"
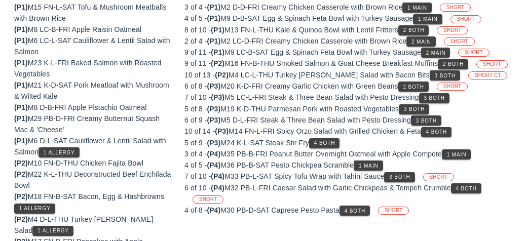
scroll to position [156, 0]
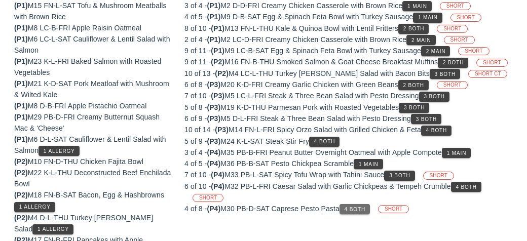
click at [357, 208] on span "4 Both" at bounding box center [354, 210] width 21 height 6
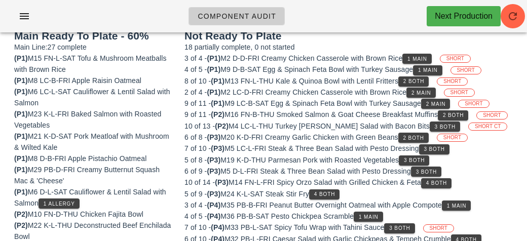
scroll to position [101, 0]
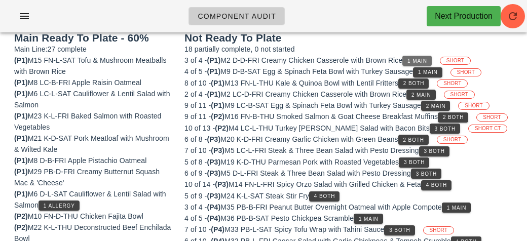
click at [428, 56] on button "1 Main" at bounding box center [417, 61] width 29 height 10
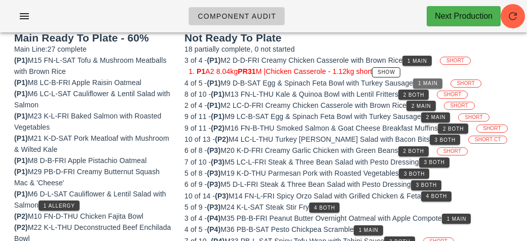
click at [435, 81] on span "1 Main" at bounding box center [428, 84] width 20 height 6
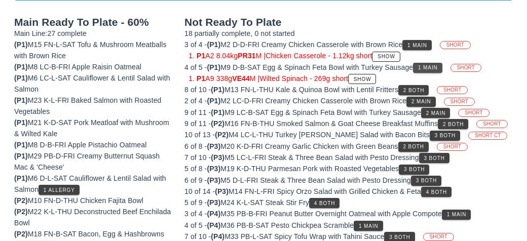
scroll to position [118, 0]
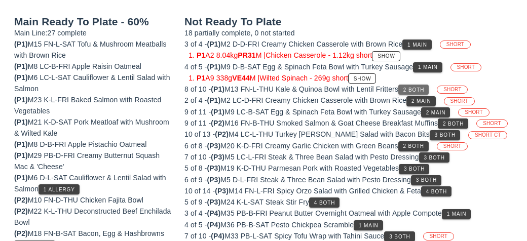
click at [422, 87] on span "2 Both" at bounding box center [413, 90] width 21 height 6
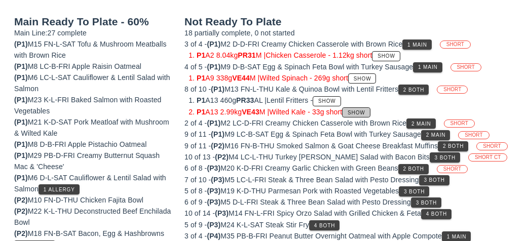
click at [366, 113] on span "Show" at bounding box center [356, 113] width 18 height 6
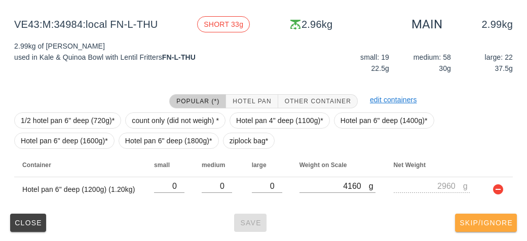
click at [493, 226] on span "Skip/Ignore" at bounding box center [487, 223] width 54 height 8
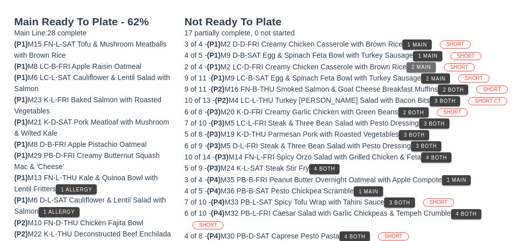
click at [425, 66] on span "2 Main" at bounding box center [421, 67] width 20 height 6
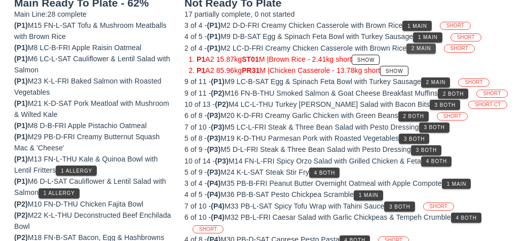
scroll to position [137, 0]
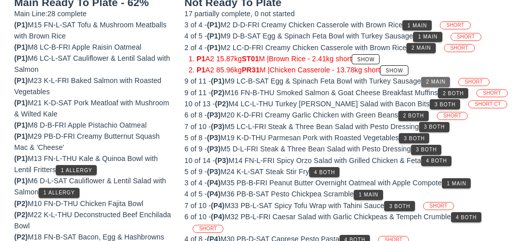
click at [443, 77] on button "2 Main" at bounding box center [435, 82] width 29 height 10
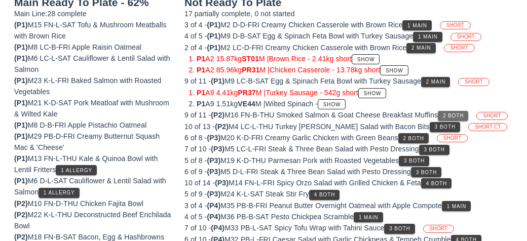
click at [469, 113] on button "2 Both" at bounding box center [453, 116] width 30 height 10
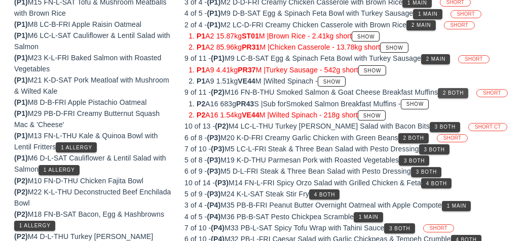
scroll to position [160, 0]
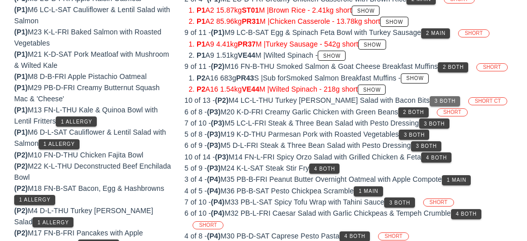
click at [435, 98] on span "3 Both" at bounding box center [445, 101] width 21 height 6
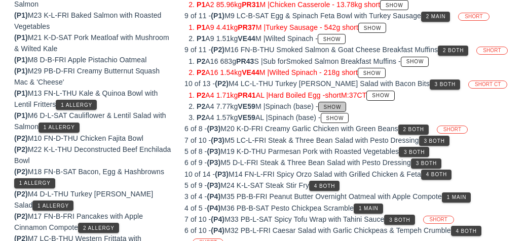
click at [342, 107] on span "Show" at bounding box center [333, 107] width 18 height 6
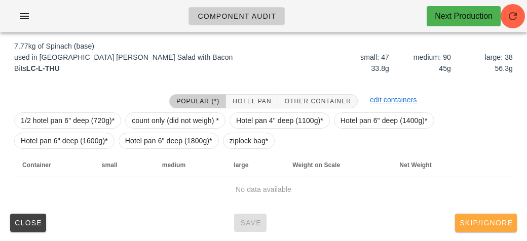
click at [489, 214] on button "Skip/Ignore" at bounding box center [486, 223] width 62 height 18
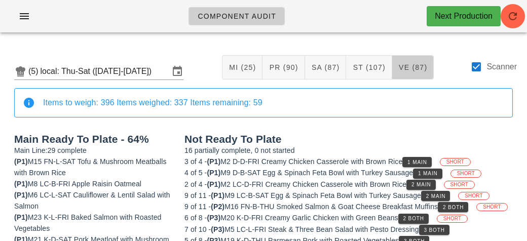
click at [426, 71] on span "VE (87)" at bounding box center [413, 67] width 29 height 8
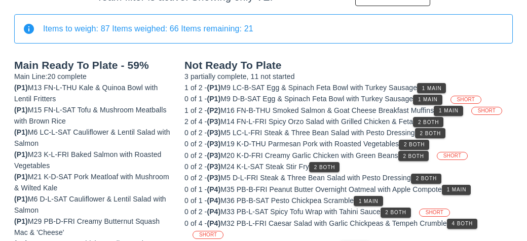
scroll to position [147, 0]
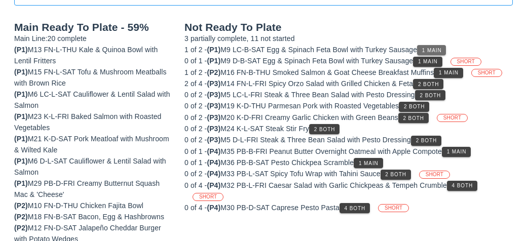
click at [444, 46] on button "1 Main" at bounding box center [431, 50] width 29 height 10
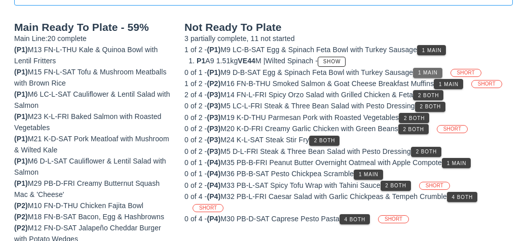
click at [428, 71] on span "1 Main" at bounding box center [428, 73] width 20 height 6
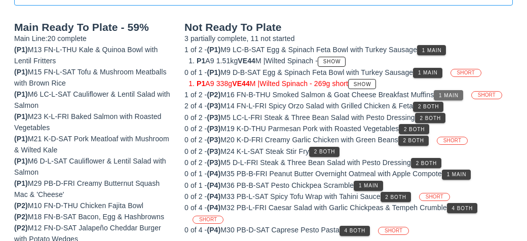
click at [451, 95] on span "1 Main" at bounding box center [449, 96] width 20 height 6
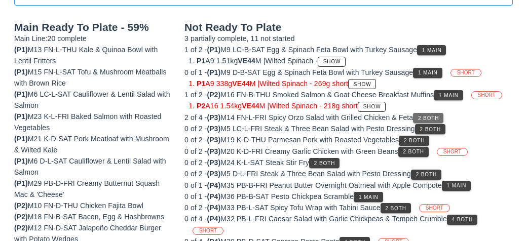
click at [436, 116] on span "2 Both" at bounding box center [428, 119] width 21 height 6
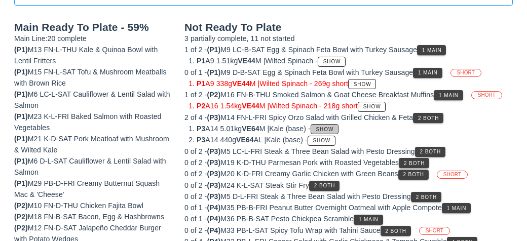
click at [334, 127] on span "Show" at bounding box center [325, 130] width 18 height 6
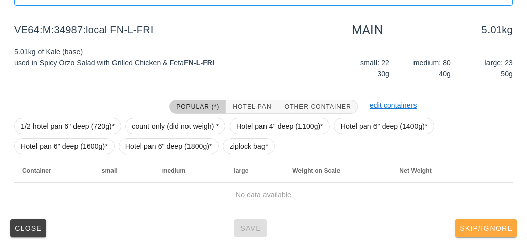
click at [474, 228] on span "Skip/Ignore" at bounding box center [487, 229] width 54 height 8
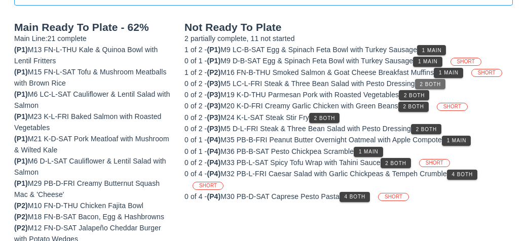
click at [438, 87] on button "2 Both" at bounding box center [430, 84] width 30 height 10
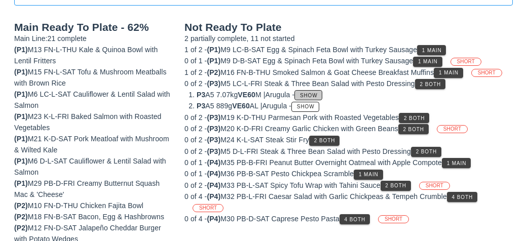
click at [318, 94] on span "Show" at bounding box center [309, 96] width 18 height 6
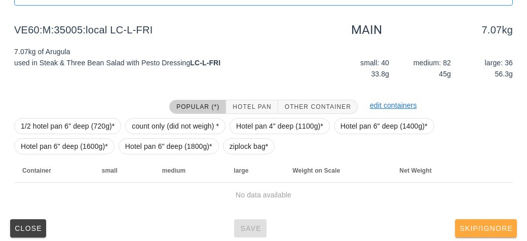
click at [501, 228] on span "Skip/Ignore" at bounding box center [487, 229] width 54 height 8
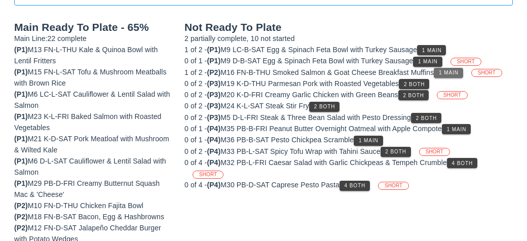
click at [446, 71] on span "1 Main" at bounding box center [449, 73] width 20 height 6
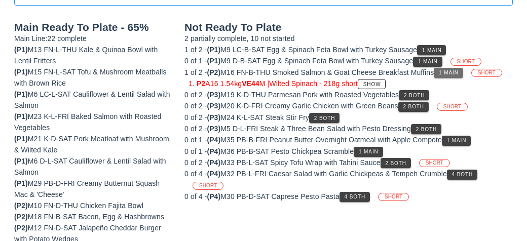
click at [450, 71] on span "1 Main" at bounding box center [449, 73] width 20 height 6
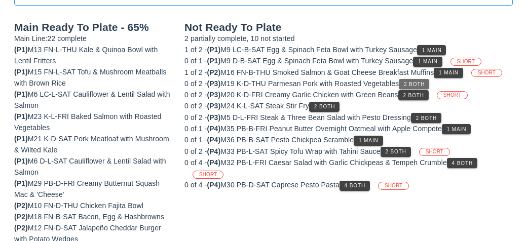
click at [424, 82] on span "2 Both" at bounding box center [414, 85] width 21 height 6
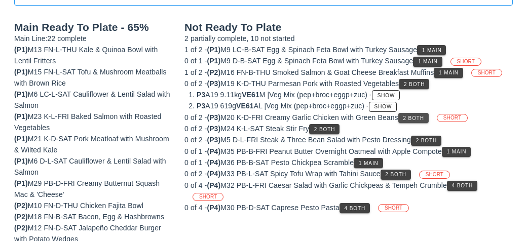
click at [425, 116] on span "2 Both" at bounding box center [413, 119] width 21 height 6
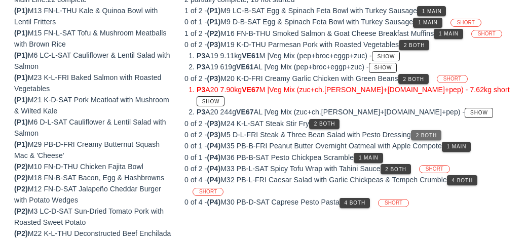
click at [436, 133] on span "2 Both" at bounding box center [426, 136] width 21 height 6
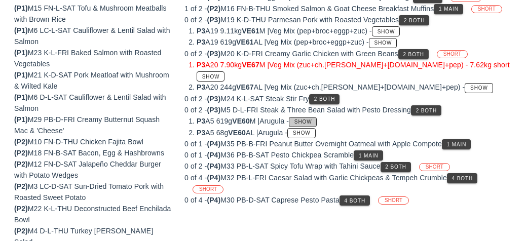
click at [311, 119] on span "Show" at bounding box center [303, 122] width 18 height 6
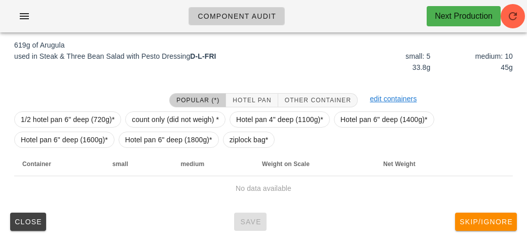
scroll to position [152, 0]
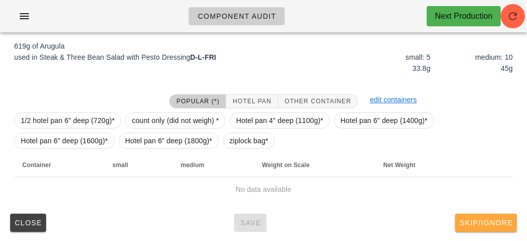
click at [477, 229] on button "Skip/Ignore" at bounding box center [486, 223] width 62 height 18
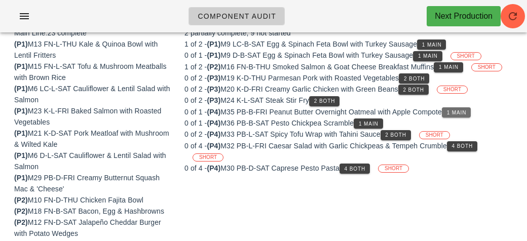
click at [454, 113] on span "1 Main" at bounding box center [457, 113] width 20 height 6
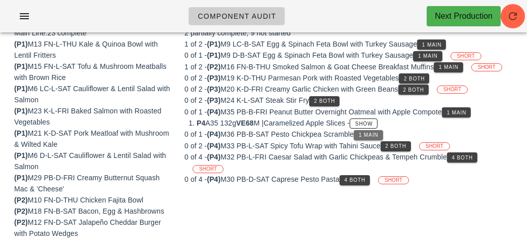
click at [370, 135] on span "1 Main" at bounding box center [369, 135] width 20 height 6
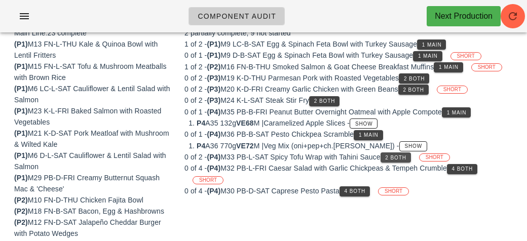
click at [404, 159] on button "2 Both" at bounding box center [396, 158] width 30 height 10
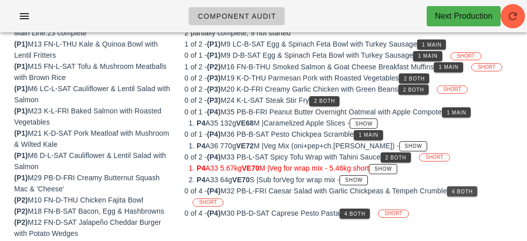
click at [465, 192] on button "4 Both" at bounding box center [462, 192] width 30 height 10
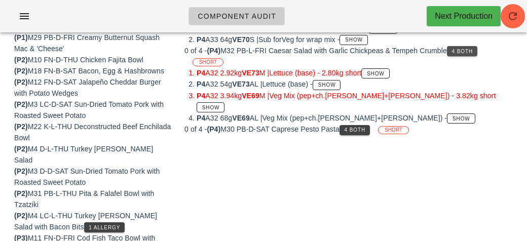
scroll to position [293, 0]
click at [360, 125] on button "4 Both" at bounding box center [355, 130] width 30 height 10
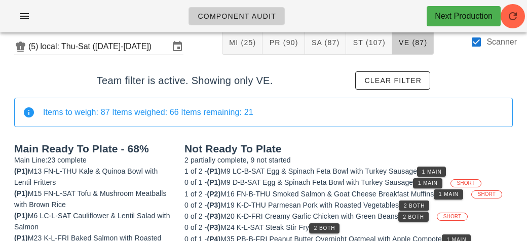
scroll to position [0, 0]
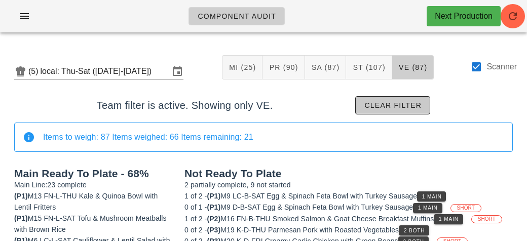
click at [393, 107] on span "Clear filter" at bounding box center [393, 105] width 58 height 8
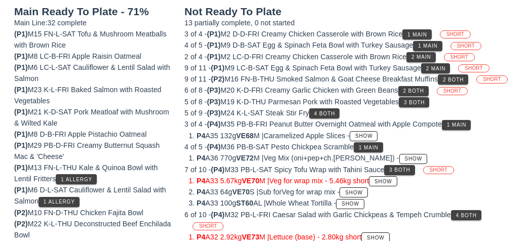
scroll to position [130, 0]
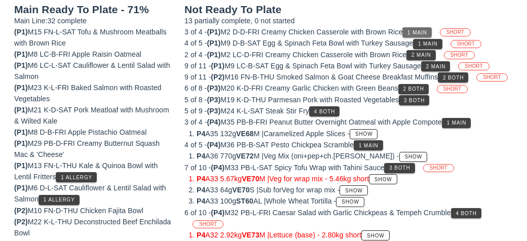
click at [419, 27] on button "1 Main" at bounding box center [417, 32] width 29 height 10
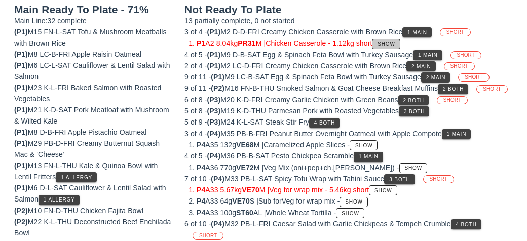
click at [391, 39] on button "Show" at bounding box center [386, 44] width 28 height 10
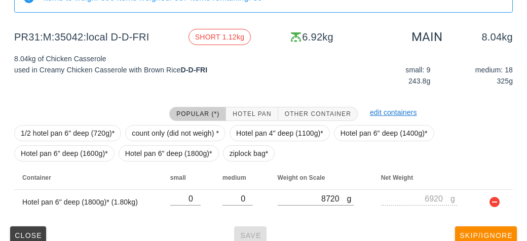
scroll to position [118, 0]
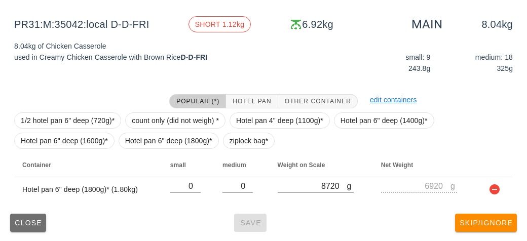
click at [19, 223] on span "Close" at bounding box center [28, 223] width 28 height 8
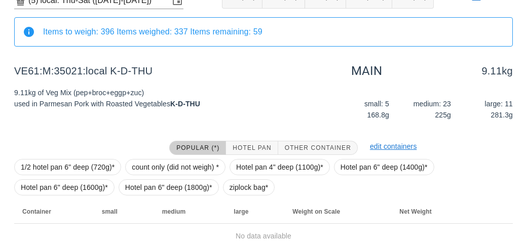
scroll to position [118, 0]
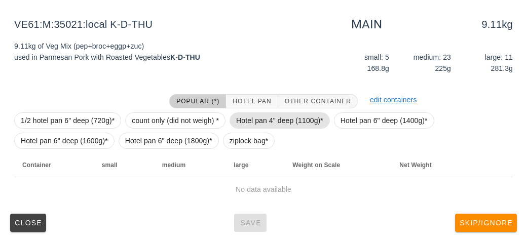
click at [270, 121] on span "Hotel pan 4" deep (1100g)*" at bounding box center [279, 120] width 87 height 15
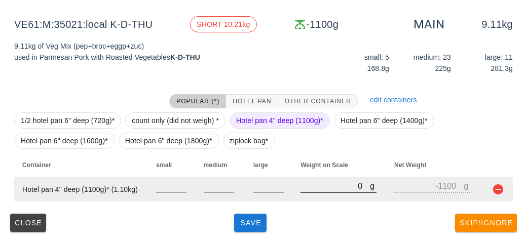
click at [329, 191] on input "0" at bounding box center [335, 186] width 69 height 13
type input "10"
type input "-1090"
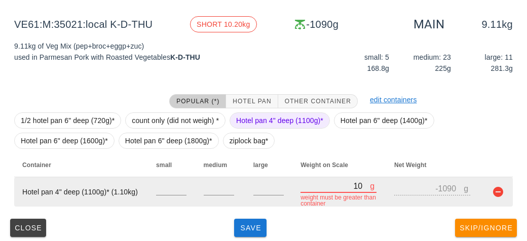
type input "100"
type input "-1000"
type input "1050"
type input "-50"
type input "10520"
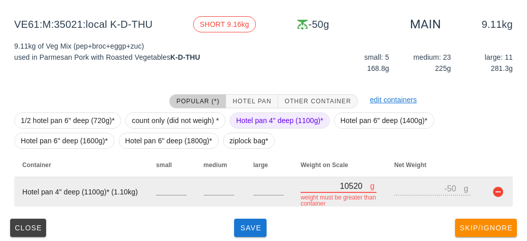
type input "9420"
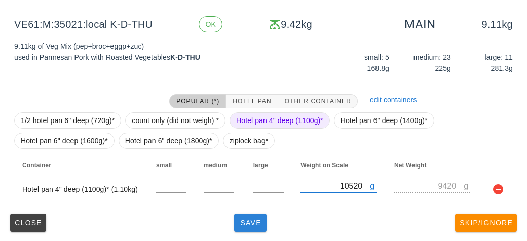
type input "10520"
click at [253, 214] on button "Save" at bounding box center [250, 223] width 32 height 18
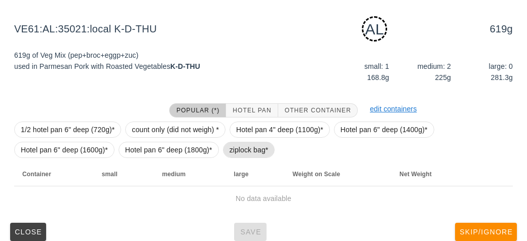
click at [238, 149] on span "ziplock bag*" at bounding box center [249, 150] width 39 height 15
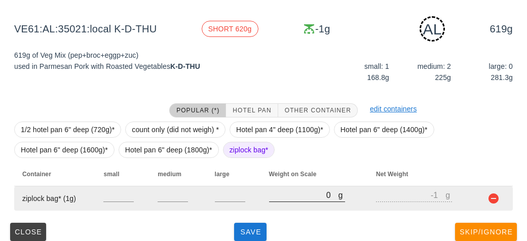
click at [301, 198] on input "0" at bounding box center [303, 195] width 69 height 13
type input "80"
type input "79"
type input "800"
type input "799"
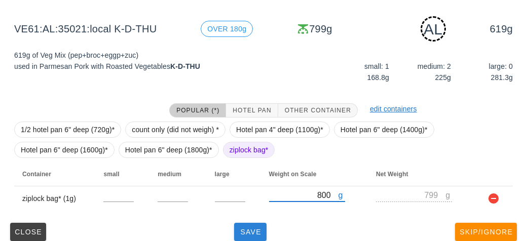
type input "800"
click at [248, 239] on button "Save" at bounding box center [250, 232] width 32 height 18
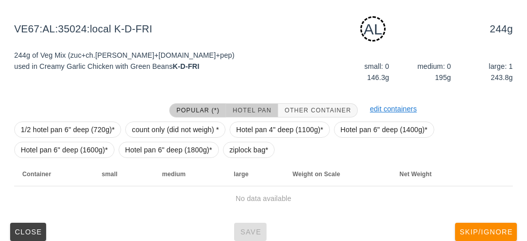
click at [256, 110] on span "Hotel Pan" at bounding box center [251, 110] width 39 height 7
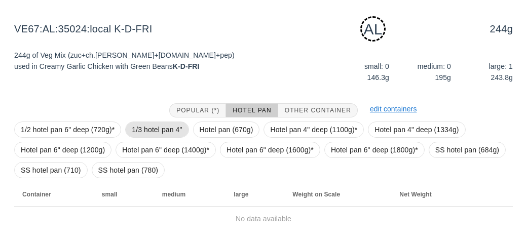
click at [154, 130] on span "1/3 hotel pan 4"" at bounding box center [157, 129] width 50 height 15
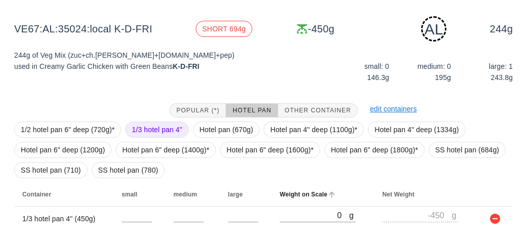
click at [296, 204] on th "Weight on Scale" at bounding box center [323, 195] width 102 height 24
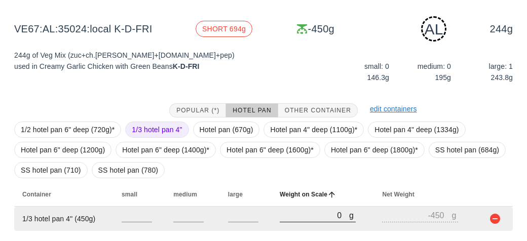
click at [301, 217] on input "0" at bounding box center [314, 215] width 69 height 13
type input "70"
type input "-380"
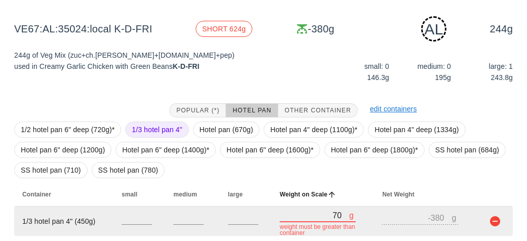
type input "790"
type input "340"
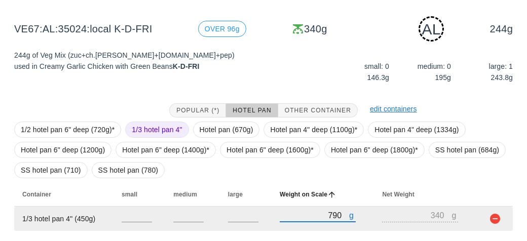
scroll to position [147, 0]
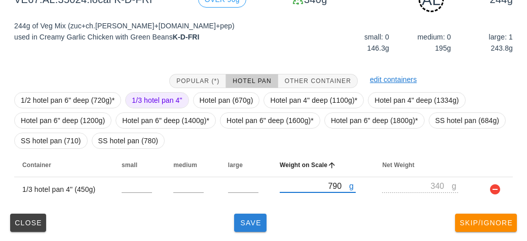
type input "790"
click at [255, 230] on button "Save" at bounding box center [250, 223] width 32 height 18
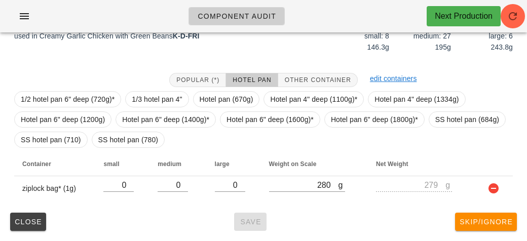
scroll to position [138, 0]
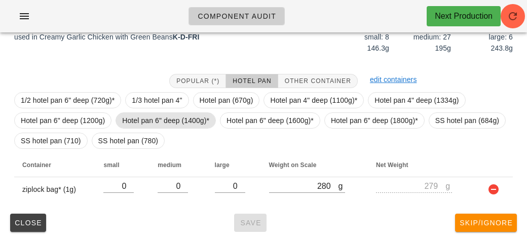
click at [171, 117] on span "Hotel pan 6" deep (1400g)*" at bounding box center [165, 120] width 87 height 15
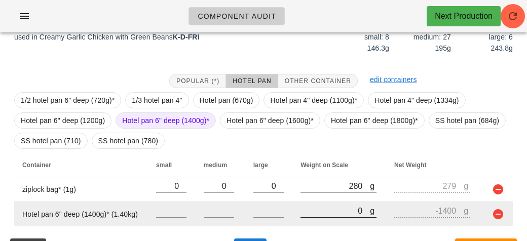
click at [319, 207] on input "0" at bounding box center [335, 210] width 69 height 13
type input "90"
type input "-1310"
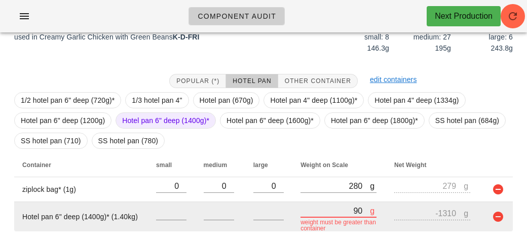
type input "950"
type input "-450"
type input "9540"
type input "8140"
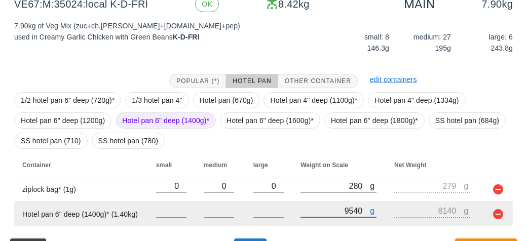
scroll to position [163, 0]
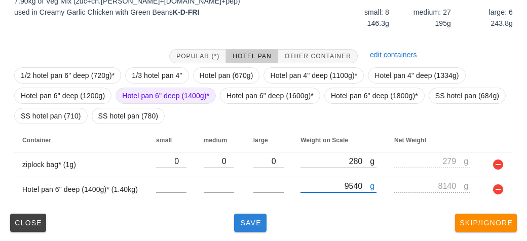
type input "9540"
click at [240, 221] on span "Save" at bounding box center [250, 223] width 24 height 8
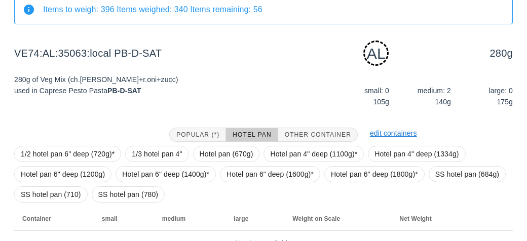
scroll to position [147, 0]
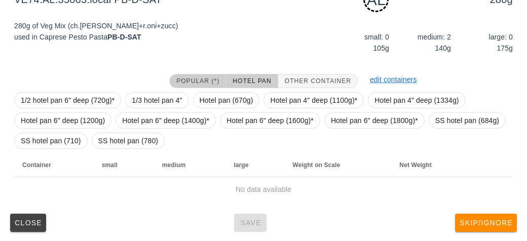
click at [191, 78] on span "Popular (*)" at bounding box center [198, 81] width 44 height 7
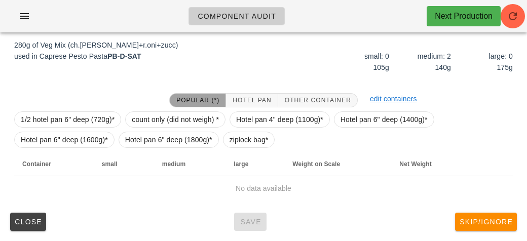
scroll to position [127, 0]
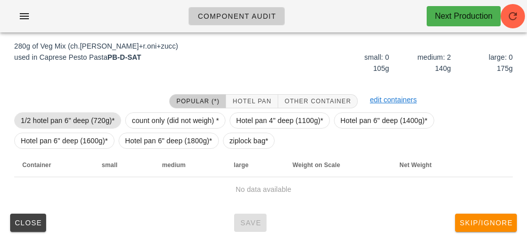
click at [78, 119] on span "1/2 hotel pan 6" deep (720g)*" at bounding box center [68, 120] width 94 height 15
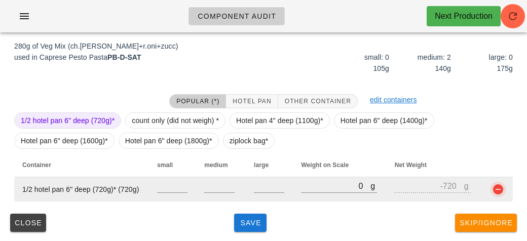
click at [500, 193] on button "button" at bounding box center [498, 190] width 12 height 12
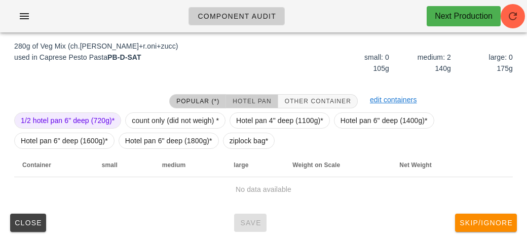
click at [265, 100] on span "Hotel Pan" at bounding box center [251, 101] width 39 height 7
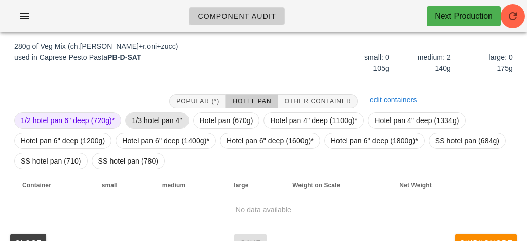
click at [158, 121] on span "1/3 hotel pan 4"" at bounding box center [157, 120] width 50 height 15
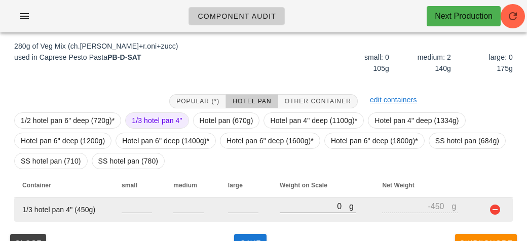
click at [309, 206] on input "0" at bounding box center [314, 206] width 69 height 13
type input "70"
type input "-380"
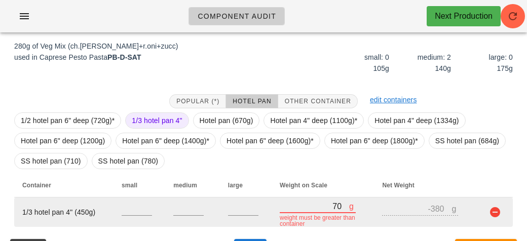
type input "700"
type input "250"
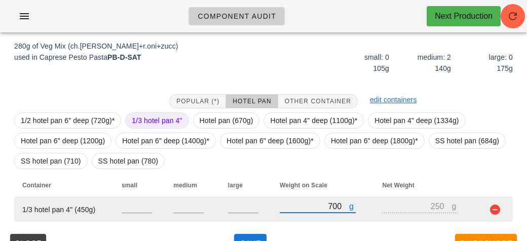
scroll to position [147, 0]
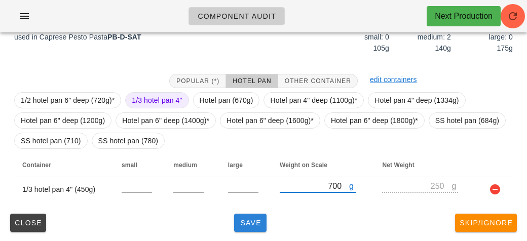
type input "700"
click at [251, 228] on button "Save" at bounding box center [250, 223] width 32 height 18
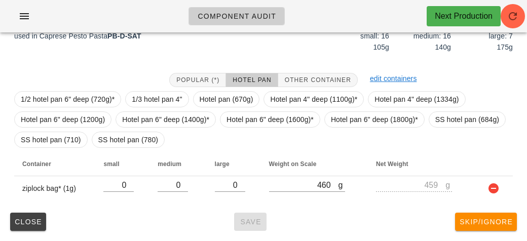
scroll to position [138, 0]
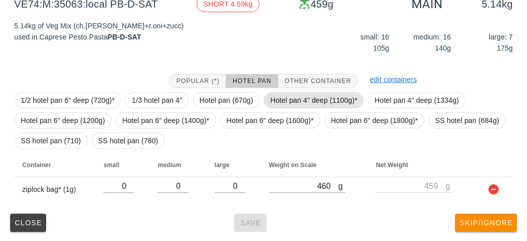
click at [271, 93] on span "Hotel pan 4" deep (1100g)*" at bounding box center [313, 100] width 87 height 15
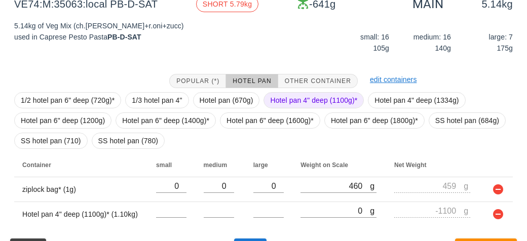
scroll to position [163, 0]
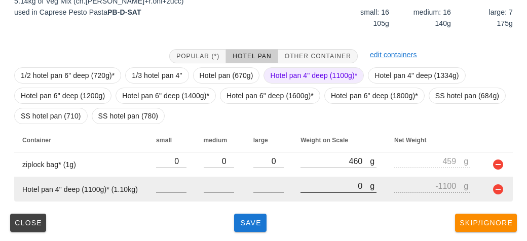
click at [312, 183] on input "0" at bounding box center [335, 186] width 69 height 13
type input "60"
type input "-1040"
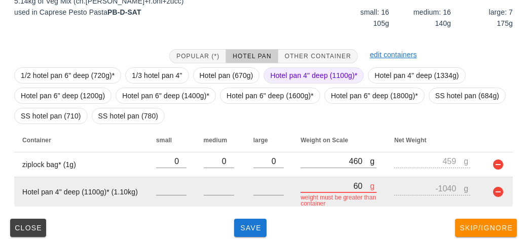
type input "680"
type input "-420"
type input "6870"
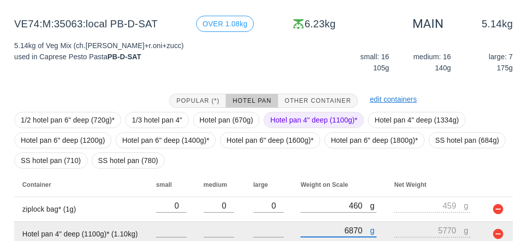
scroll to position [209, 0]
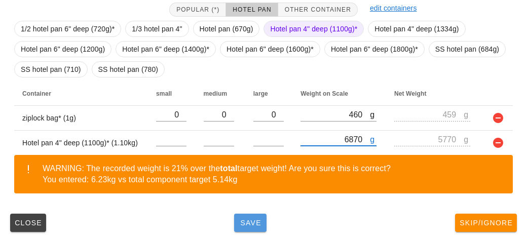
click at [247, 223] on span "Save" at bounding box center [250, 223] width 24 height 8
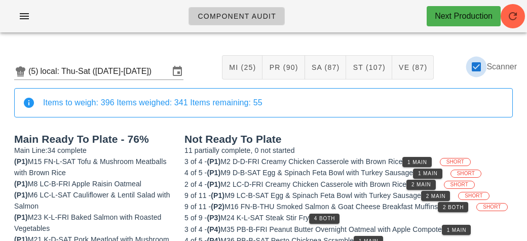
click at [485, 65] on div at bounding box center [476, 66] width 17 height 17
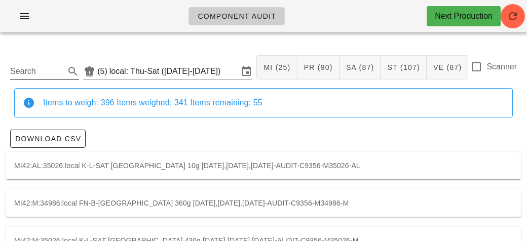
click at [48, 76] on input "Search" at bounding box center [36, 71] width 53 height 16
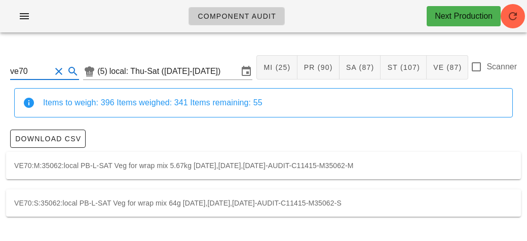
click at [184, 162] on div "VE70:M:35062:local PB-L-SAT Veg for wrap mix 5.67kg [DATE],[DATE],[DATE]-AUDIT-…" at bounding box center [263, 165] width 515 height 27
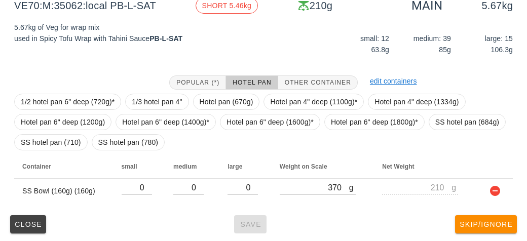
scroll to position [164, 0]
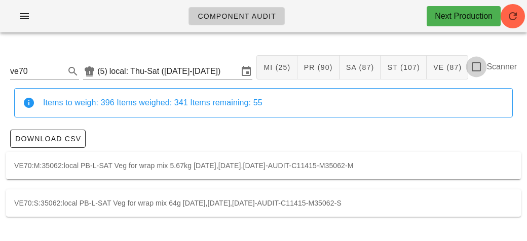
click at [480, 71] on div at bounding box center [476, 66] width 17 height 17
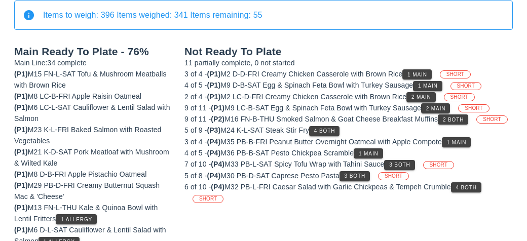
scroll to position [78, 0]
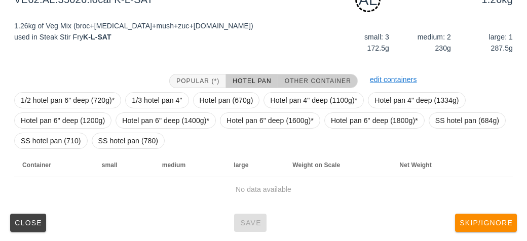
click at [299, 82] on span "Other Container" at bounding box center [318, 81] width 67 height 7
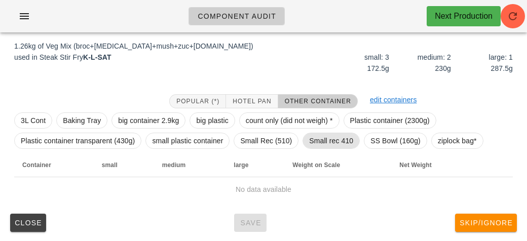
click at [326, 140] on span "Small rec 410" at bounding box center [331, 140] width 44 height 15
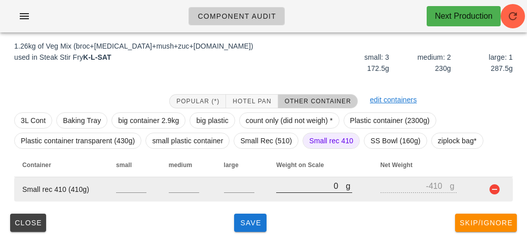
click at [309, 187] on input "0" at bounding box center [310, 186] width 69 height 13
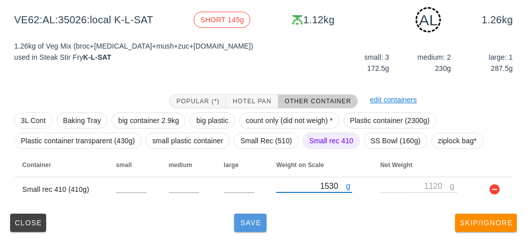
click at [253, 226] on span "Save" at bounding box center [250, 223] width 24 height 8
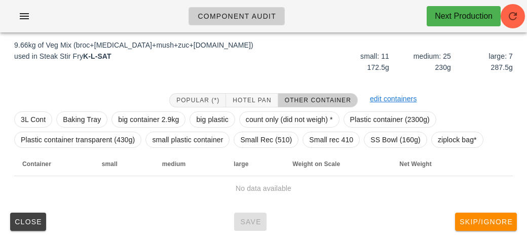
scroll to position [118, 0]
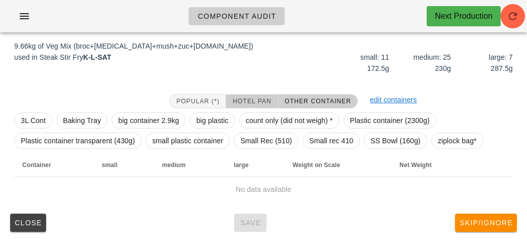
click at [255, 100] on span "Hotel Pan" at bounding box center [251, 101] width 39 height 7
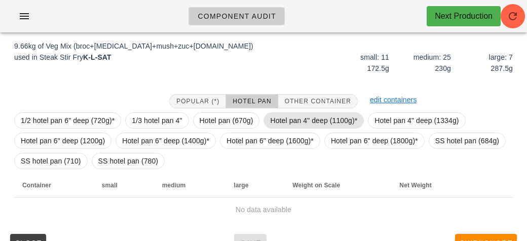
click at [281, 113] on span "Hotel pan 4" deep (1100g)*" at bounding box center [313, 120] width 87 height 15
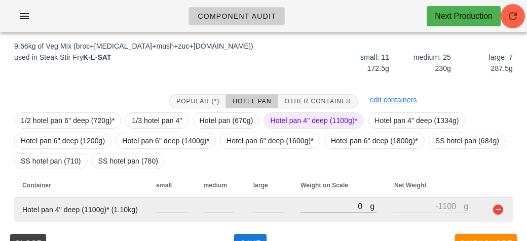
click at [329, 201] on input "0" at bounding box center [335, 206] width 69 height 13
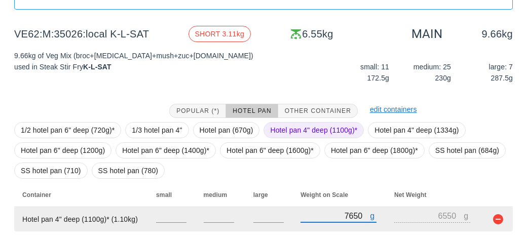
scroll to position [138, 0]
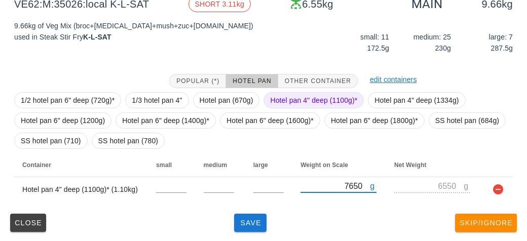
click at [293, 97] on span "Hotel pan 4" deep (1100g)*" at bounding box center [313, 100] width 87 height 15
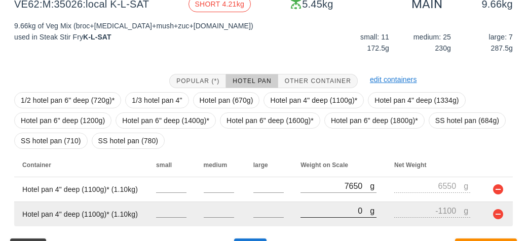
click at [325, 213] on input "0" at bounding box center [335, 210] width 69 height 13
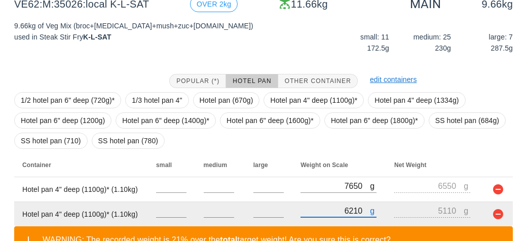
scroll to position [209, 0]
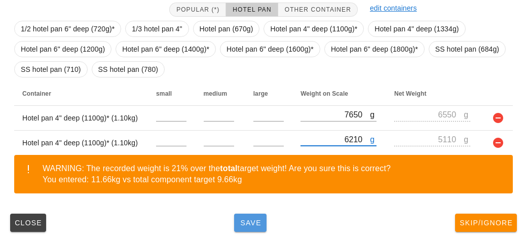
click at [256, 231] on button "Save" at bounding box center [250, 223] width 32 height 18
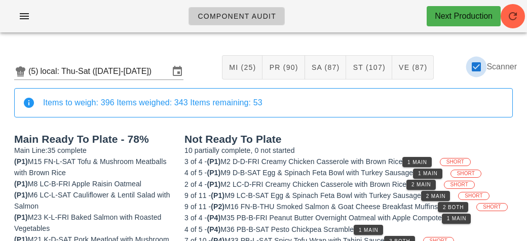
click at [482, 71] on div at bounding box center [476, 66] width 17 height 17
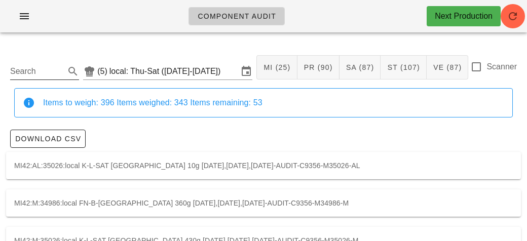
click at [63, 73] on input "Search" at bounding box center [36, 71] width 53 height 16
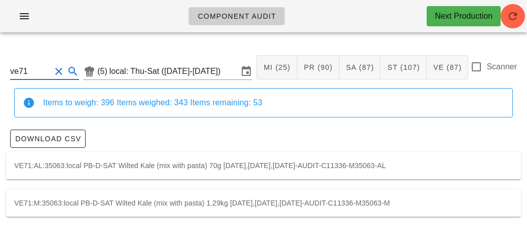
click at [129, 203] on div "VE71:M:35063:local PB-D-SAT Wilted Kale (mix with pasta) 1.29kg [DATE],[DATE],[…" at bounding box center [263, 203] width 515 height 27
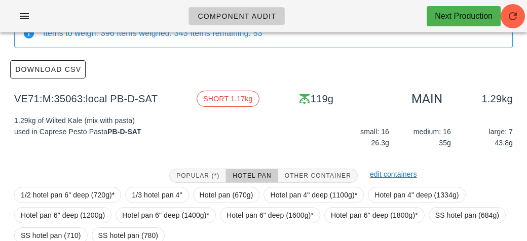
scroll to position [164, 0]
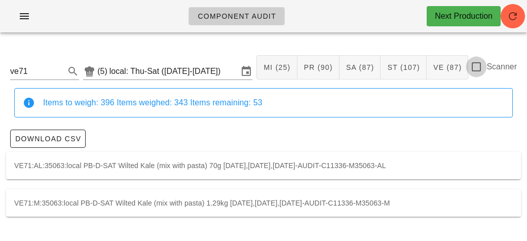
click at [482, 63] on div at bounding box center [476, 66] width 17 height 17
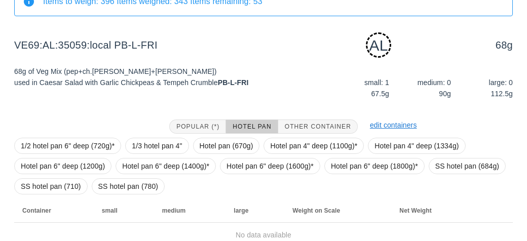
scroll to position [147, 0]
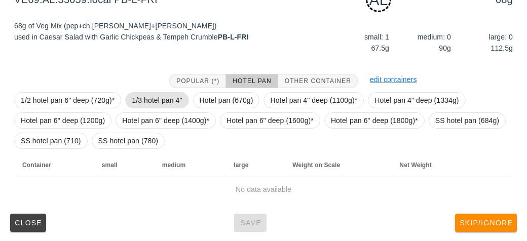
click at [163, 94] on span "1/3 hotel pan 4"" at bounding box center [157, 100] width 50 height 15
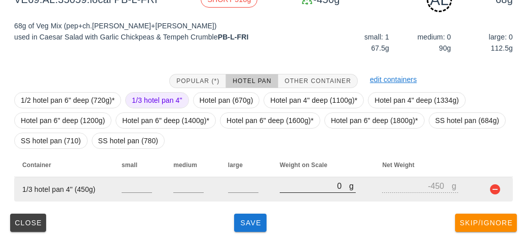
click at [292, 189] on input "0" at bounding box center [314, 186] width 69 height 13
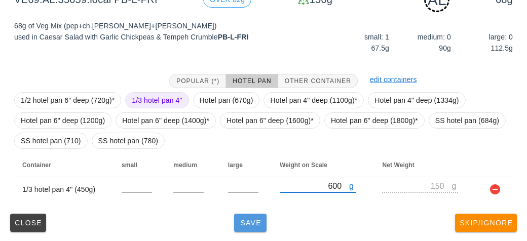
click at [252, 220] on span "Save" at bounding box center [250, 223] width 24 height 8
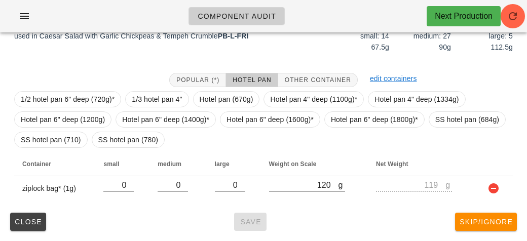
scroll to position [138, 0]
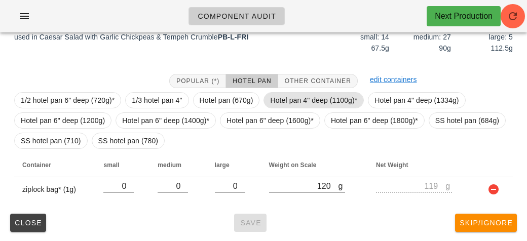
click at [286, 99] on span "Hotel pan 4" deep (1100g)*" at bounding box center [313, 100] width 87 height 15
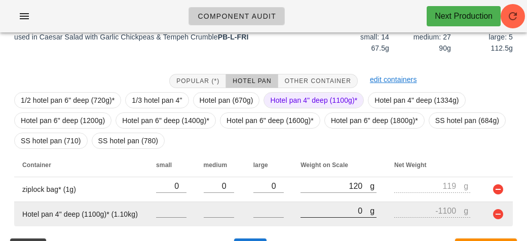
click at [303, 212] on input "0" at bounding box center [335, 210] width 69 height 13
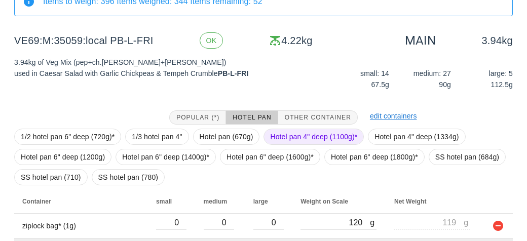
scroll to position [163, 0]
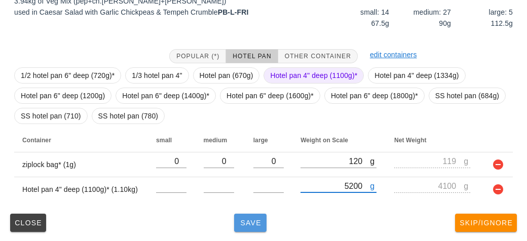
click at [241, 219] on span "Save" at bounding box center [250, 223] width 24 height 8
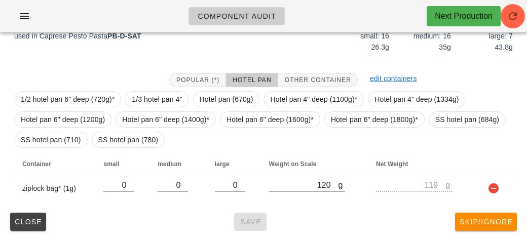
scroll to position [138, 0]
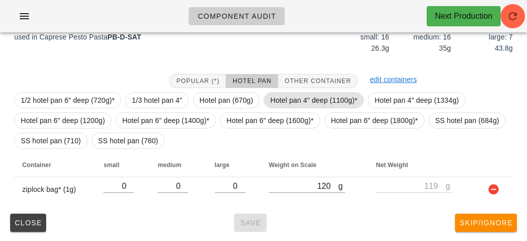
click at [287, 99] on span "Hotel pan 4" deep (1100g)*" at bounding box center [313, 100] width 87 height 15
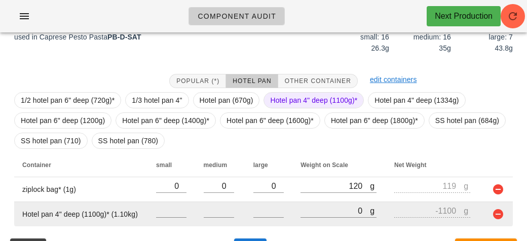
click at [296, 210] on td "g 0" at bounding box center [340, 214] width 94 height 24
click at [327, 215] on input "0" at bounding box center [335, 210] width 69 height 13
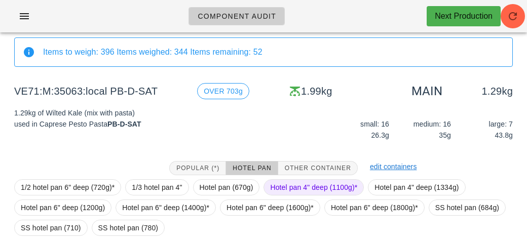
scroll to position [163, 0]
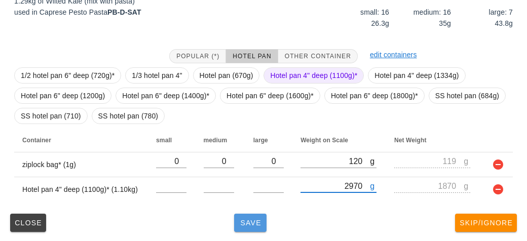
click at [241, 226] on span "Save" at bounding box center [250, 223] width 24 height 8
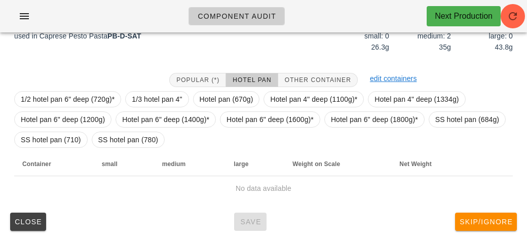
scroll to position [147, 0]
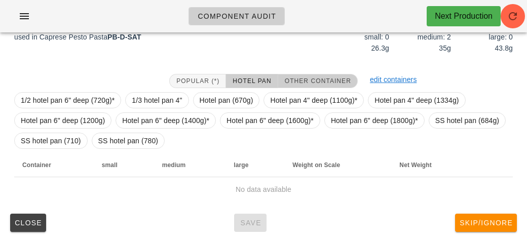
click at [294, 82] on span "Other Container" at bounding box center [318, 81] width 67 height 7
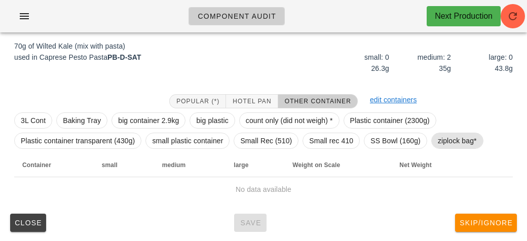
click at [450, 144] on span "ziplock bag*" at bounding box center [457, 140] width 39 height 15
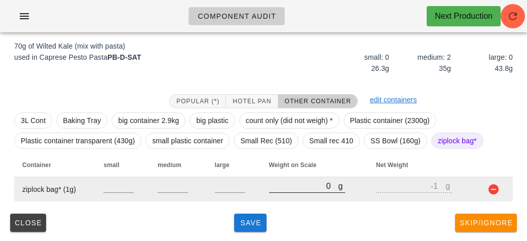
click at [297, 185] on input "0" at bounding box center [303, 186] width 69 height 13
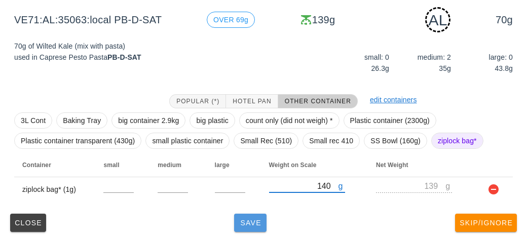
click at [251, 222] on span "Save" at bounding box center [250, 223] width 24 height 8
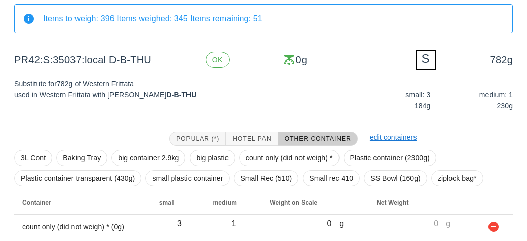
scroll to position [122, 0]
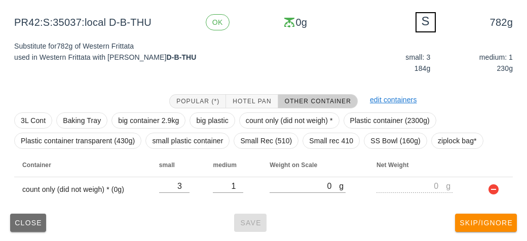
click at [25, 223] on span "Close" at bounding box center [28, 223] width 28 height 8
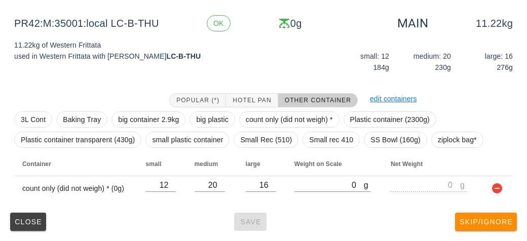
scroll to position [118, 0]
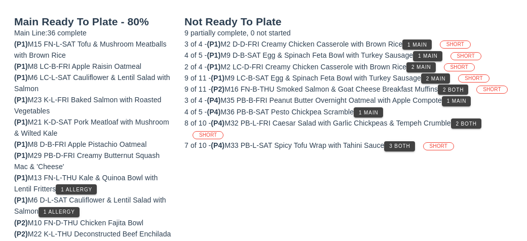
scroll to position [122, 0]
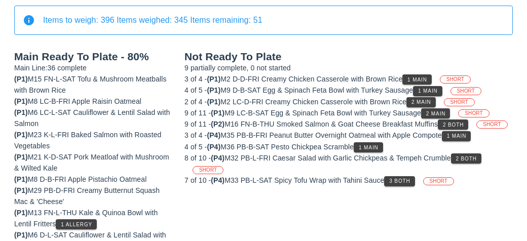
scroll to position [84, 0]
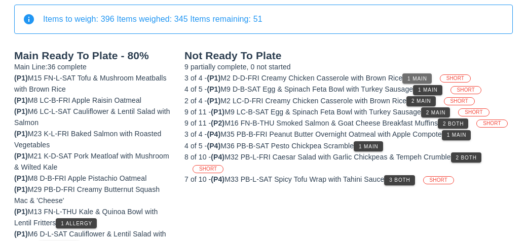
click at [425, 74] on button "1 Main" at bounding box center [417, 79] width 29 height 10
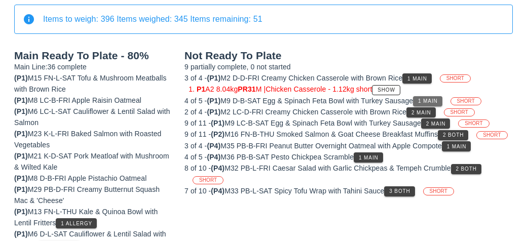
click at [437, 96] on button "1 Main" at bounding box center [427, 101] width 29 height 10
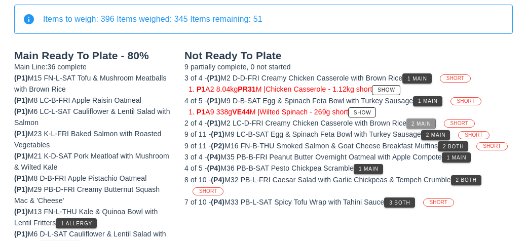
click at [436, 123] on button "2 Main" at bounding box center [421, 124] width 29 height 10
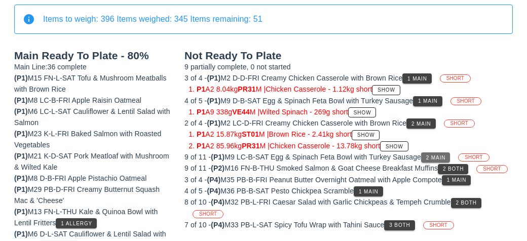
click at [443, 157] on span "2 Main" at bounding box center [436, 158] width 20 height 6
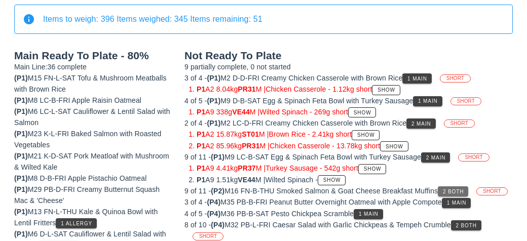
click at [460, 189] on span "2 Both" at bounding box center [453, 192] width 21 height 6
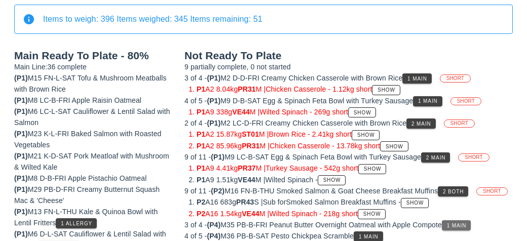
click at [466, 223] on span "1 Main" at bounding box center [457, 226] width 20 height 6
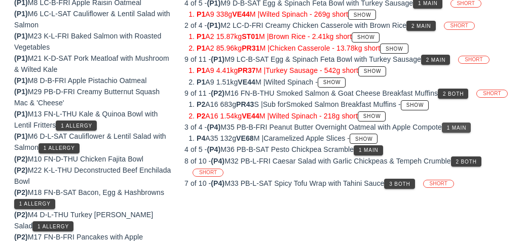
scroll to position [180, 0]
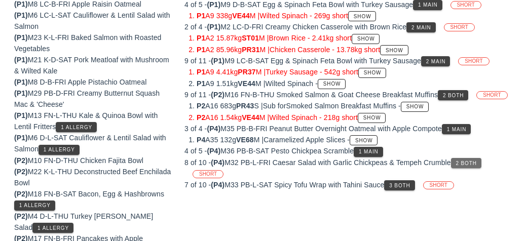
click at [477, 162] on span "2 Both" at bounding box center [466, 164] width 21 height 6
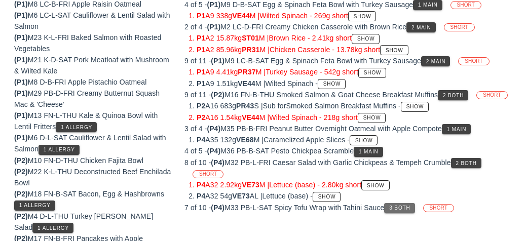
click at [401, 205] on span "3 Both" at bounding box center [399, 208] width 21 height 6
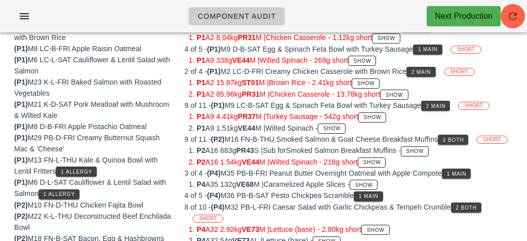
scroll to position [0, 0]
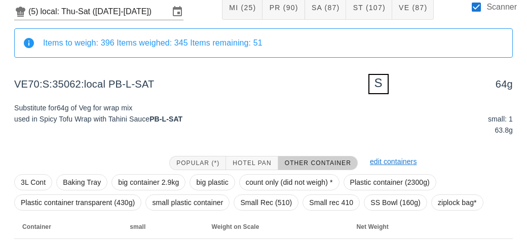
scroll to position [122, 0]
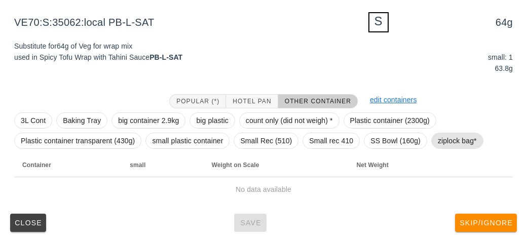
click at [454, 140] on span "ziplock bag*" at bounding box center [457, 140] width 39 height 15
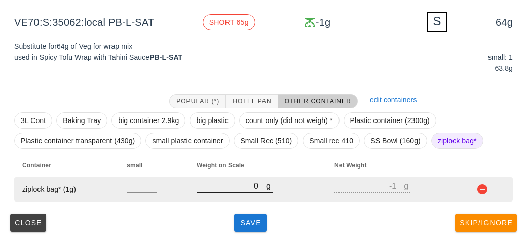
click at [225, 189] on input "0" at bounding box center [231, 186] width 69 height 13
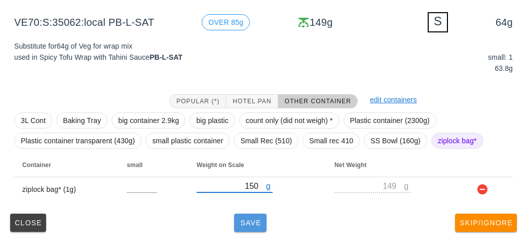
click at [248, 222] on span "Save" at bounding box center [250, 223] width 24 height 8
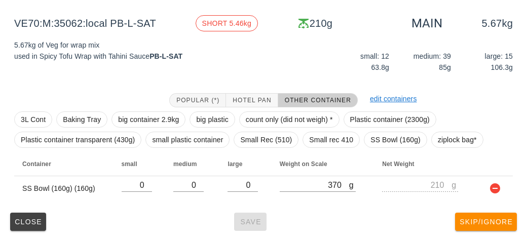
scroll to position [118, 0]
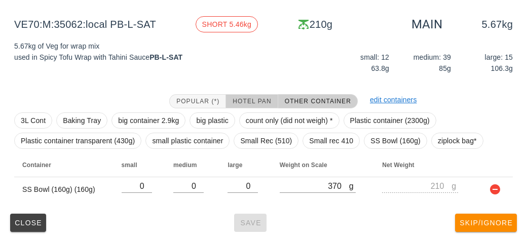
click at [243, 102] on span "Hotel Pan" at bounding box center [251, 101] width 39 height 7
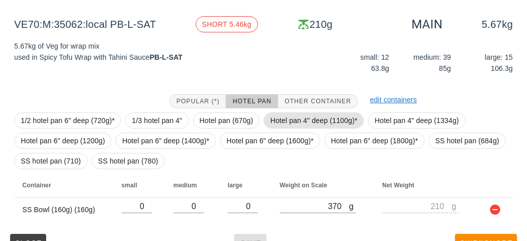
click at [290, 123] on span "Hotel pan 4" deep (1100g)*" at bounding box center [313, 120] width 87 height 15
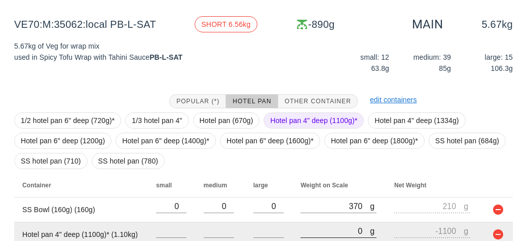
click at [309, 227] on input "0" at bounding box center [335, 231] width 69 height 13
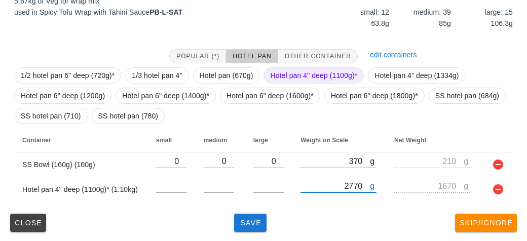
click at [297, 75] on span "Hotel pan 4" deep (1100g)*" at bounding box center [313, 75] width 87 height 15
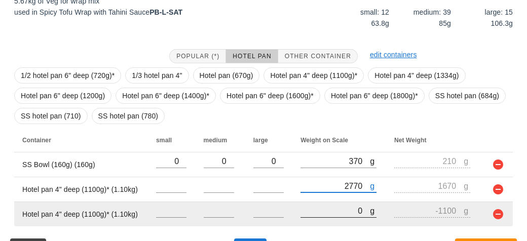
click at [330, 210] on input "0" at bounding box center [335, 210] width 69 height 13
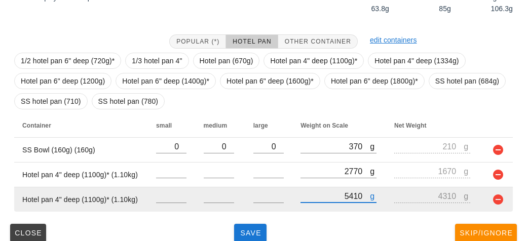
scroll to position [188, 0]
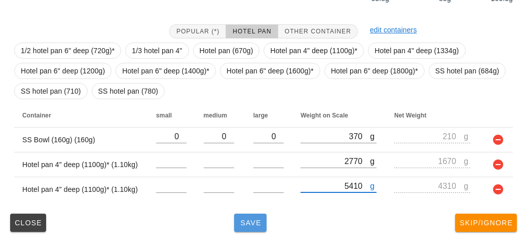
click at [237, 229] on button "Save" at bounding box center [250, 223] width 32 height 18
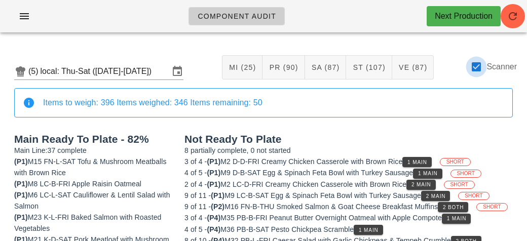
click at [478, 69] on div at bounding box center [476, 66] width 17 height 17
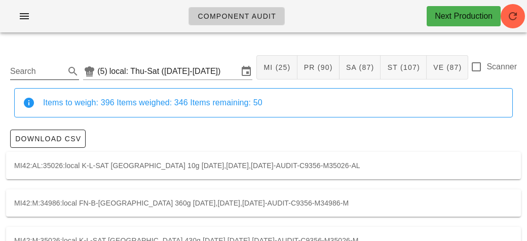
click at [50, 68] on input "Search" at bounding box center [36, 71] width 53 height 16
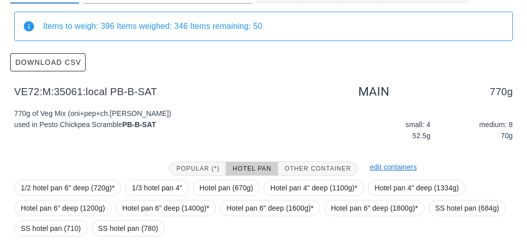
scroll to position [164, 0]
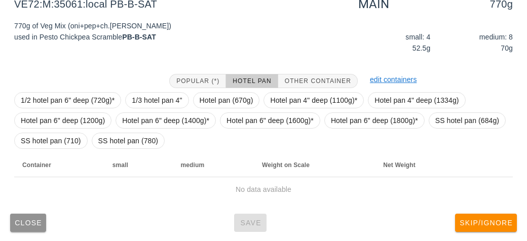
click at [18, 219] on span "Close" at bounding box center [28, 223] width 28 height 8
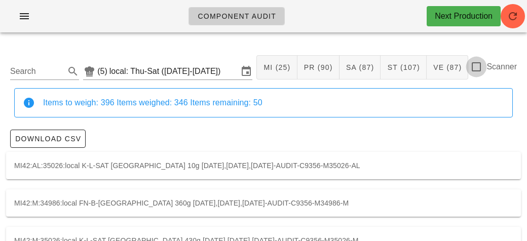
click at [482, 66] on div at bounding box center [476, 66] width 17 height 17
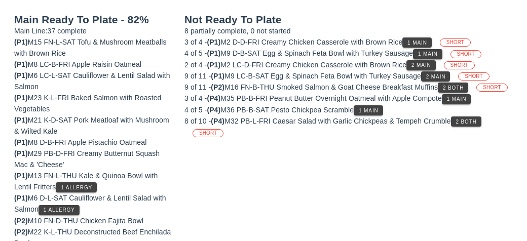
scroll to position [150, 0]
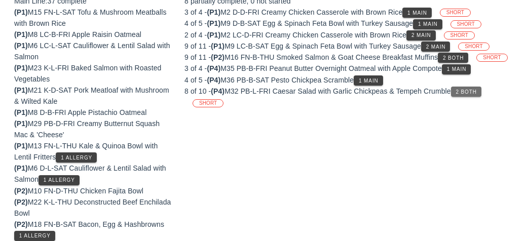
click at [477, 93] on button "2 Both" at bounding box center [466, 92] width 30 height 10
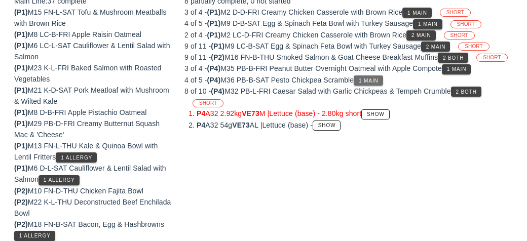
click at [379, 79] on span "1 Main" at bounding box center [369, 81] width 20 height 6
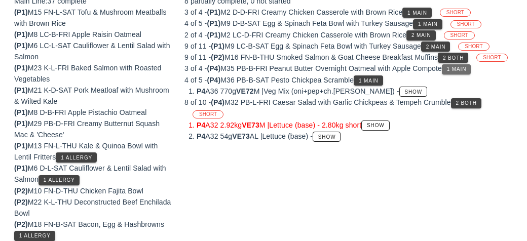
click at [463, 67] on span "1 Main" at bounding box center [457, 69] width 20 height 6
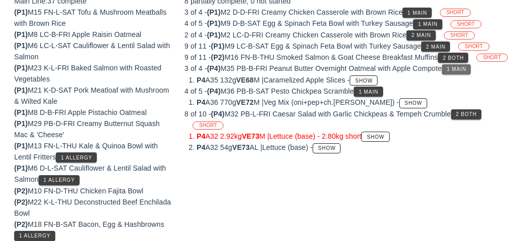
click at [464, 66] on span "1 Main" at bounding box center [457, 69] width 20 height 6
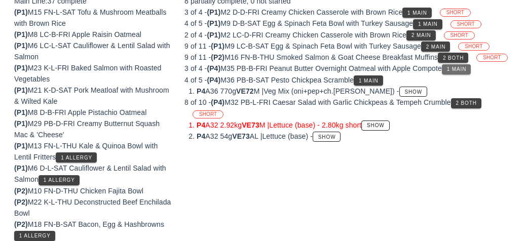
click at [462, 71] on button "1 Main" at bounding box center [456, 69] width 29 height 10
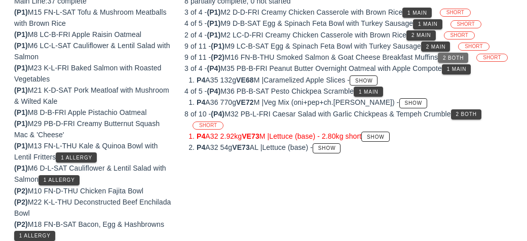
click at [460, 56] on span "2 Both" at bounding box center [453, 58] width 21 height 6
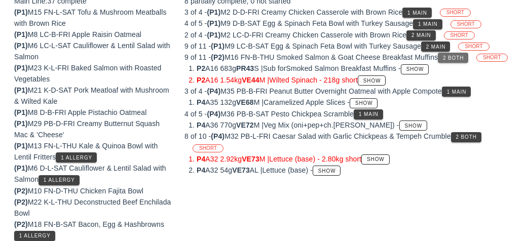
click at [469, 56] on button "2 Both" at bounding box center [453, 58] width 30 height 10
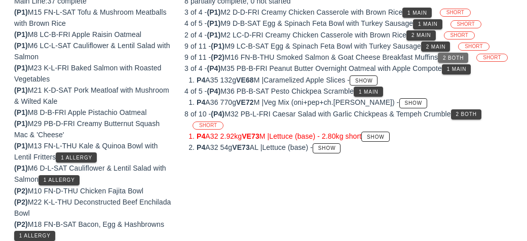
click at [461, 55] on span "2 Both" at bounding box center [453, 58] width 21 height 6
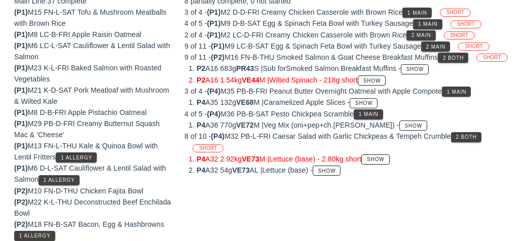
click at [451, 36] on span "SHORT" at bounding box center [459, 35] width 31 height 8
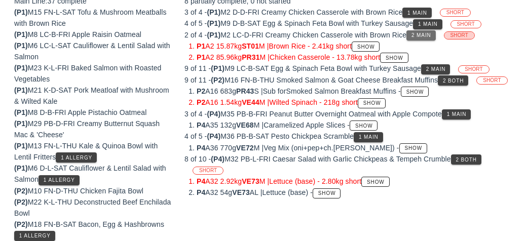
click at [433, 30] on button "2 Main" at bounding box center [421, 35] width 29 height 10
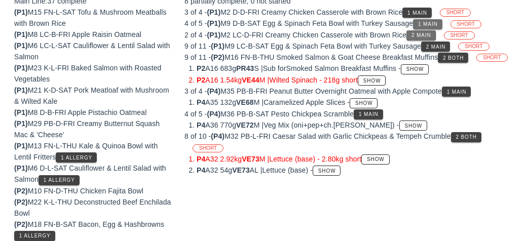
click at [441, 19] on button "1 Main" at bounding box center [427, 24] width 29 height 10
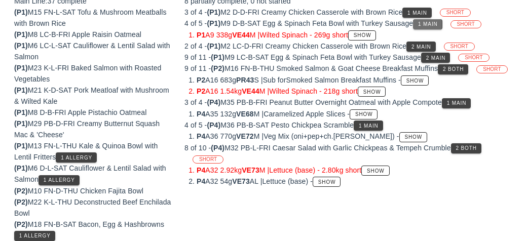
click at [432, 8] on button "1 Main" at bounding box center [417, 13] width 29 height 10
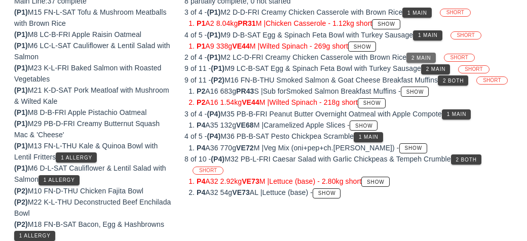
click at [435, 53] on button "2 Main" at bounding box center [421, 58] width 29 height 10
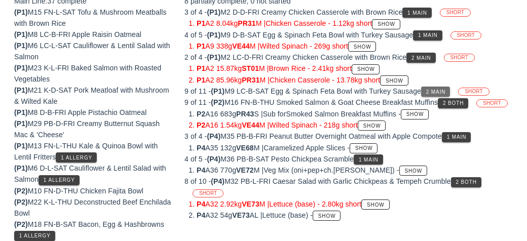
click at [446, 89] on span "2 Main" at bounding box center [436, 92] width 20 height 6
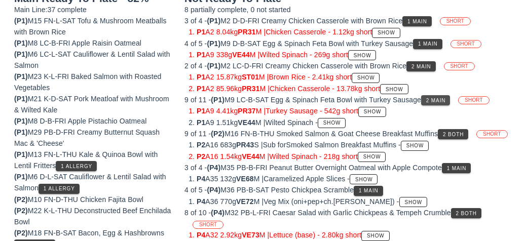
scroll to position [137, 0]
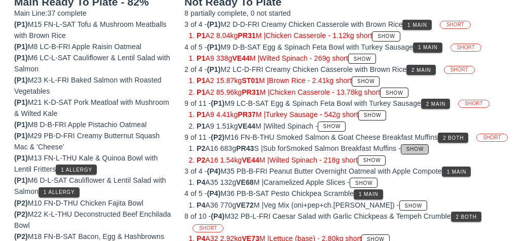
click at [425, 147] on span "Show" at bounding box center [415, 150] width 18 height 6
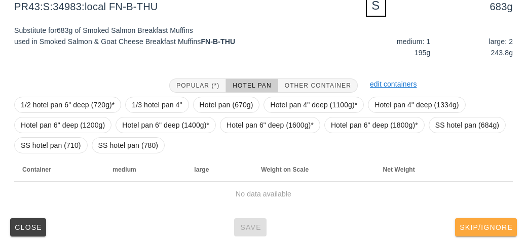
click at [506, 219] on button "Skip/Ignore" at bounding box center [486, 228] width 62 height 18
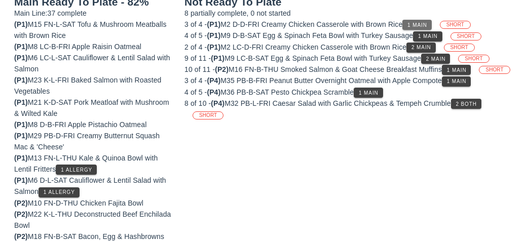
click at [425, 22] on span "1 Main" at bounding box center [417, 25] width 20 height 6
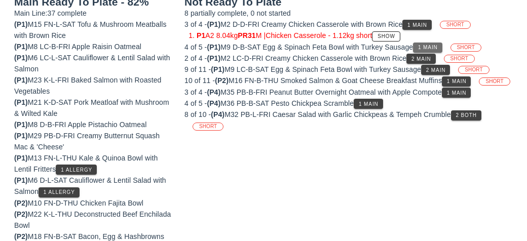
click at [437, 45] on span "1 Main" at bounding box center [428, 48] width 20 height 6
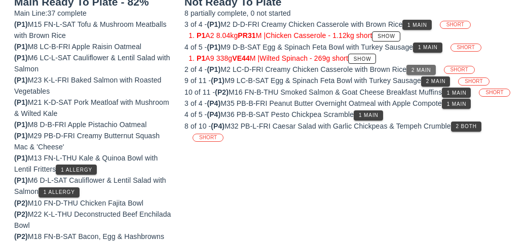
click at [427, 72] on button "2 Main" at bounding box center [421, 70] width 29 height 10
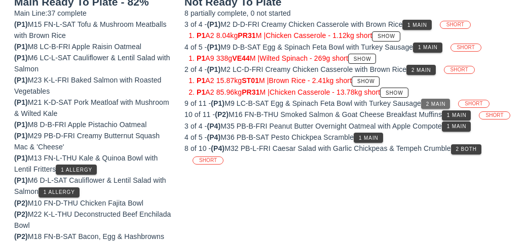
click at [446, 102] on span "2 Main" at bounding box center [436, 104] width 20 height 6
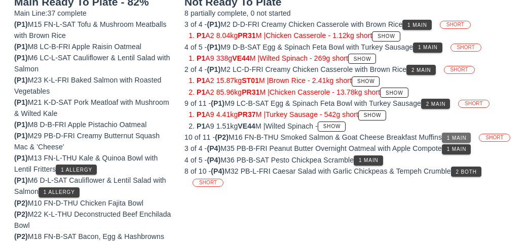
click at [471, 139] on button "1 Main" at bounding box center [456, 138] width 29 height 10
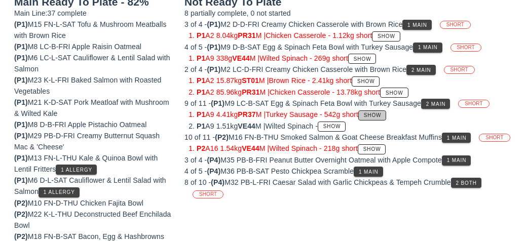
click at [386, 111] on button "Show" at bounding box center [373, 116] width 28 height 10
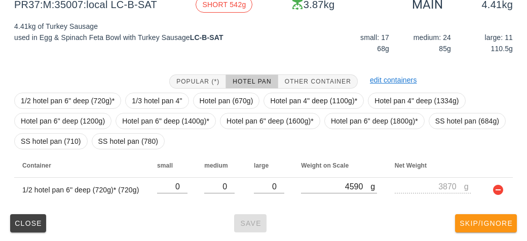
click at [499, 230] on button "Skip/Ignore" at bounding box center [486, 224] width 62 height 18
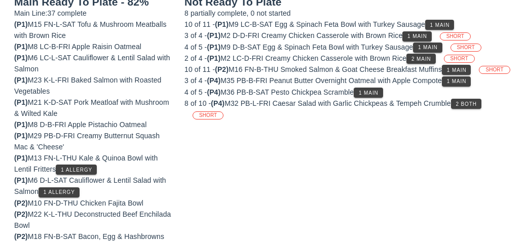
click at [478, 98] on div "4 of 5 - (P4) M36 PB-B-SAT Pesto Chickpea Scramble 1 Main" at bounding box center [349, 92] width 329 height 11
click at [468, 107] on span "2 Both" at bounding box center [466, 104] width 21 height 6
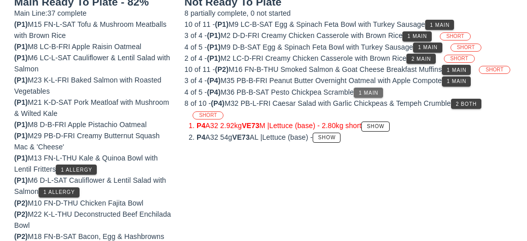
click at [379, 96] on span "1 Main" at bounding box center [369, 93] width 20 height 6
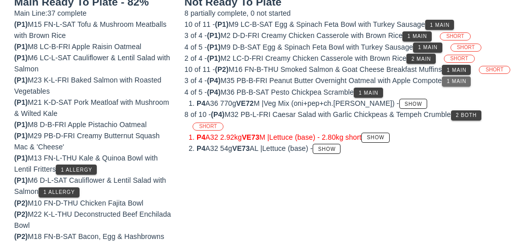
click at [467, 84] on span "1 Main" at bounding box center [457, 82] width 20 height 6
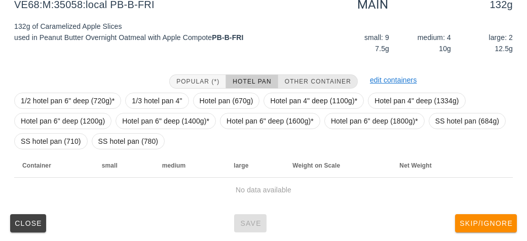
click at [319, 78] on span "Other Container" at bounding box center [318, 81] width 67 height 7
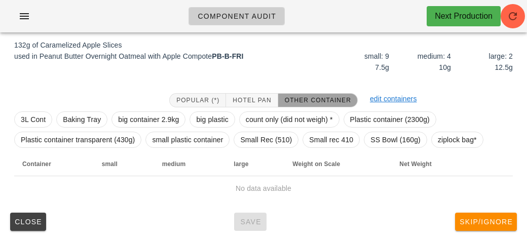
scroll to position [118, 0]
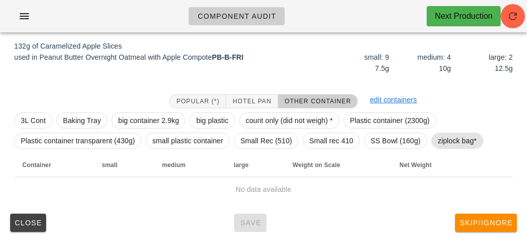
click at [452, 140] on span "ziplock bag*" at bounding box center [457, 140] width 39 height 15
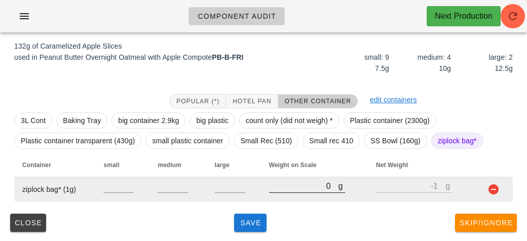
click at [283, 190] on input "0" at bounding box center [303, 186] width 69 height 13
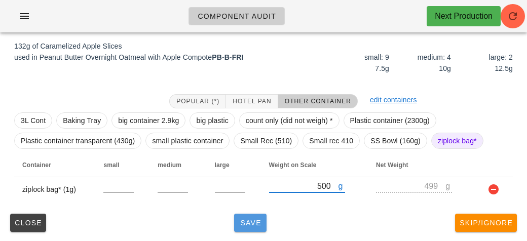
click at [260, 225] on span "Save" at bounding box center [250, 223] width 24 height 8
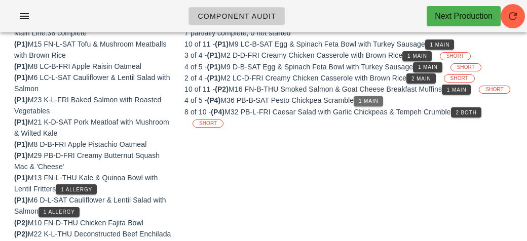
click at [361, 107] on button "1 Main" at bounding box center [368, 101] width 29 height 10
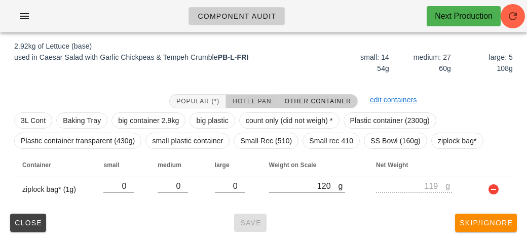
click at [242, 95] on button "Hotel Pan" at bounding box center [252, 101] width 52 height 14
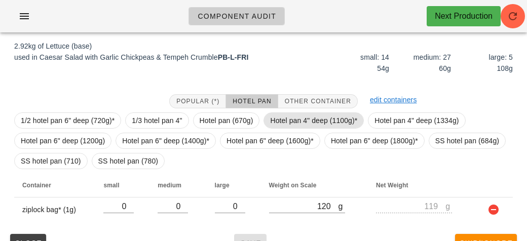
click at [288, 117] on span "Hotel pan 4" deep (1100g)*" at bounding box center [313, 120] width 87 height 15
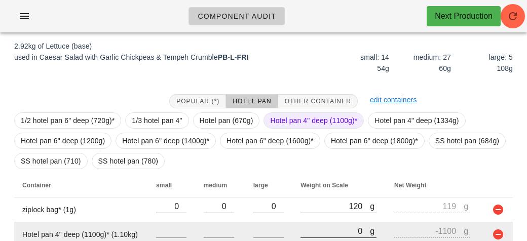
click at [322, 228] on input "0" at bounding box center [335, 231] width 69 height 13
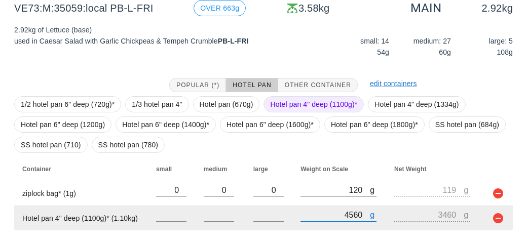
scroll to position [163, 0]
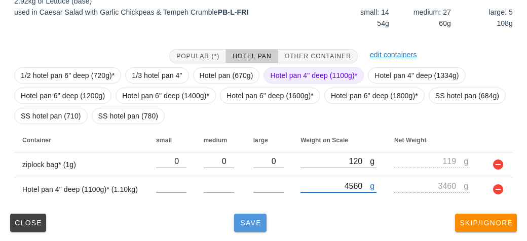
click at [242, 219] on span "Save" at bounding box center [250, 223] width 24 height 8
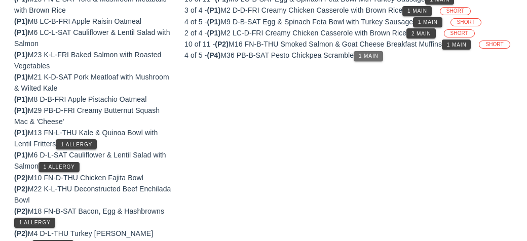
click at [383, 61] on button "1 Main" at bounding box center [368, 56] width 29 height 10
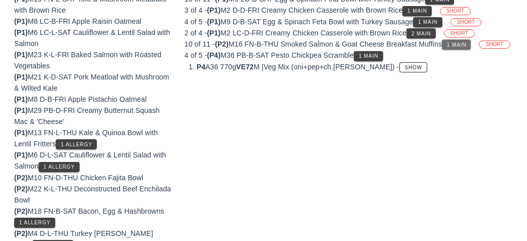
click at [455, 44] on span "1 Main" at bounding box center [457, 45] width 20 height 6
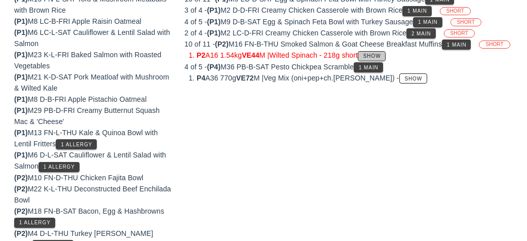
click at [386, 61] on button "Show" at bounding box center [372, 56] width 28 height 10
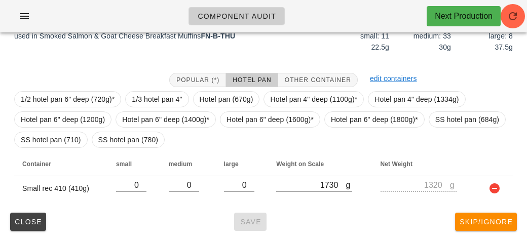
scroll to position [138, 0]
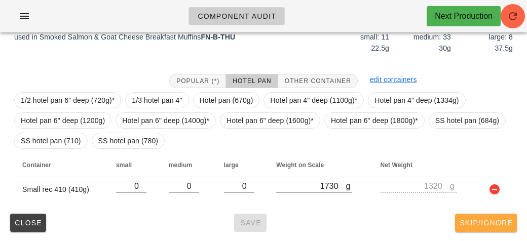
click at [494, 224] on span "Skip/Ignore" at bounding box center [487, 223] width 54 height 8
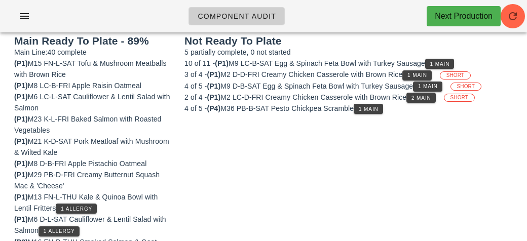
scroll to position [96, 0]
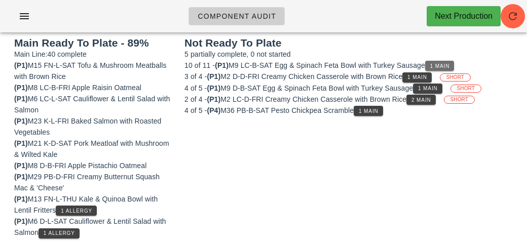
click at [449, 65] on span "1 Main" at bounding box center [440, 66] width 20 height 6
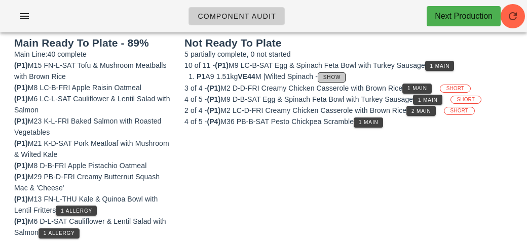
click at [346, 76] on button "Show" at bounding box center [332, 78] width 28 height 10
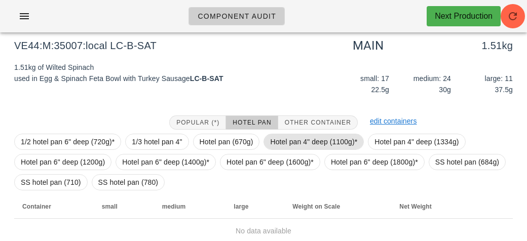
click at [334, 145] on span "Hotel pan 4" deep (1100g)*" at bounding box center [313, 141] width 87 height 15
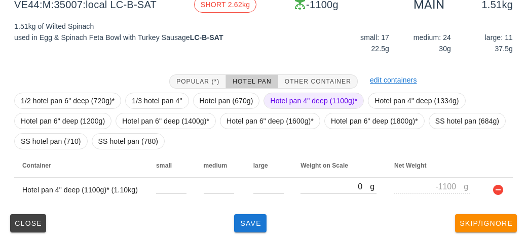
scroll to position [138, 0]
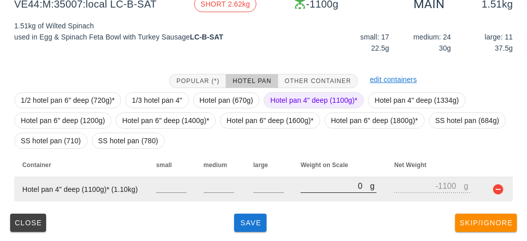
click at [322, 186] on input "0" at bounding box center [335, 186] width 69 height 13
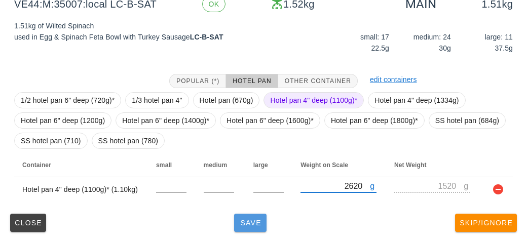
click at [249, 226] on span "Save" at bounding box center [250, 223] width 24 height 8
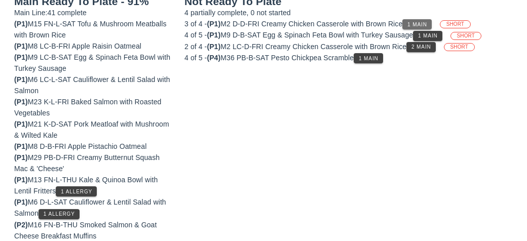
click at [432, 20] on button "1 Main" at bounding box center [417, 24] width 29 height 10
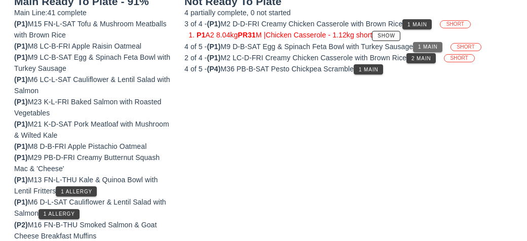
click at [436, 44] on span "1 Main" at bounding box center [428, 47] width 20 height 6
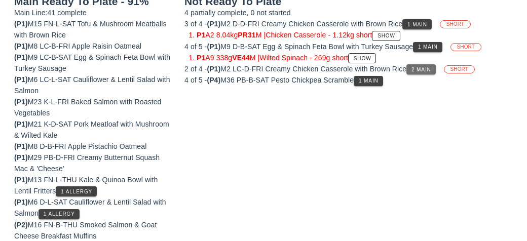
click at [436, 66] on button "2 Main" at bounding box center [421, 69] width 29 height 10
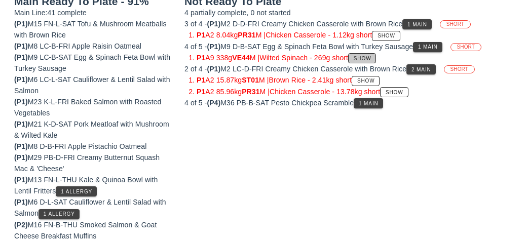
click at [372, 56] on span "Show" at bounding box center [363, 59] width 18 height 6
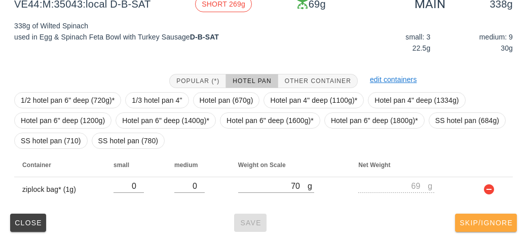
click at [479, 219] on span "Skip/Ignore" at bounding box center [487, 223] width 54 height 8
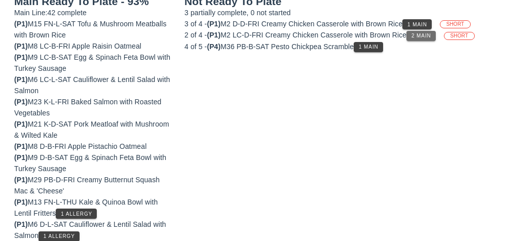
click at [429, 36] on span "2 Main" at bounding box center [421, 36] width 20 height 6
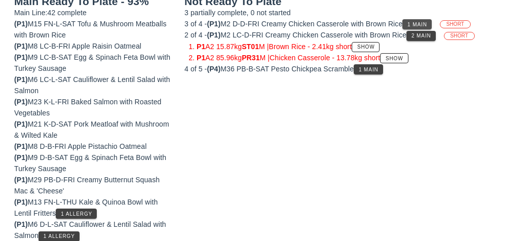
click at [425, 26] on span "1 Main" at bounding box center [417, 25] width 20 height 6
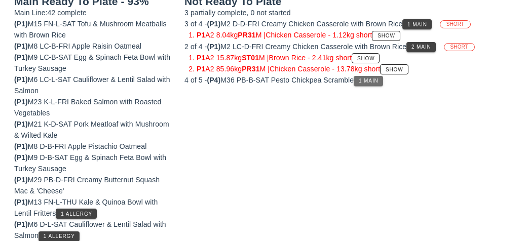
click at [382, 83] on button "1 Main" at bounding box center [368, 81] width 29 height 10
